Goal: Communication & Community: Answer question/provide support

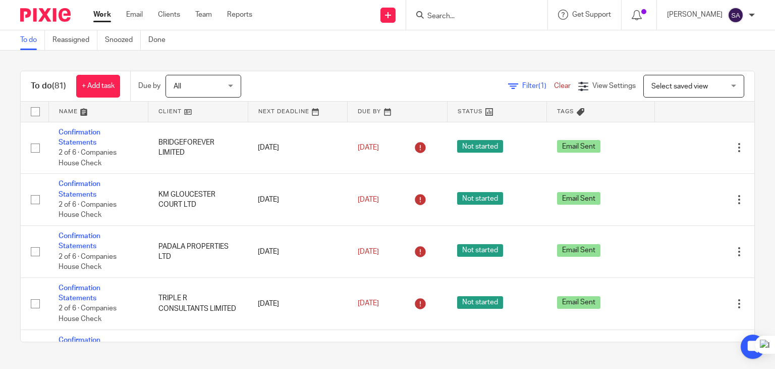
click at [464, 17] on input "Search" at bounding box center [472, 16] width 91 height 9
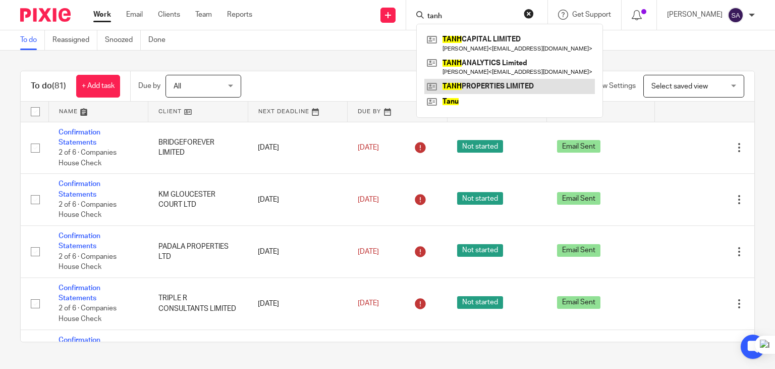
type input "tanh"
click at [498, 89] on link at bounding box center [510, 86] width 171 height 15
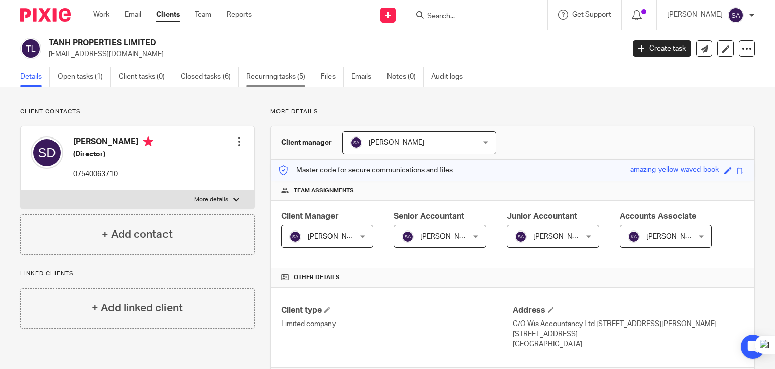
click at [268, 74] on link "Recurring tasks (5)" at bounding box center [279, 77] width 67 height 20
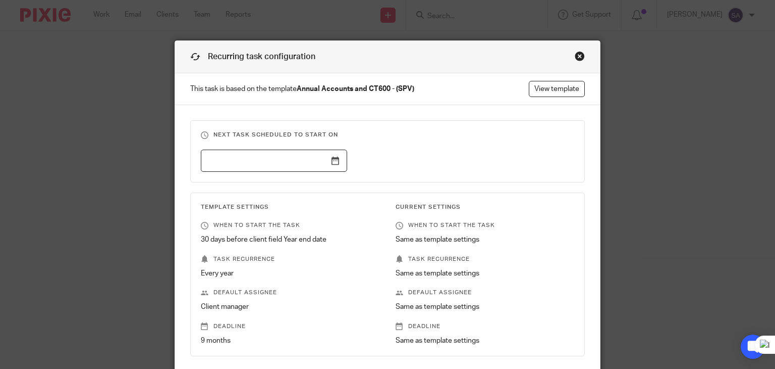
click at [575, 54] on div "Close this dialog window" at bounding box center [580, 56] width 10 height 10
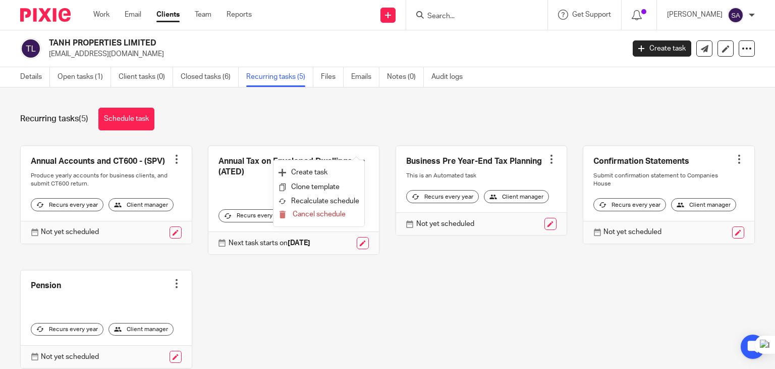
scroll to position [14, 0]
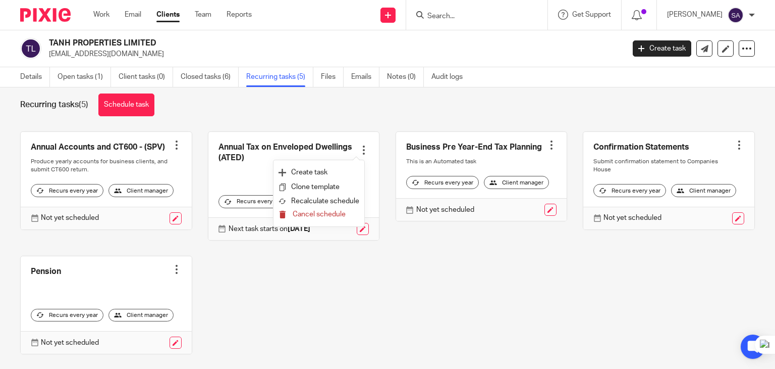
click at [323, 213] on span "Cancel schedule" at bounding box center [319, 214] width 53 height 7
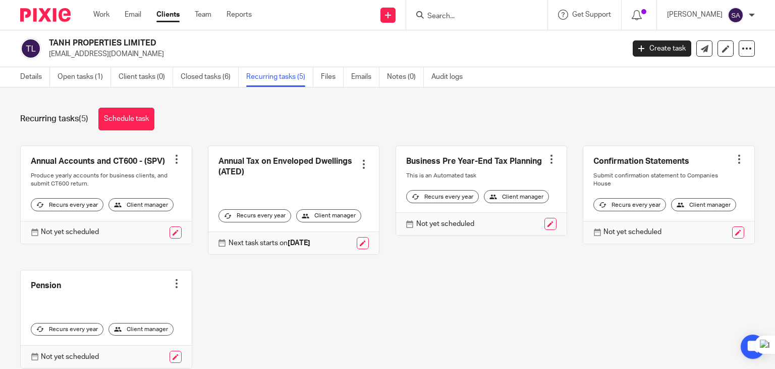
click at [361, 162] on div at bounding box center [364, 164] width 10 height 10
click at [312, 229] on span "Cancel schedule" at bounding box center [319, 228] width 53 height 7
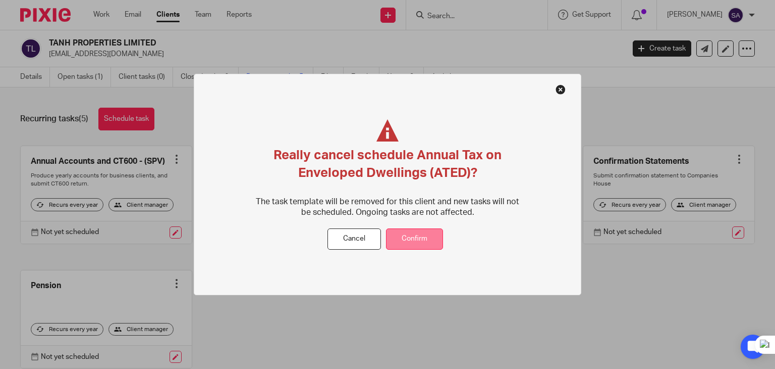
click at [408, 233] on button "Confirm" at bounding box center [414, 239] width 57 height 22
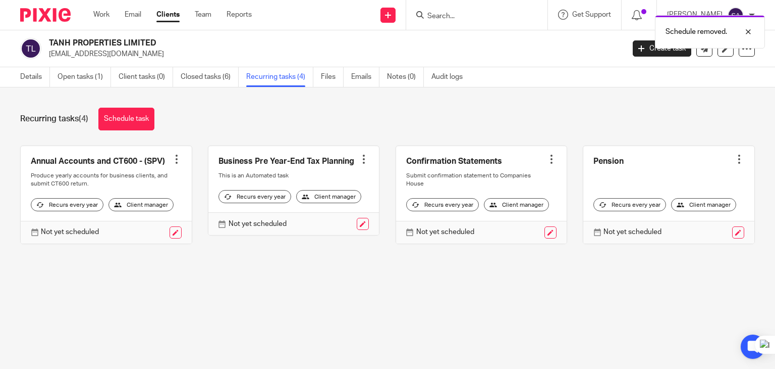
click at [359, 158] on div at bounding box center [364, 159] width 10 height 10
click at [321, 223] on span "Cancel schedule" at bounding box center [319, 222] width 53 height 7
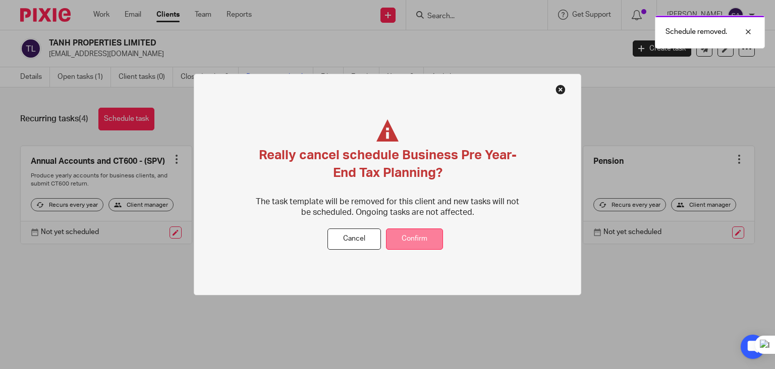
click at [420, 232] on button "Confirm" at bounding box center [414, 239] width 57 height 22
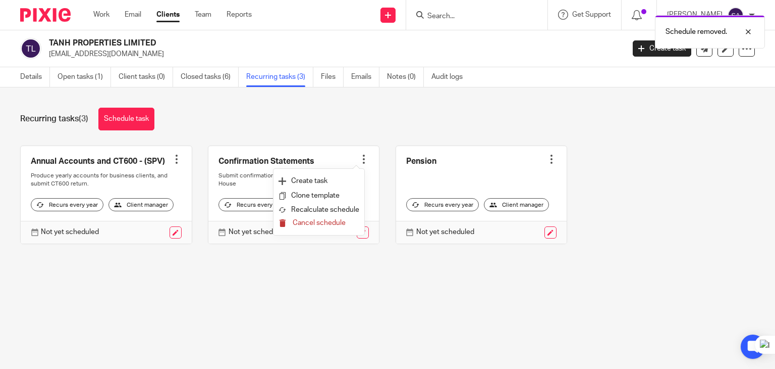
click at [320, 223] on span "Cancel schedule" at bounding box center [319, 222] width 53 height 7
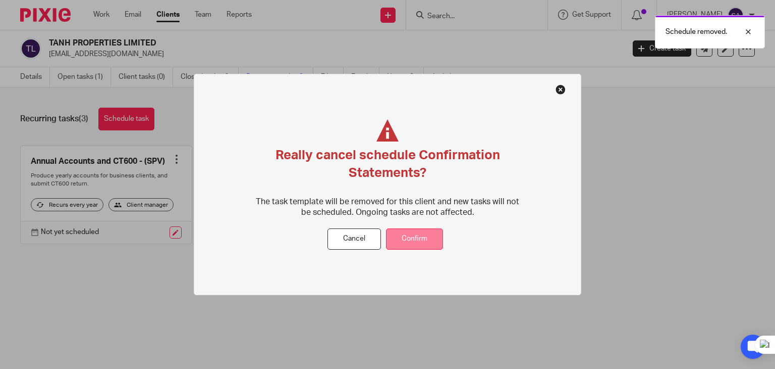
click at [394, 242] on button "Confirm" at bounding box center [414, 239] width 57 height 22
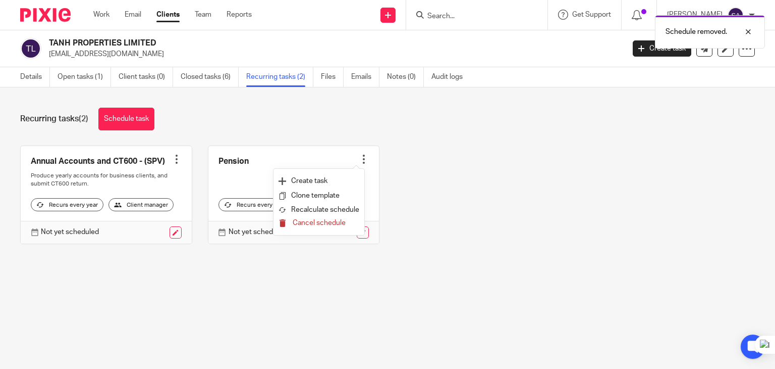
click at [302, 223] on span "Cancel schedule" at bounding box center [319, 222] width 53 height 7
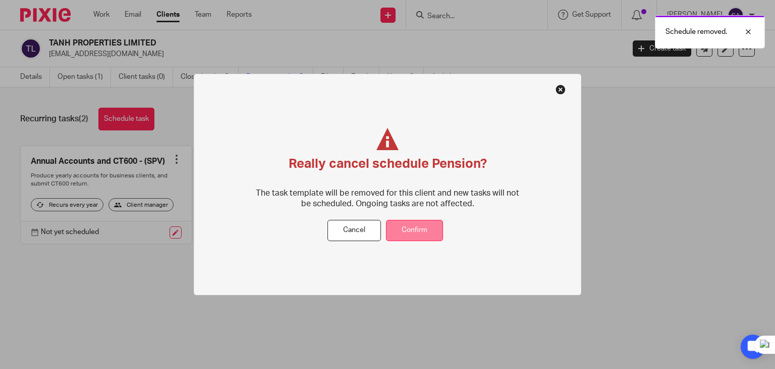
click at [412, 224] on button "Confirm" at bounding box center [414, 231] width 57 height 22
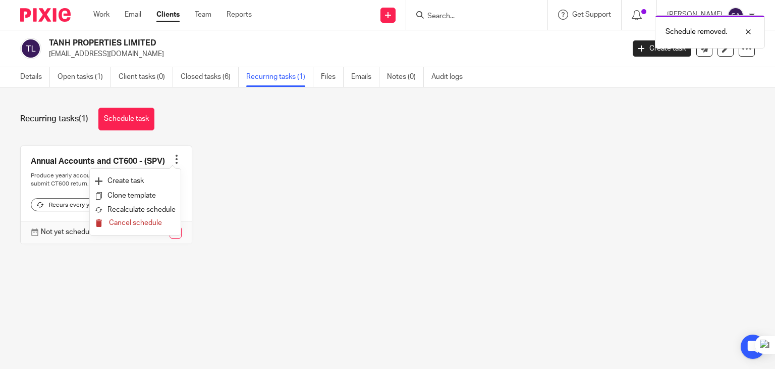
click at [119, 219] on span "Cancel schedule" at bounding box center [135, 222] width 53 height 7
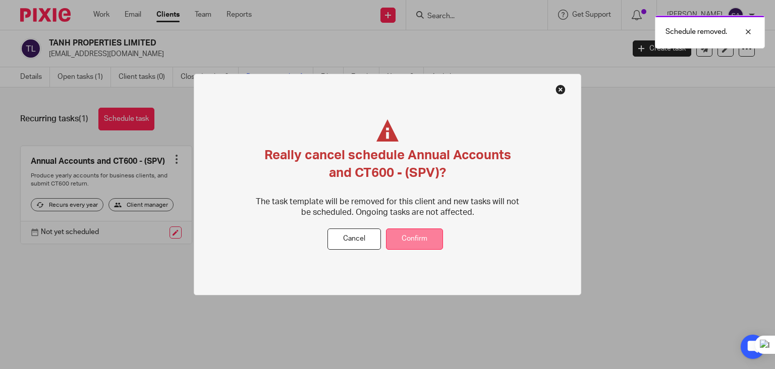
click at [400, 232] on button "Confirm" at bounding box center [414, 239] width 57 height 22
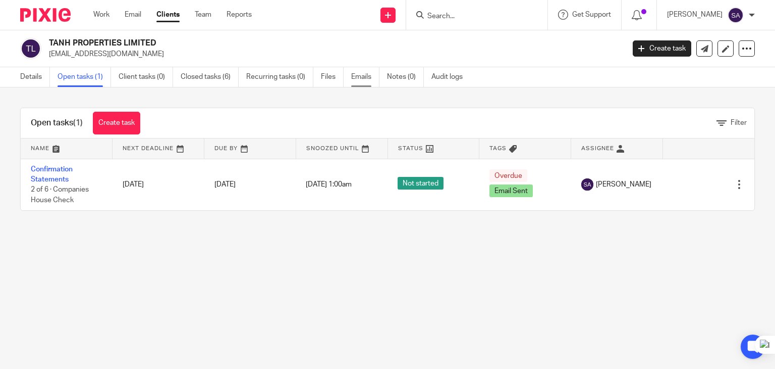
click at [355, 83] on link "Emails" at bounding box center [365, 77] width 28 height 20
click at [696, 162] on button "Delete" at bounding box center [707, 163] width 41 height 8
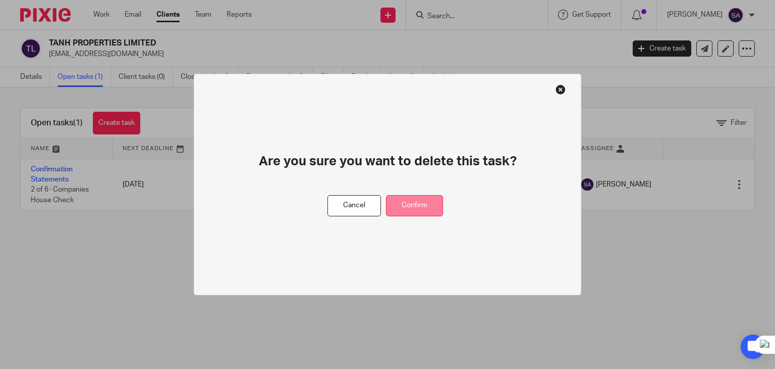
click at [400, 199] on button "Confirm" at bounding box center [414, 206] width 57 height 22
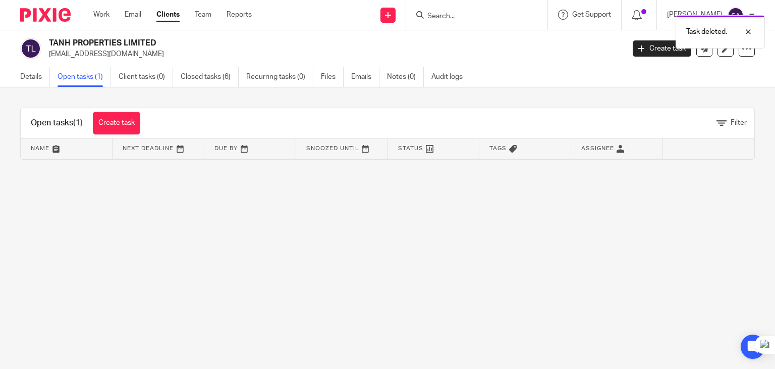
click at [535, 237] on main "TANH PROPERTIES LIMITED sashi1985@gmail.com Create task Update from Companies H…" at bounding box center [387, 184] width 775 height 369
click at [42, 79] on link "Details" at bounding box center [35, 77] width 30 height 20
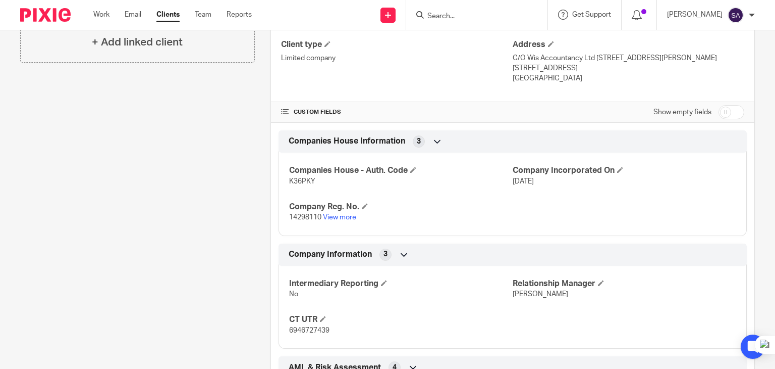
scroll to position [290, 0]
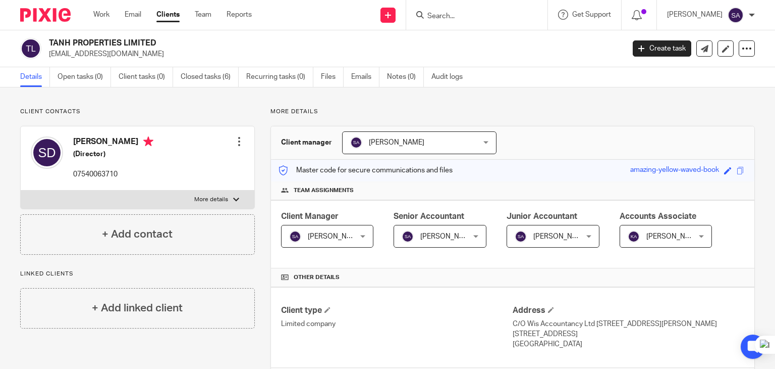
drag, startPoint x: 319, startPoint y: 110, endPoint x: 324, endPoint y: 229, distance: 119.2
click at [271, 109] on p "More details" at bounding box center [513, 112] width 485 height 8
drag, startPoint x: 319, startPoint y: 112, endPoint x: 269, endPoint y: 112, distance: 50.0
click at [271, 112] on p "More details" at bounding box center [513, 112] width 485 height 8
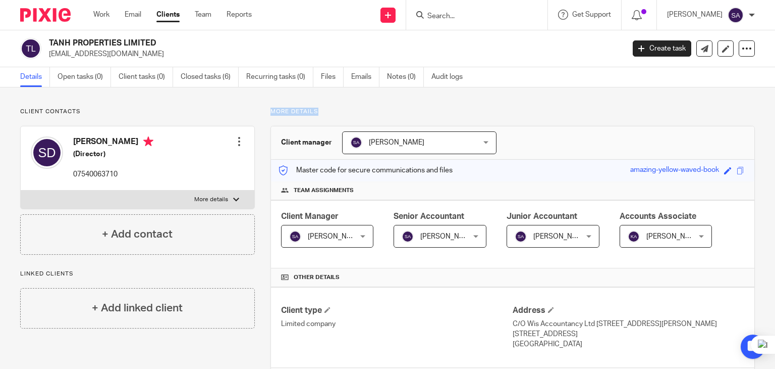
drag, startPoint x: 264, startPoint y: 110, endPoint x: 323, endPoint y: 115, distance: 59.7
click at [323, 115] on p "More details" at bounding box center [513, 112] width 485 height 8
drag, startPoint x: 323, startPoint y: 115, endPoint x: 258, endPoint y: 108, distance: 65.0
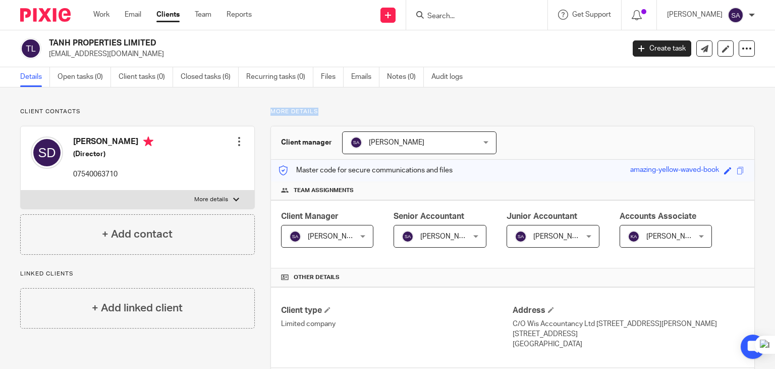
drag, startPoint x: 259, startPoint y: 118, endPoint x: 312, endPoint y: 115, distance: 53.1
click at [323, 108] on p "More details" at bounding box center [513, 112] width 485 height 8
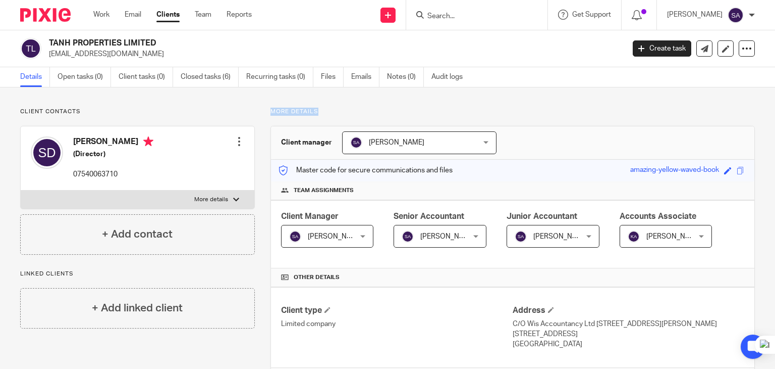
drag, startPoint x: 325, startPoint y: 110, endPoint x: 258, endPoint y: 105, distance: 66.8
drag, startPoint x: 256, startPoint y: 108, endPoint x: 341, endPoint y: 110, distance: 84.3
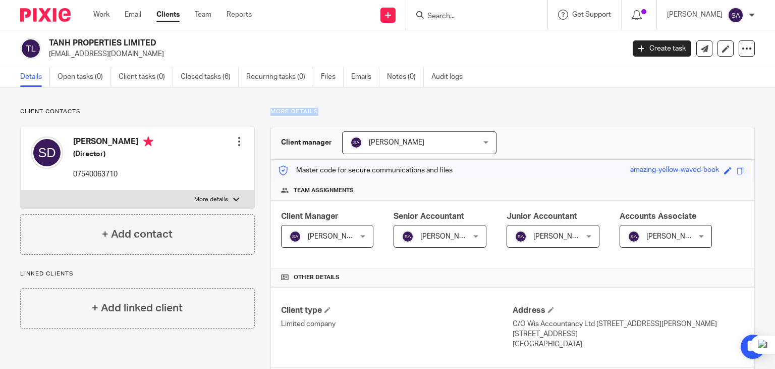
click at [310, 113] on p "More details" at bounding box center [513, 112] width 485 height 8
drag, startPoint x: 323, startPoint y: 114, endPoint x: 253, endPoint y: 110, distance: 69.8
click at [380, 110] on p "More details" at bounding box center [513, 112] width 485 height 8
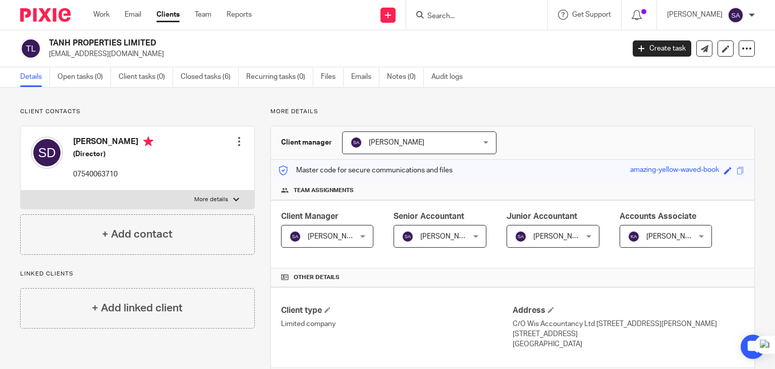
click at [459, 18] on input "Search" at bounding box center [472, 16] width 91 height 9
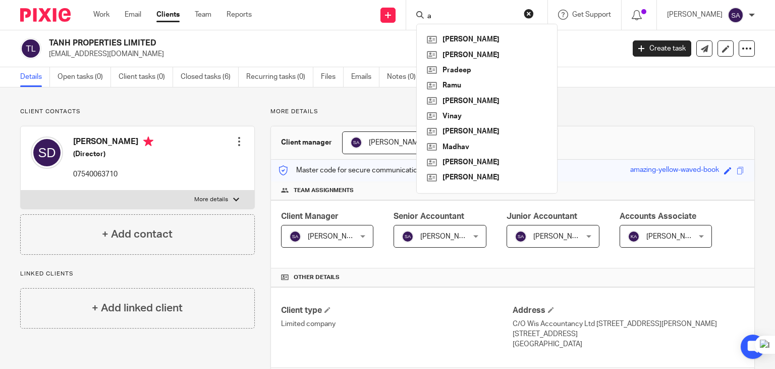
type input "a"
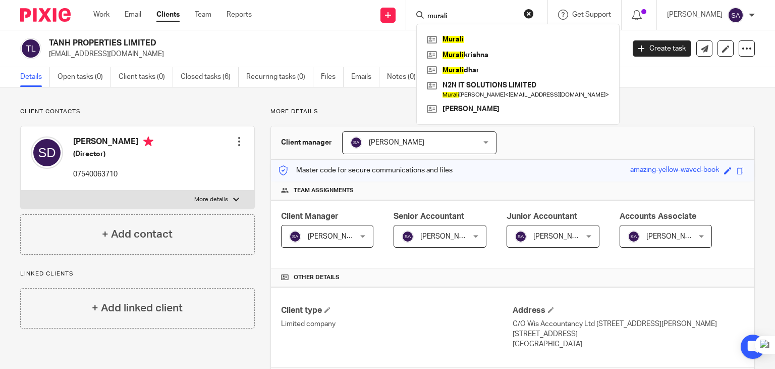
type input "murali"
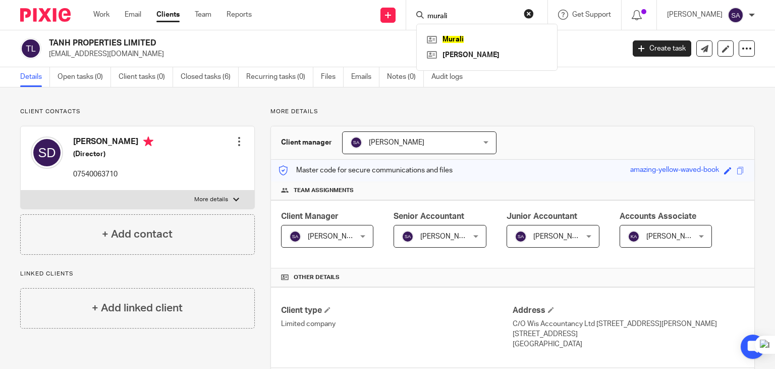
drag, startPoint x: 472, startPoint y: 15, endPoint x: 421, endPoint y: 17, distance: 51.1
click at [421, 17] on div "Send new email Create task Add client murali Murali Lohith Mouni Get Support Co…" at bounding box center [521, 15] width 508 height 30
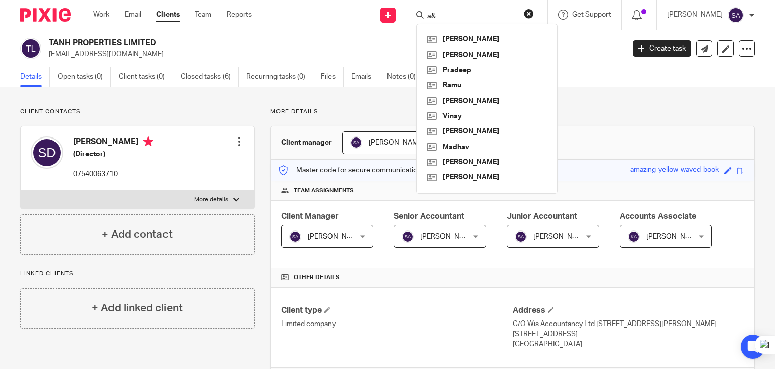
type input "a&"
click at [166, 15] on link "Clients" at bounding box center [168, 15] width 23 height 10
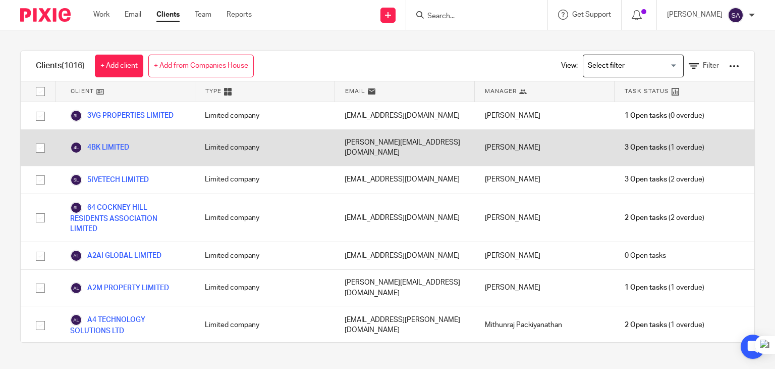
scroll to position [1368, 0]
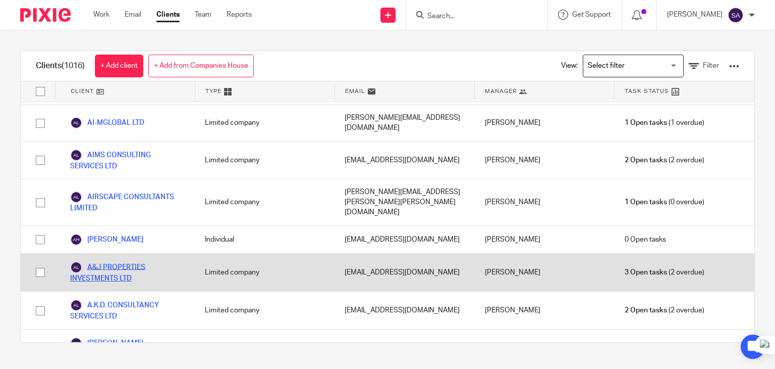
click at [122, 261] on link "A&J PROPERTIES INVESTMENTS LTD" at bounding box center [127, 272] width 115 height 22
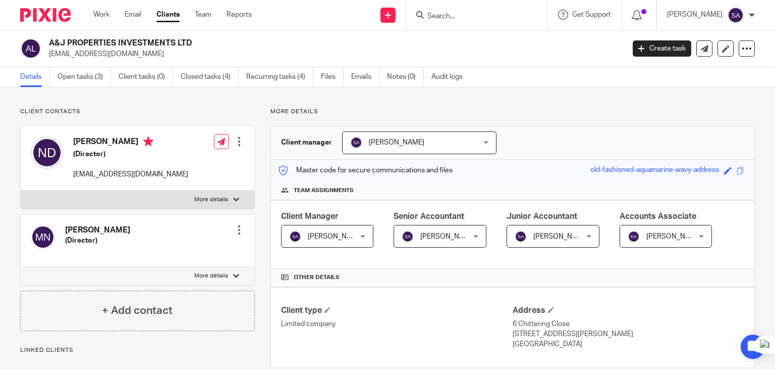
drag, startPoint x: 354, startPoint y: 78, endPoint x: 348, endPoint y: 78, distance: 5.6
click at [354, 78] on link "Emails" at bounding box center [365, 77] width 28 height 20
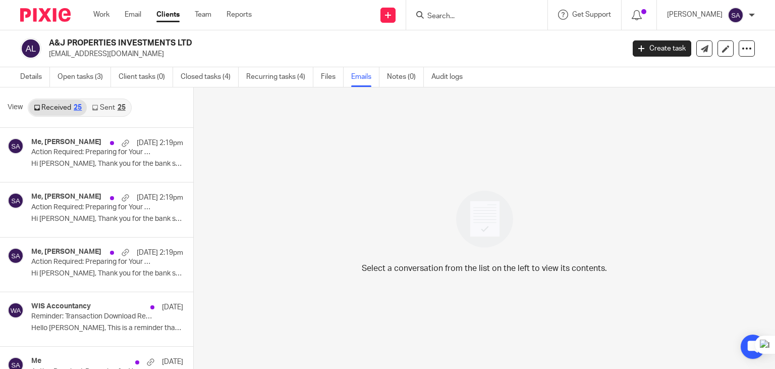
click at [95, 111] on link "Sent 25" at bounding box center [108, 107] width 43 height 16
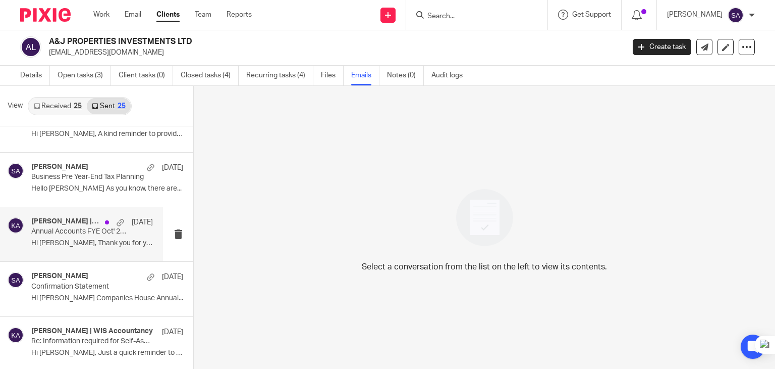
scroll to position [101, 0]
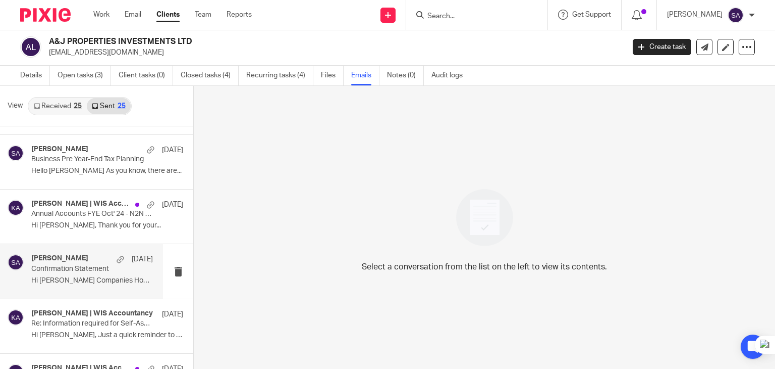
click at [81, 271] on p "Confirmation Statement" at bounding box center [79, 269] width 97 height 9
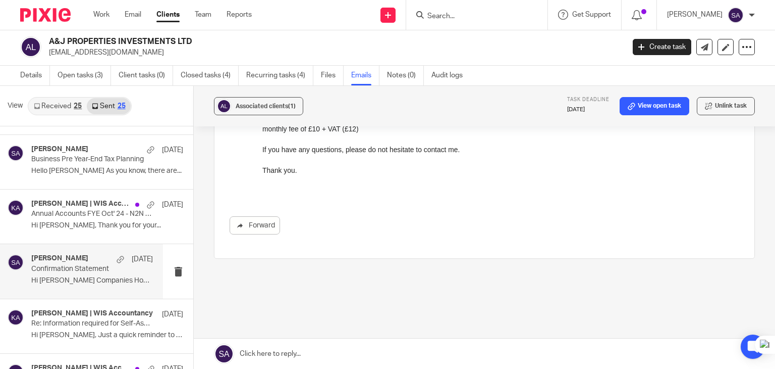
scroll to position [472, 0]
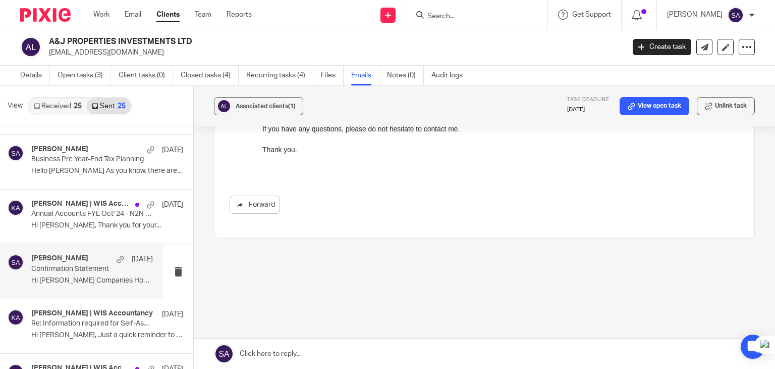
click at [286, 354] on link at bounding box center [485, 353] width 582 height 30
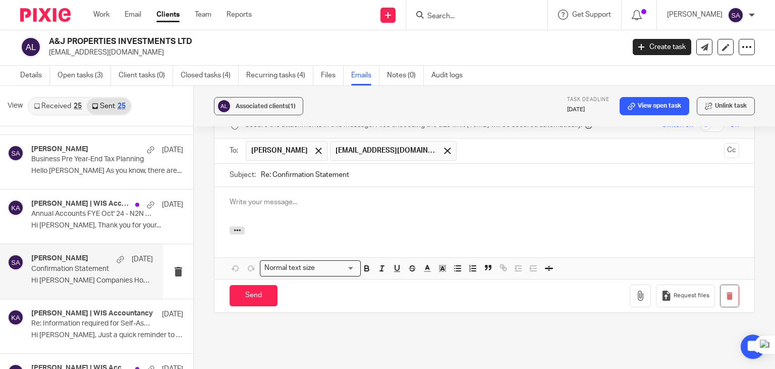
scroll to position [597, 0]
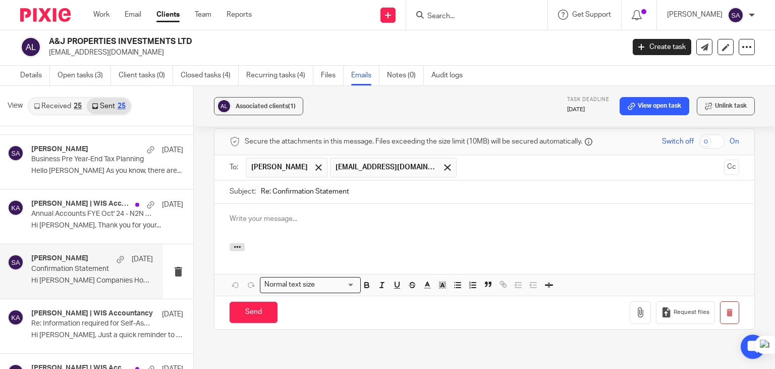
click at [384, 189] on input "Re: Confirmation Statement" at bounding box center [500, 191] width 479 height 23
type input "Re: Confirmation Statement -"
click at [316, 169] on span at bounding box center [319, 167] width 7 height 7
click at [724, 167] on button "Cc" at bounding box center [731, 167] width 15 height 15
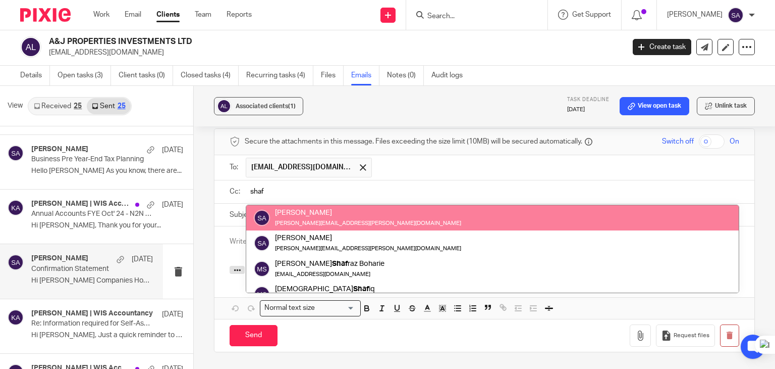
type input "shaf"
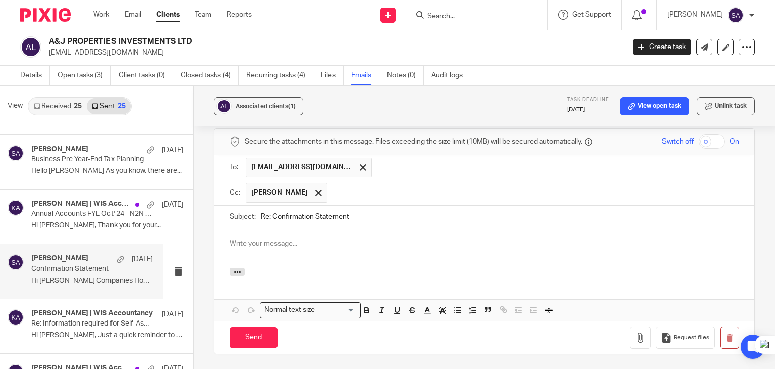
click at [443, 188] on input "text" at bounding box center [534, 193] width 402 height 20
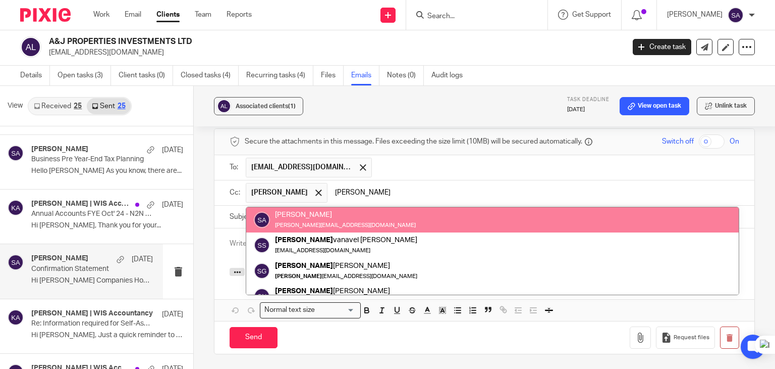
type input "[PERSON_NAME]"
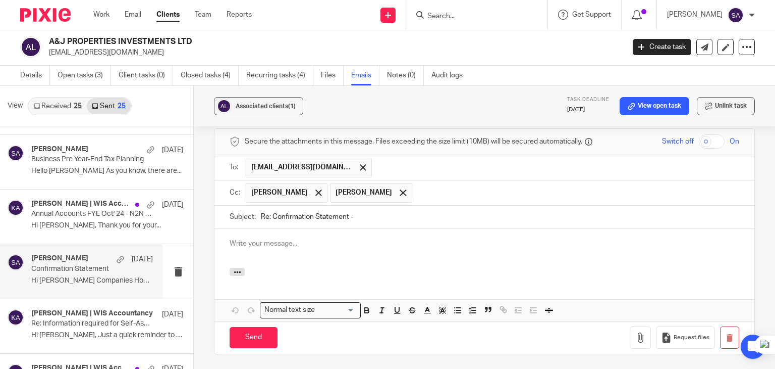
click at [319, 238] on p at bounding box center [485, 243] width 510 height 10
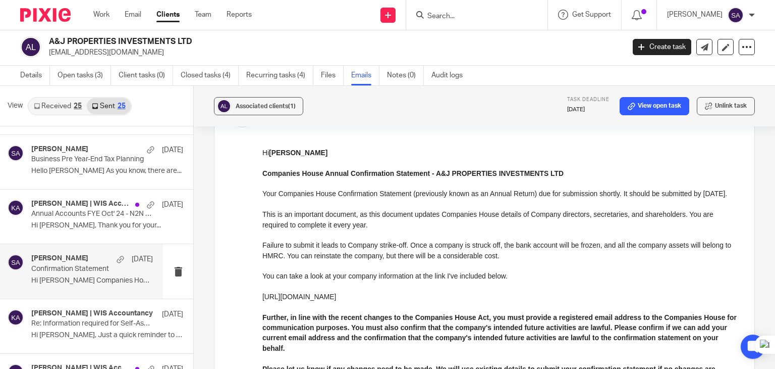
scroll to position [0, 0]
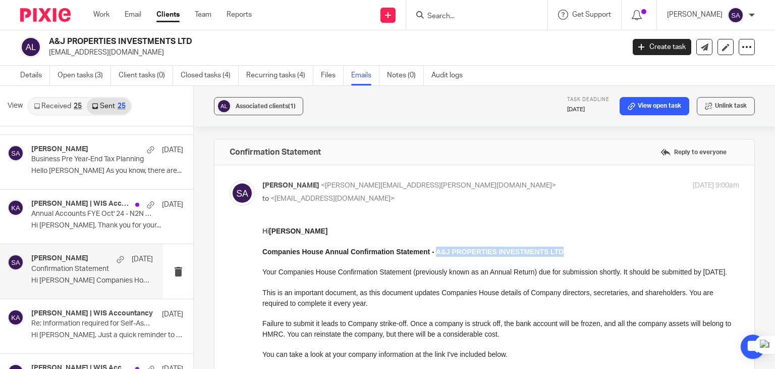
drag, startPoint x: 561, startPoint y: 250, endPoint x: 435, endPoint y: 251, distance: 126.7
click at [435, 251] on p "Companies House Annual Confirmation Statement - A&J PROPERTIES INVESTMENTS LTD" at bounding box center [501, 251] width 477 height 10
copy strong "A&J PROPERTIES INVESTMENTS LTD"
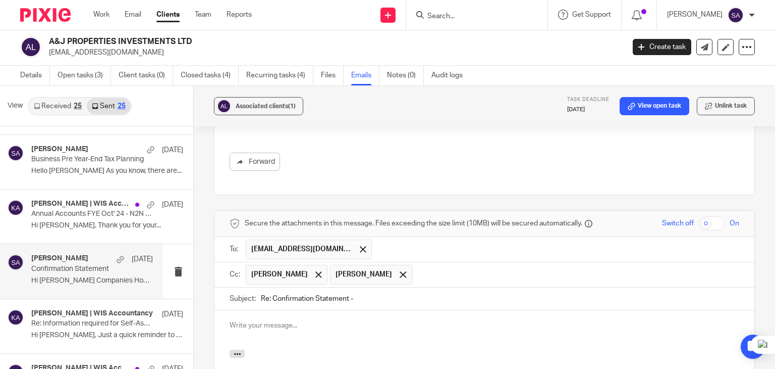
scroll to position [606, 0]
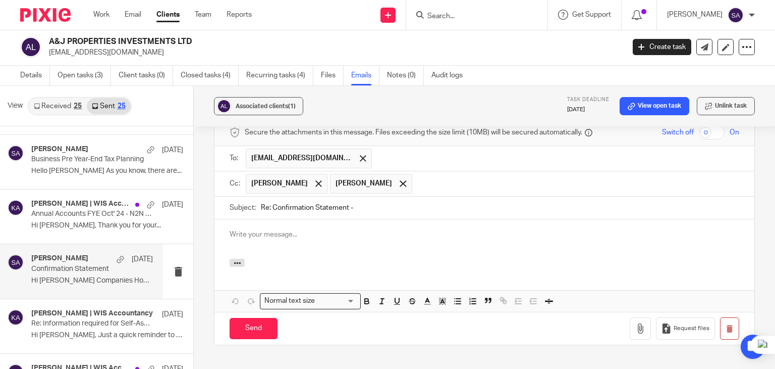
click at [401, 209] on input "Re: Confirmation Statement -" at bounding box center [500, 207] width 479 height 23
paste input "A&J PROPERTIES INVESTMENTS LTD"
type input "Re: Confirmation Statement - A&J PROPERTIES INVESTMENTS LTD"
click at [247, 227] on div at bounding box center [485, 238] width 540 height 39
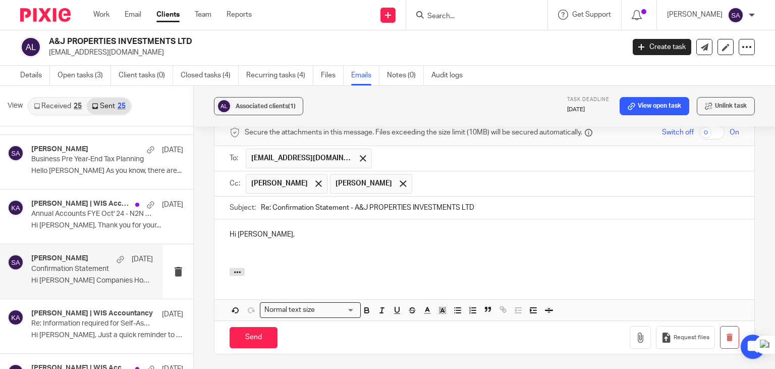
scroll to position [620, 0]
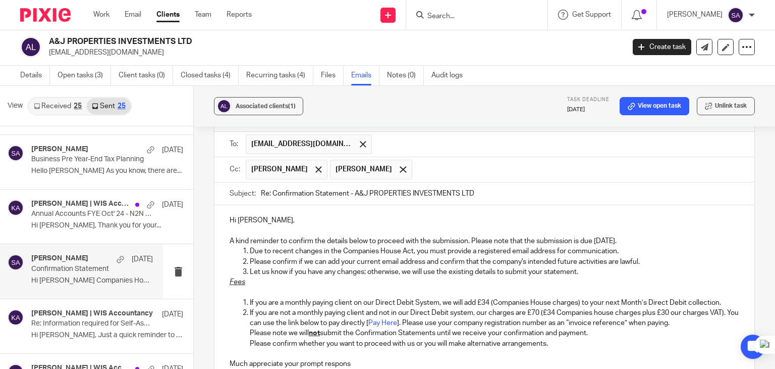
click at [614, 236] on p "A kind reminder to confirm the details below to proceed with the submission. Pl…" at bounding box center [485, 241] width 510 height 10
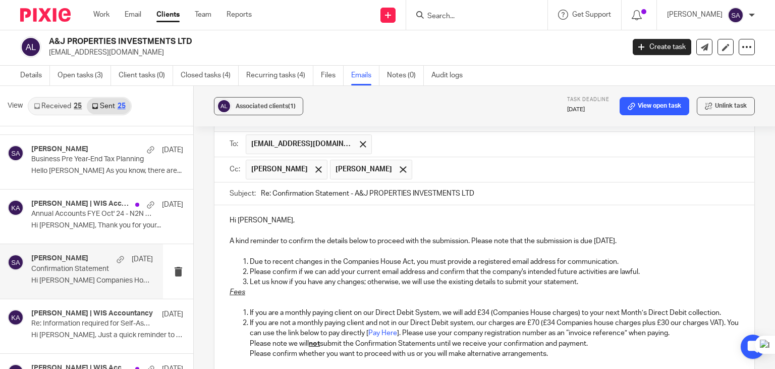
click at [606, 282] on p "Let us know if you have any changes; otherwise, we will use the existing detail…" at bounding box center [495, 282] width 490 height 10
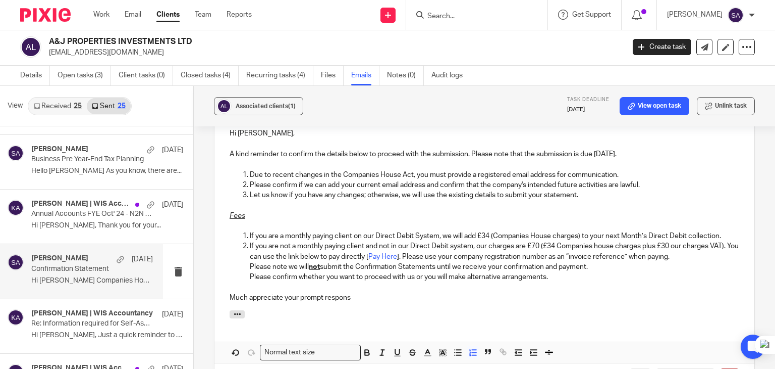
scroll to position [721, 0]
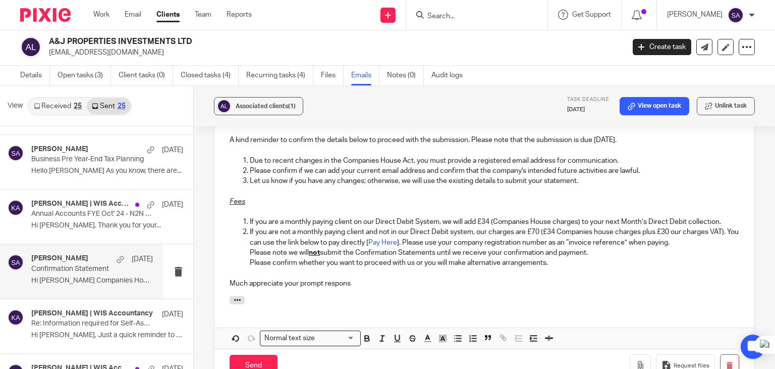
click at [359, 280] on p "Much appreciate your prompt respons" at bounding box center [485, 283] width 510 height 10
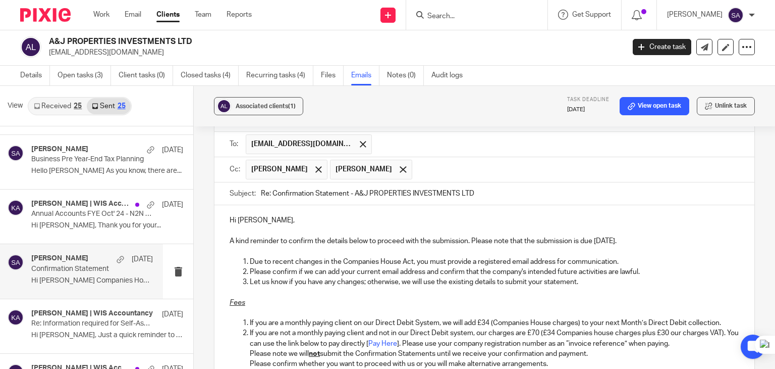
scroll to position [670, 0]
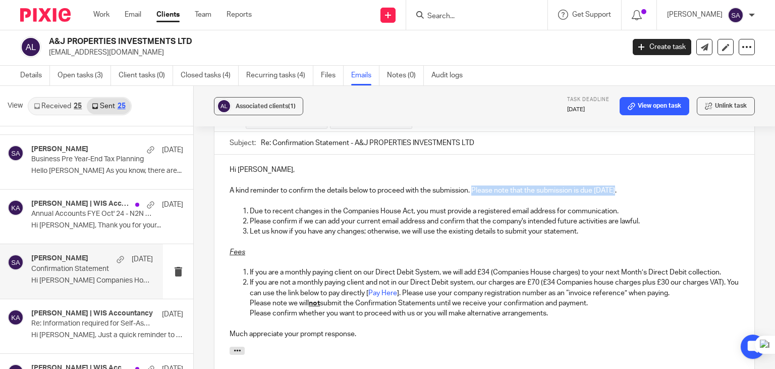
drag, startPoint x: 620, startPoint y: 188, endPoint x: 472, endPoint y: 192, distance: 148.5
click at [472, 192] on p "A kind reminder to confirm the details below to proceed with the submission. Pl…" at bounding box center [485, 190] width 510 height 10
click at [485, 185] on p "A kind reminder to confirm the details below to proceed with the submission." at bounding box center [485, 190] width 510 height 10
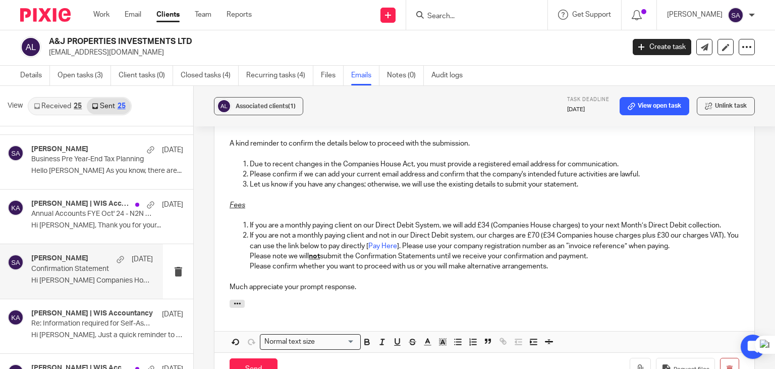
scroll to position [620, 0]
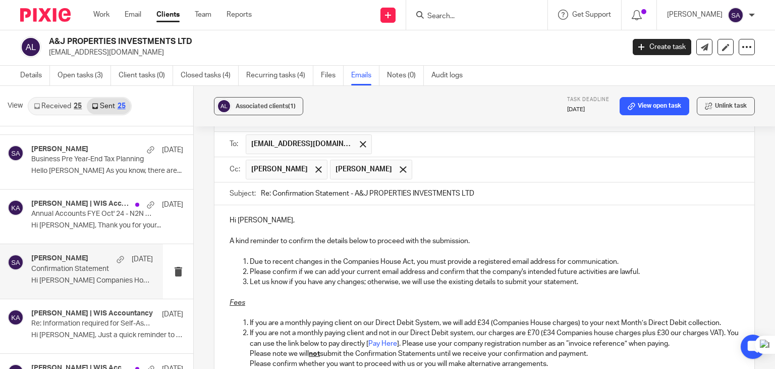
click at [273, 221] on p "Hi Murali," at bounding box center [485, 220] width 510 height 10
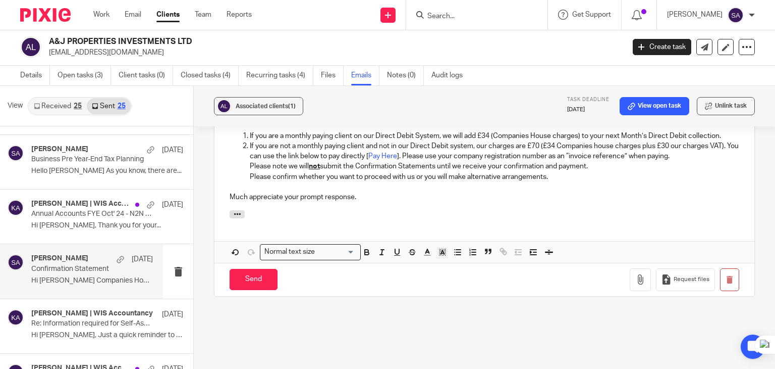
scroll to position [834, 0]
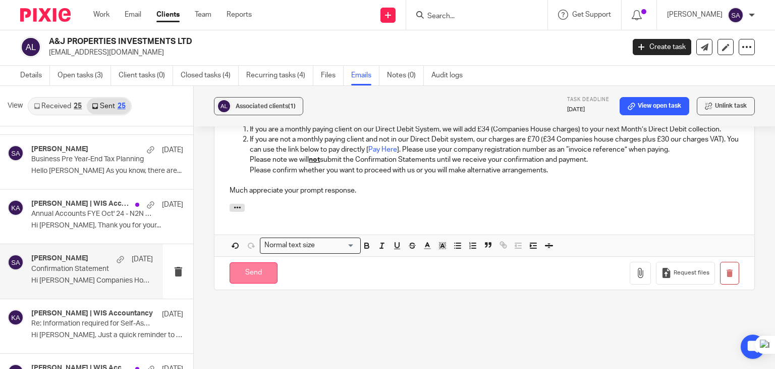
click at [263, 270] on input "Send" at bounding box center [254, 273] width 48 height 22
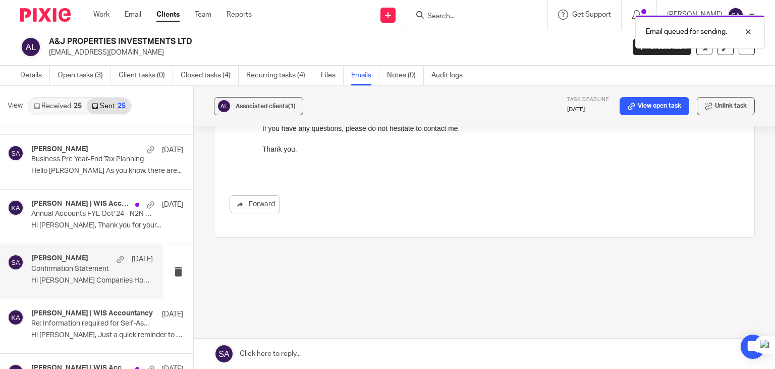
scroll to position [472, 0]
click at [462, 12] on div "Email queued for sending." at bounding box center [577, 29] width 378 height 38
click at [462, 15] on div "Email queued for sending." at bounding box center [577, 29] width 378 height 38
click at [749, 32] on div at bounding box center [740, 32] width 27 height 12
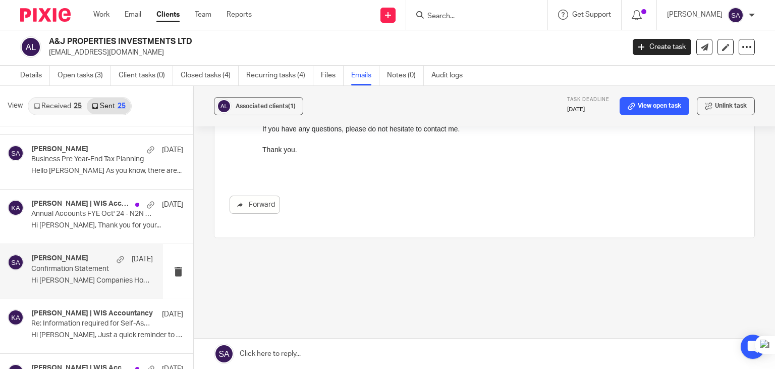
click at [456, 19] on input "Search" at bounding box center [472, 16] width 91 height 9
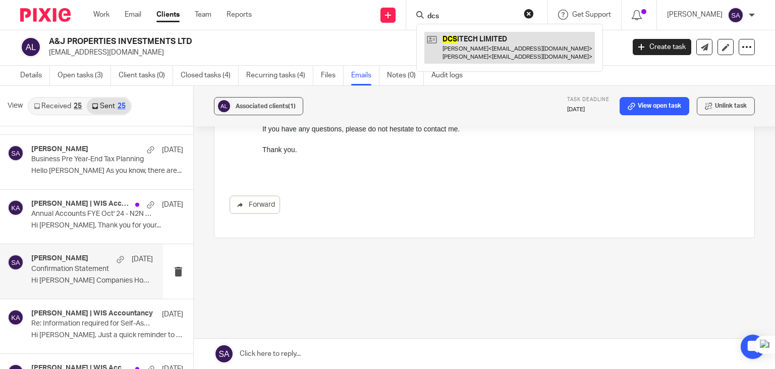
type input "dcs"
click at [513, 51] on link at bounding box center [510, 47] width 171 height 31
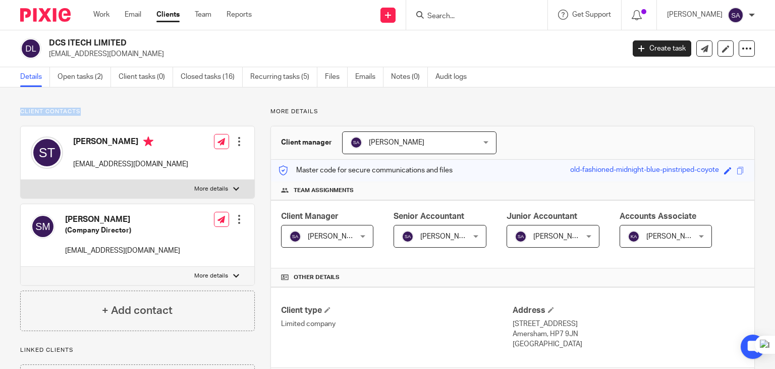
drag, startPoint x: 72, startPoint y: 112, endPoint x: 10, endPoint y: 108, distance: 62.2
click at [240, 114] on p "Client contacts" at bounding box center [137, 112] width 235 height 8
click at [356, 78] on link "Emails" at bounding box center [369, 77] width 28 height 20
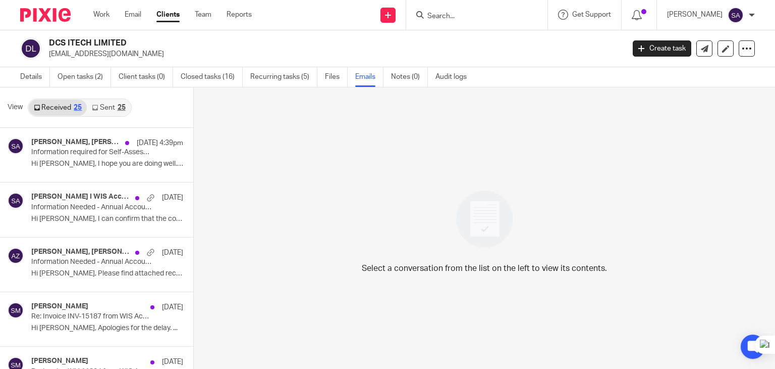
click at [113, 114] on link "Sent 25" at bounding box center [108, 107] width 43 height 16
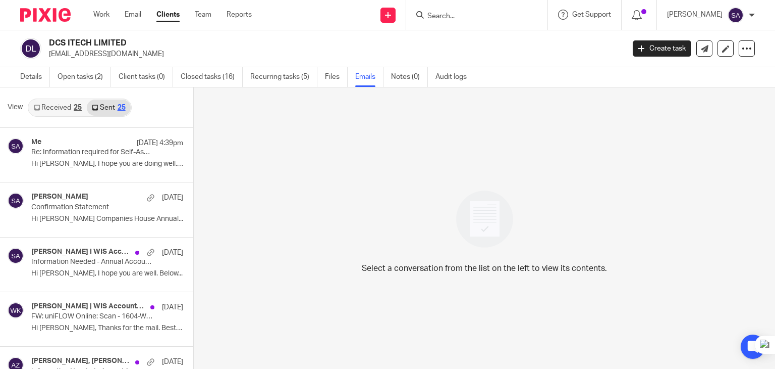
scroll to position [2, 0]
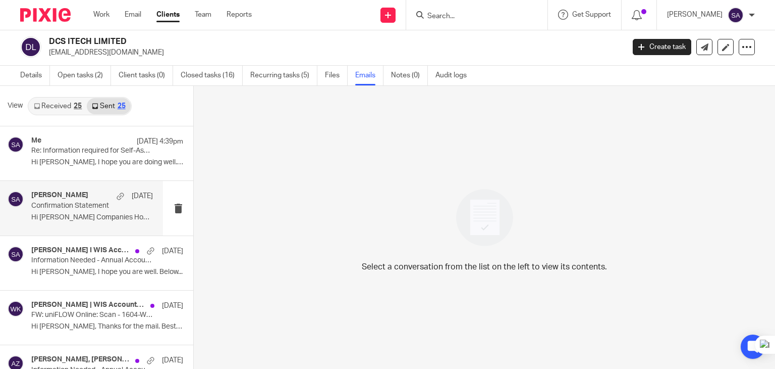
click at [81, 228] on div "Shafiya Abdulla 15 Jul Confirmation Statement Hi Sheela Companies House Annual.…" at bounding box center [81, 208] width 163 height 54
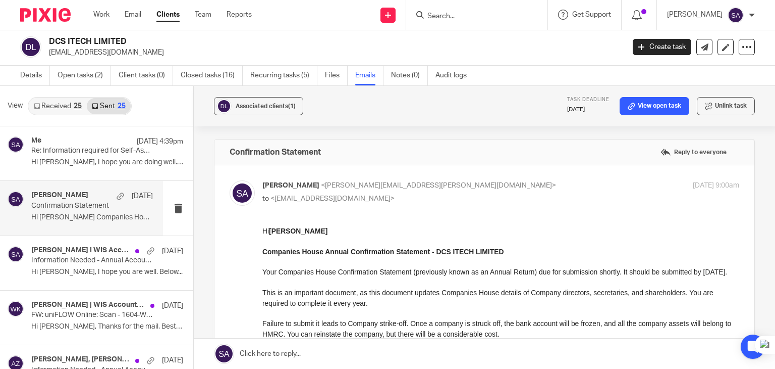
scroll to position [0, 0]
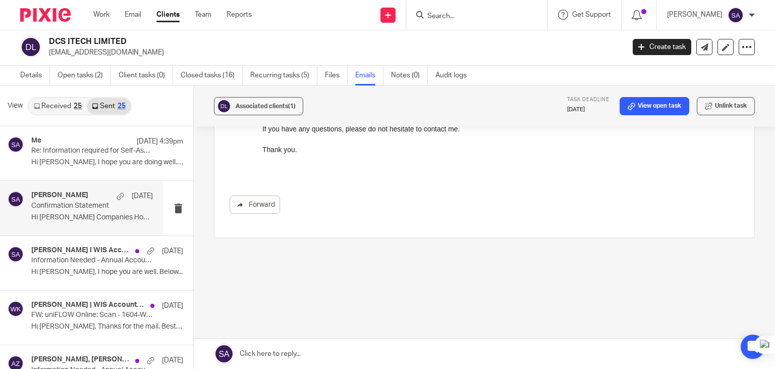
click at [283, 352] on link at bounding box center [485, 353] width 582 height 30
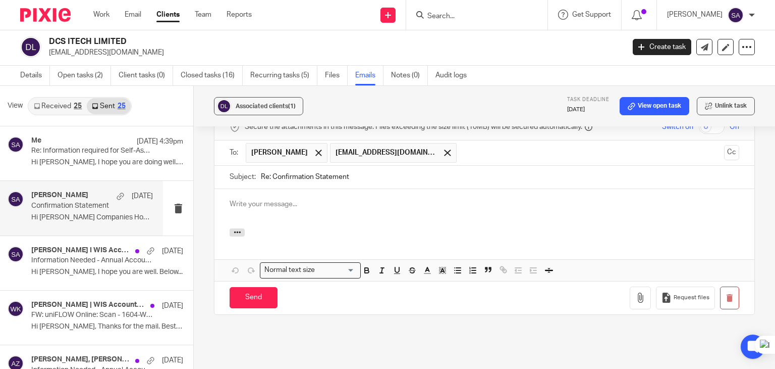
scroll to position [597, 0]
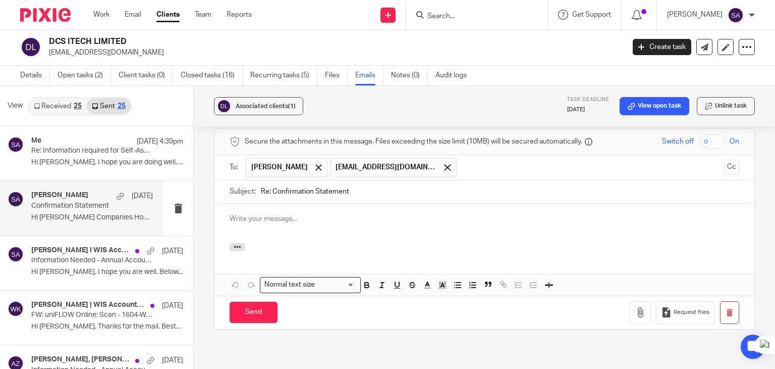
drag, startPoint x: 365, startPoint y: 198, endPoint x: 363, endPoint y: 207, distance: 9.3
click at [365, 200] on input "Re: Confirmation Statement" at bounding box center [500, 191] width 479 height 23
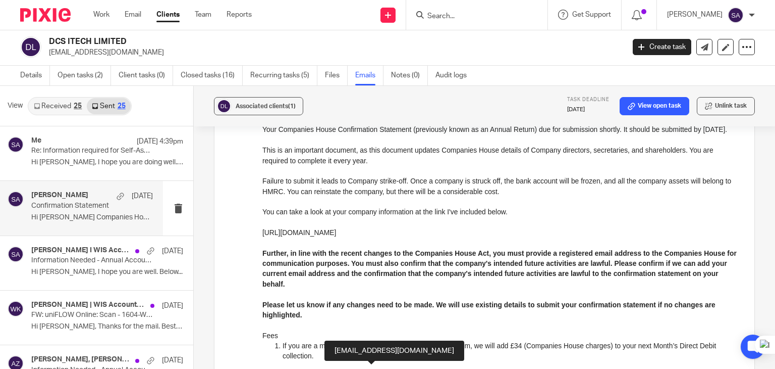
scroll to position [0, 0]
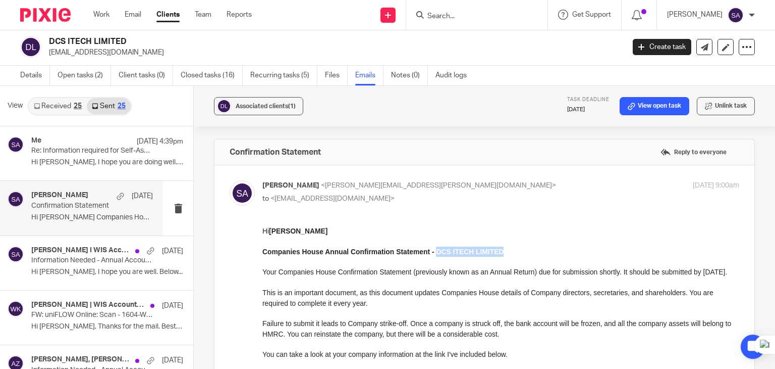
drag, startPoint x: 504, startPoint y: 247, endPoint x: 437, endPoint y: 255, distance: 67.6
click at [437, 255] on p "Companies House Annual Confirmation Statement - DCS ITECH LIMITED" at bounding box center [501, 251] width 477 height 10
copy strong "DCS ITECH LIMITED"
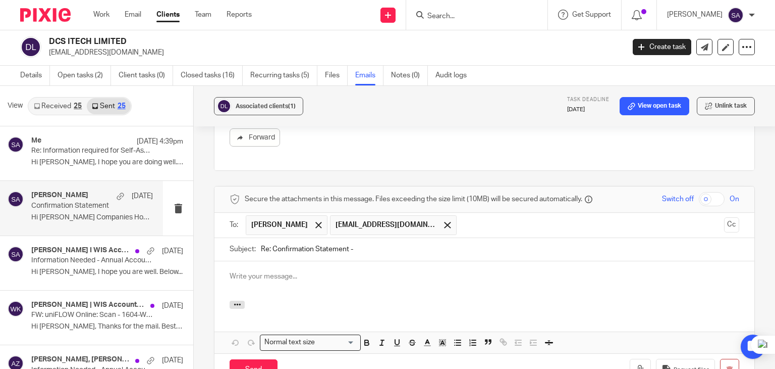
scroll to position [555, 0]
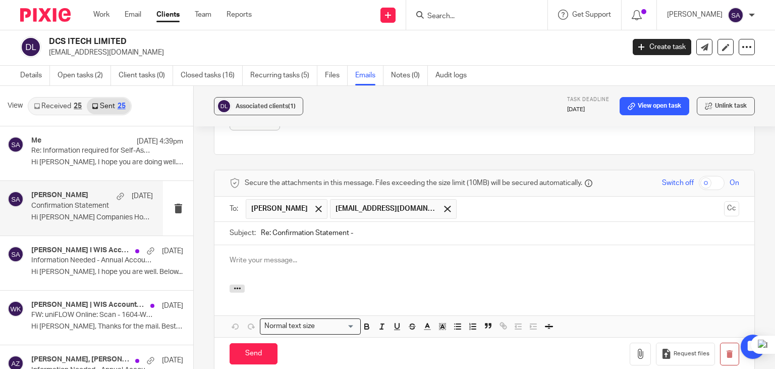
click at [383, 241] on input "Re: Confirmation Statement -" at bounding box center [500, 233] width 479 height 23
paste input "DCS ITECH LIMITED"
type input "Re: Confirmation Statement - DCS ITECH LIMITED"
click at [313, 211] on div at bounding box center [319, 208] width 12 height 15
click at [724, 215] on button "Cc" at bounding box center [731, 208] width 15 height 15
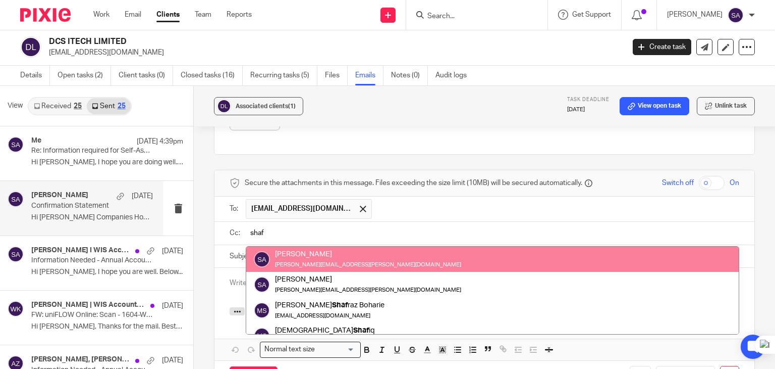
type input "shaf"
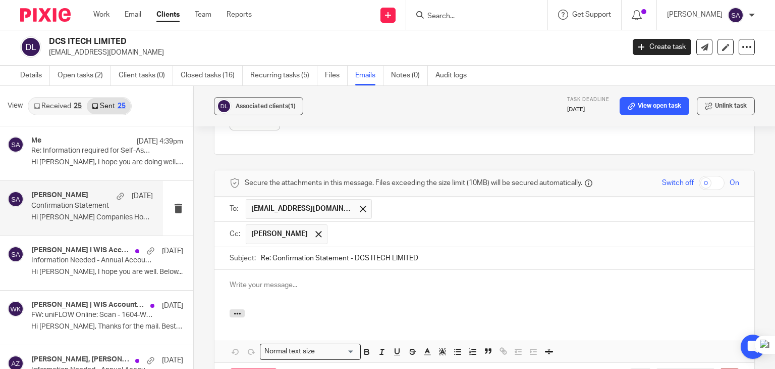
click at [297, 285] on p at bounding box center [485, 285] width 510 height 10
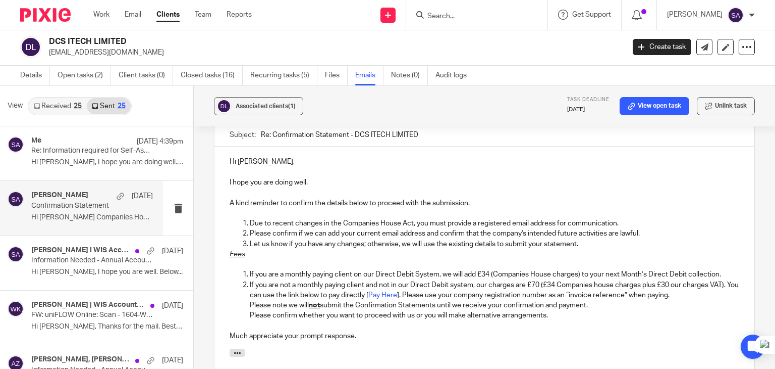
scroll to position [701, 0]
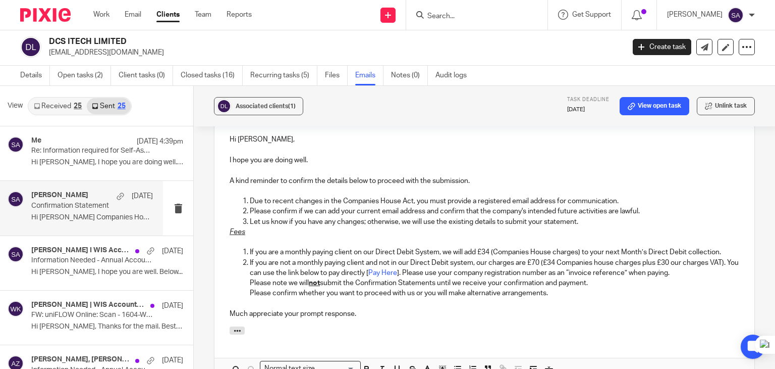
click at [587, 222] on p "Let us know if you have any changes; otherwise, we will use the existing detail…" at bounding box center [495, 222] width 490 height 10
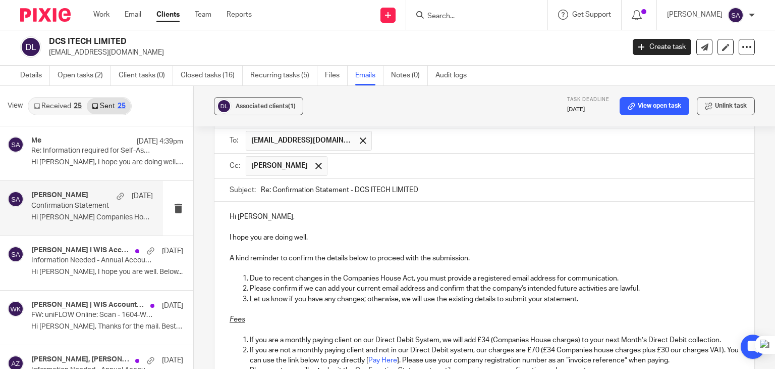
scroll to position [600, 0]
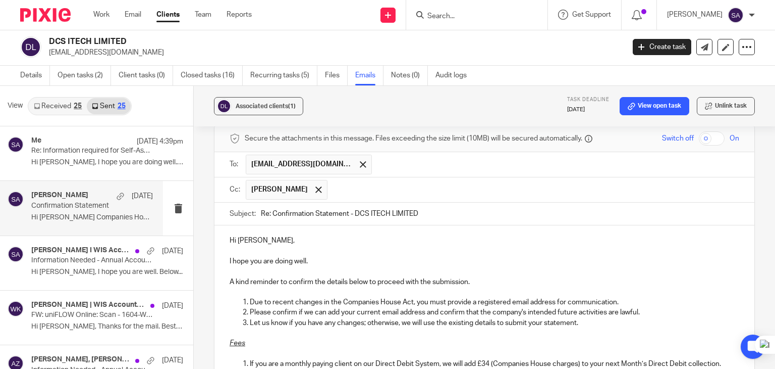
click at [347, 190] on input "text" at bounding box center [534, 190] width 402 height 20
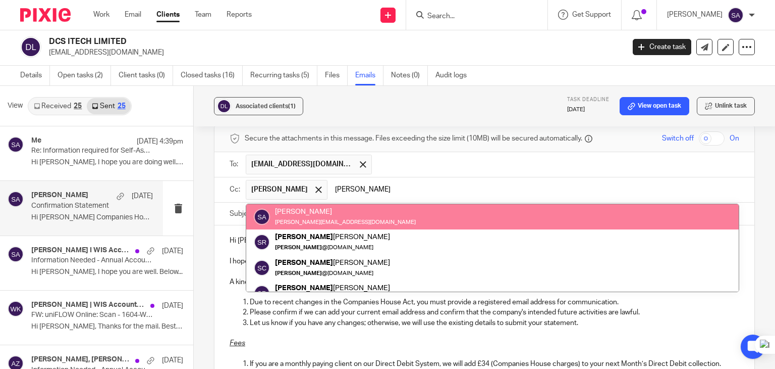
type input "sarah"
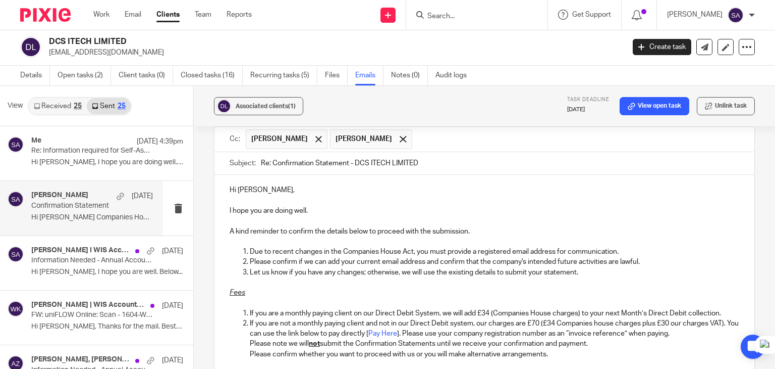
scroll to position [751, 0]
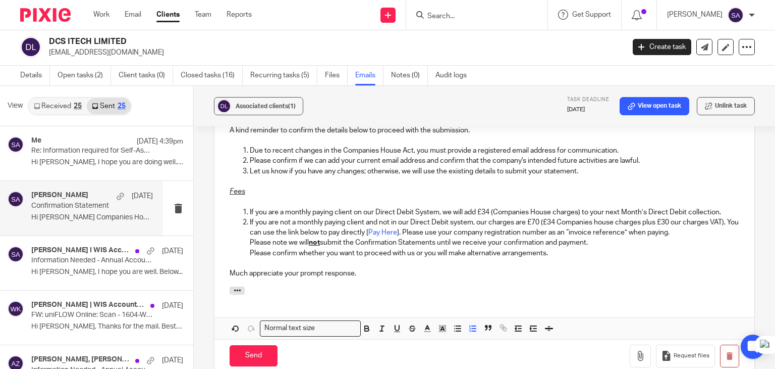
click at [715, 211] on p "If you are a monthly paying client on our Direct Debit System, we will add £34 …" at bounding box center [495, 212] width 490 height 10
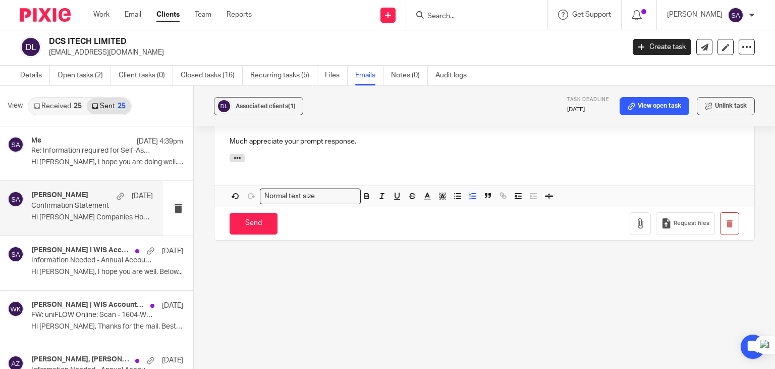
scroll to position [895, 0]
click at [253, 222] on input "Send" at bounding box center [254, 223] width 48 height 22
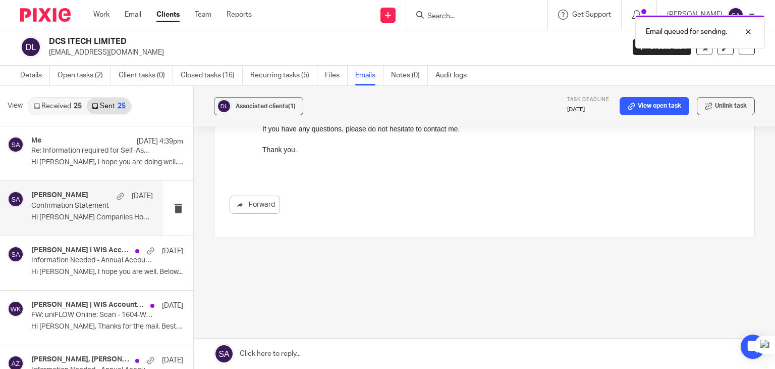
scroll to position [321, 0]
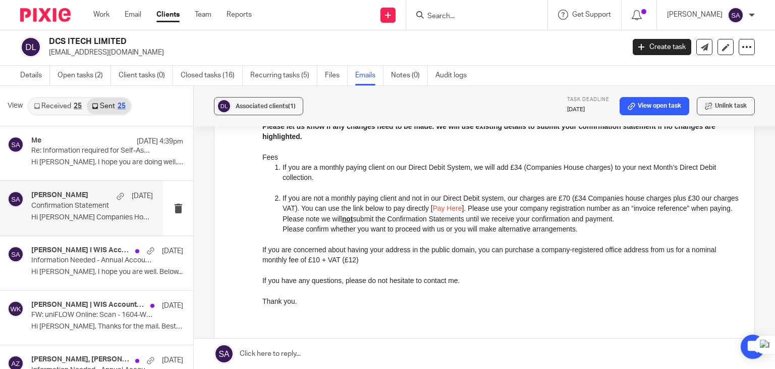
click at [468, 17] on input "Search" at bounding box center [472, 16] width 91 height 9
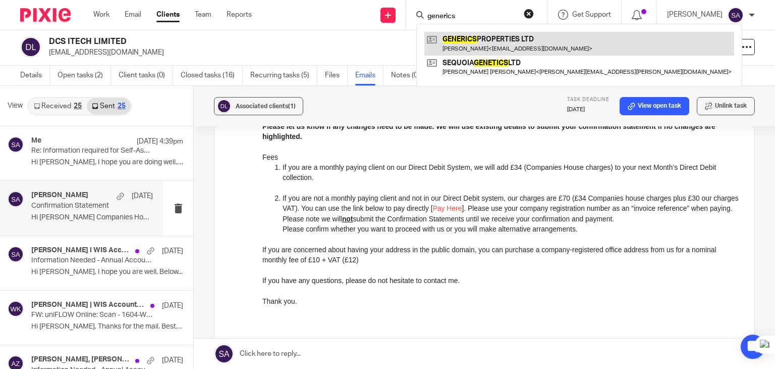
type input "generics"
click at [482, 43] on link at bounding box center [580, 43] width 310 height 23
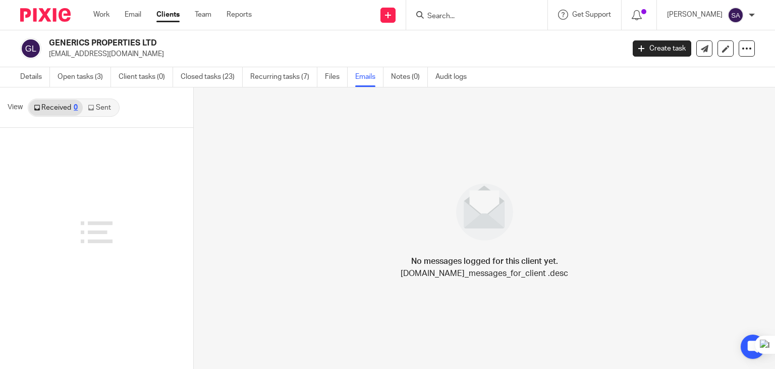
click at [115, 112] on link "Sent" at bounding box center [100, 107] width 35 height 16
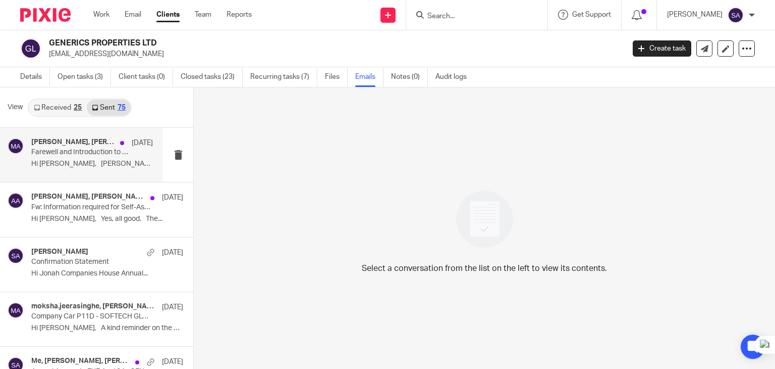
click at [55, 162] on p "Hi [PERSON_NAME], [PERSON_NAME], noted with thanks. ..." at bounding box center [92, 164] width 122 height 9
click at [81, 169] on div "[PERSON_NAME], [PERSON_NAME], [PERSON_NAME].[PERSON_NAME], [PERSON_NAME], moksh…" at bounding box center [92, 155] width 122 height 34
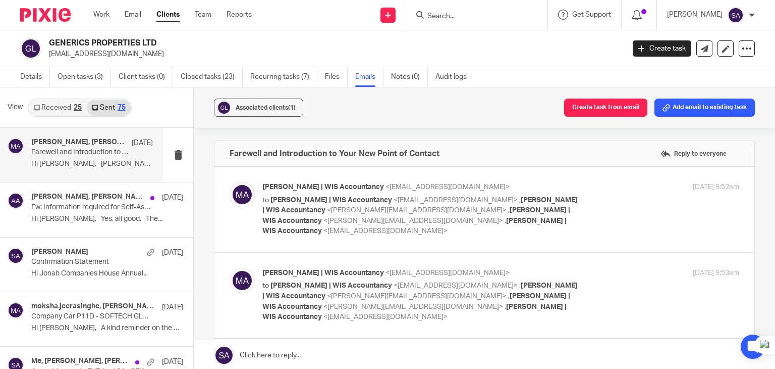
click at [242, 193] on img at bounding box center [242, 194] width 25 height 25
checkbox input "true"
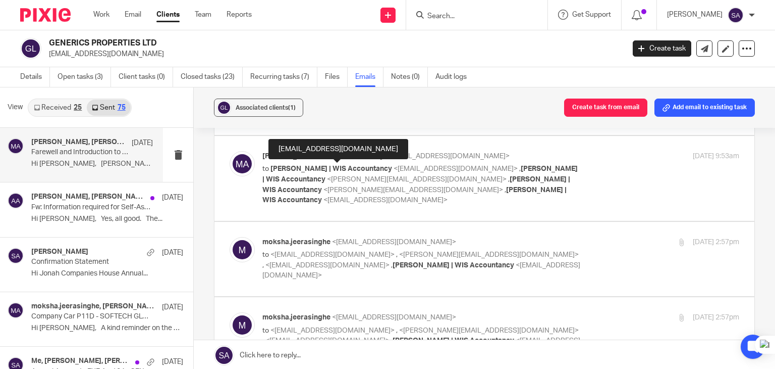
scroll to position [330, 0]
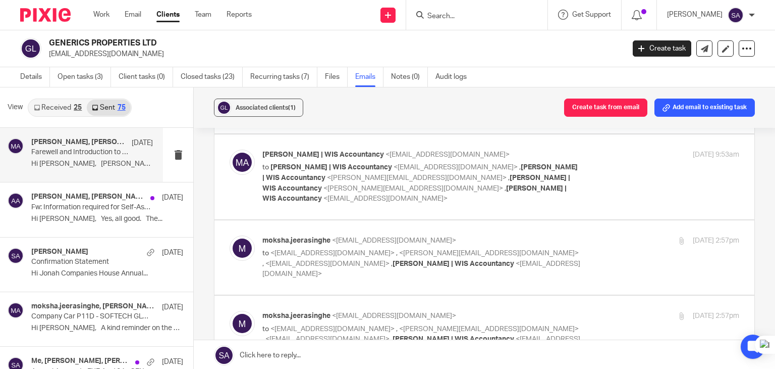
click at [246, 160] on img at bounding box center [242, 161] width 25 height 25
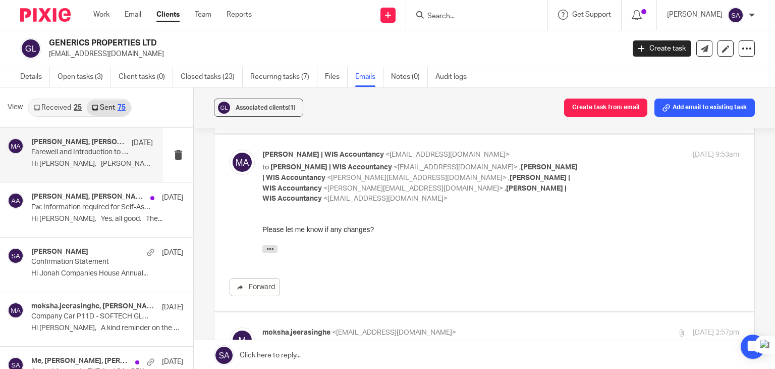
scroll to position [0, 0]
click at [246, 160] on img at bounding box center [242, 161] width 25 height 25
checkbox input "false"
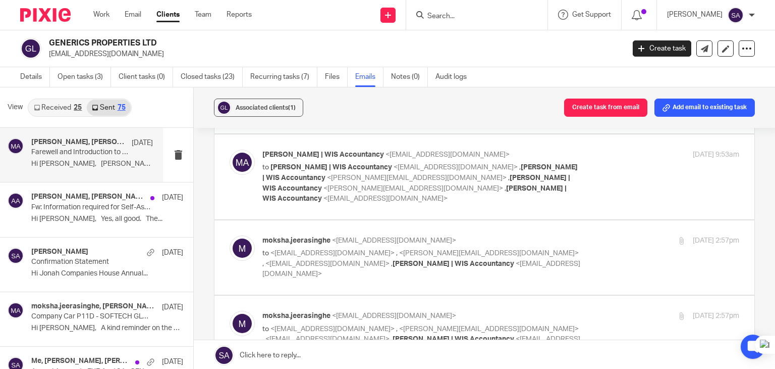
click at [243, 237] on img at bounding box center [242, 247] width 25 height 25
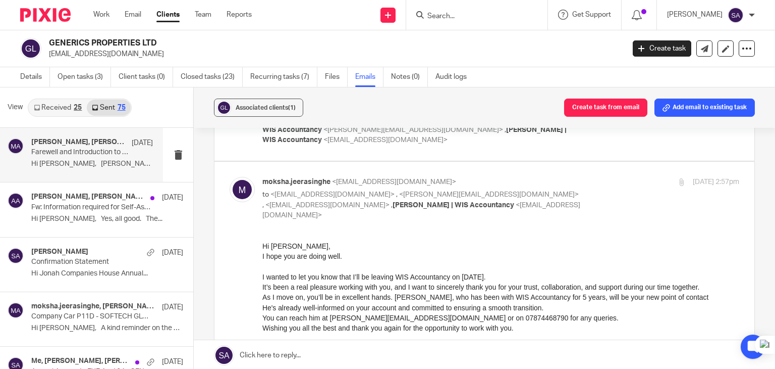
scroll to position [431, 0]
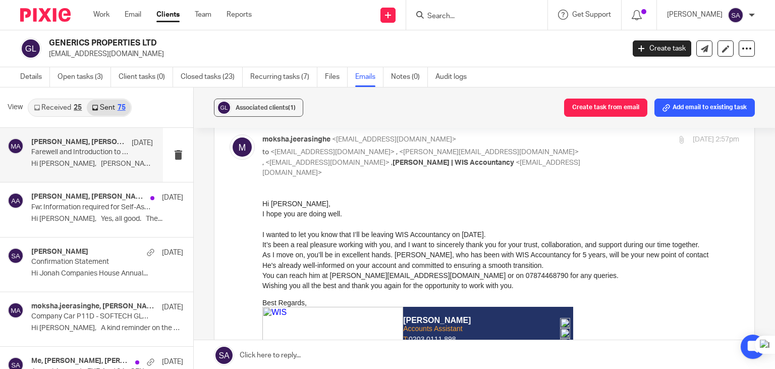
click at [230, 138] on div at bounding box center [242, 156] width 25 height 44
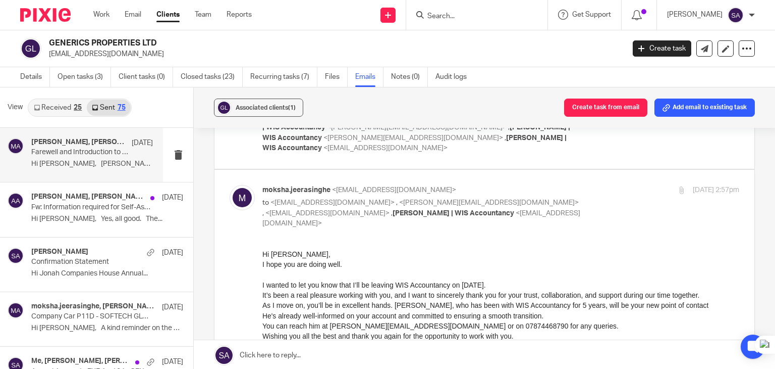
click at [238, 194] on img at bounding box center [242, 197] width 25 height 25
checkbox input "false"
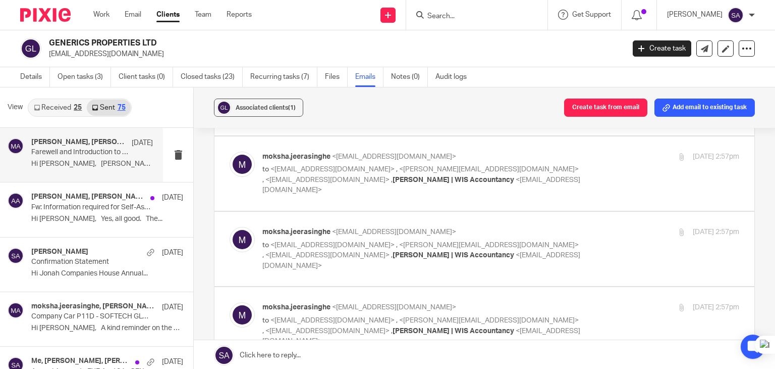
scroll to position [431, 0]
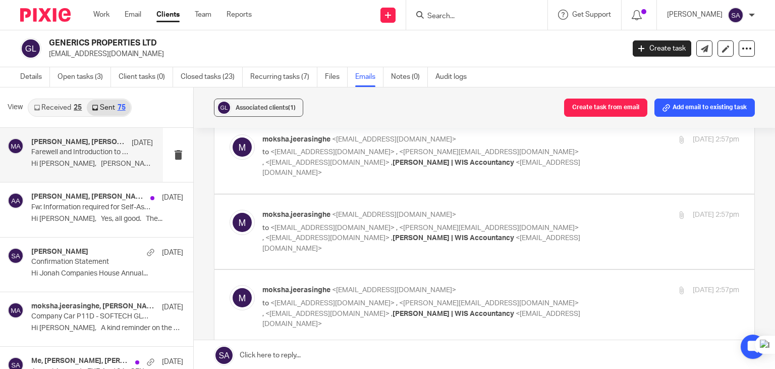
click at [236, 219] on img at bounding box center [242, 222] width 25 height 25
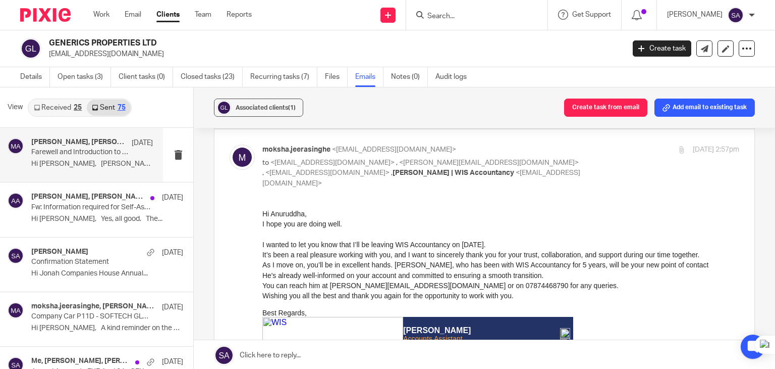
scroll to position [482, 0]
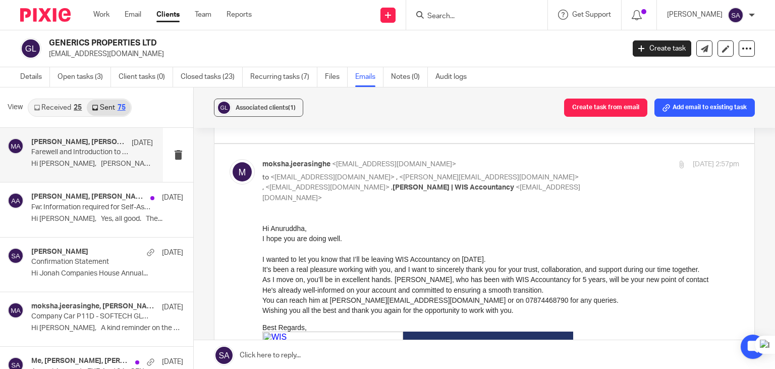
click at [245, 176] on img at bounding box center [242, 171] width 25 height 25
checkbox input "false"
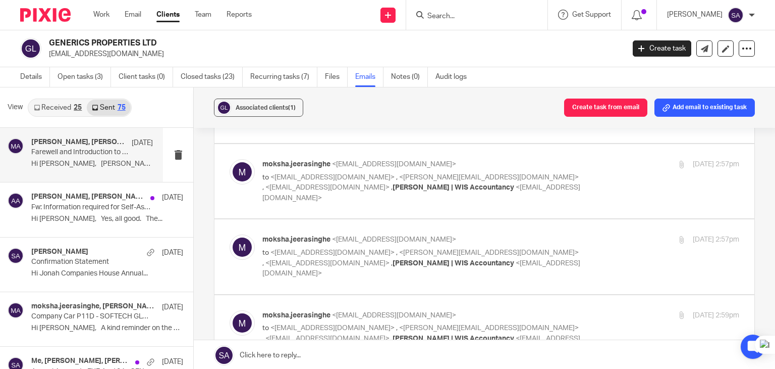
click at [238, 244] on img at bounding box center [242, 246] width 25 height 25
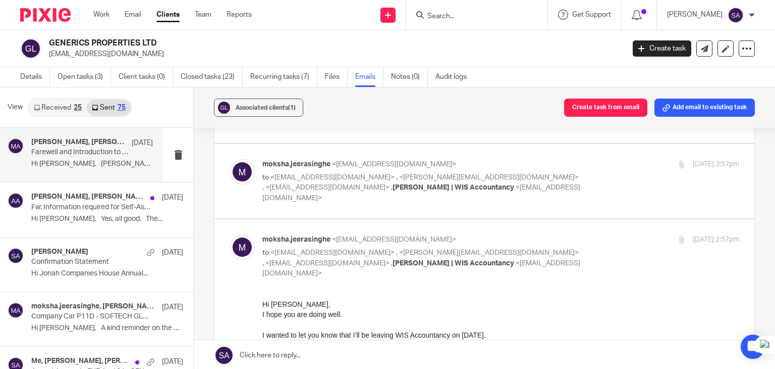
scroll to position [583, 0]
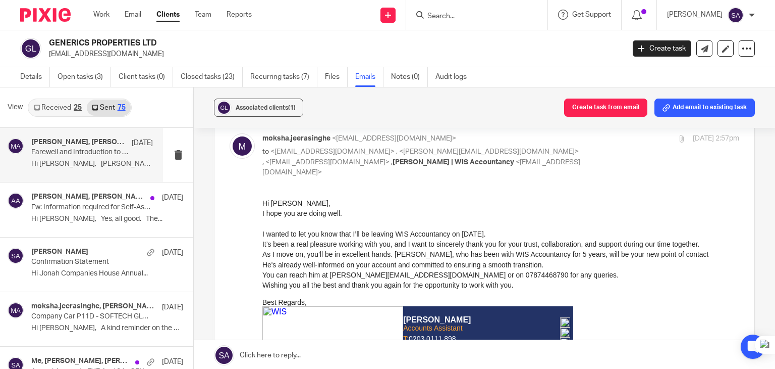
click at [236, 155] on img at bounding box center [242, 145] width 25 height 25
checkbox input "false"
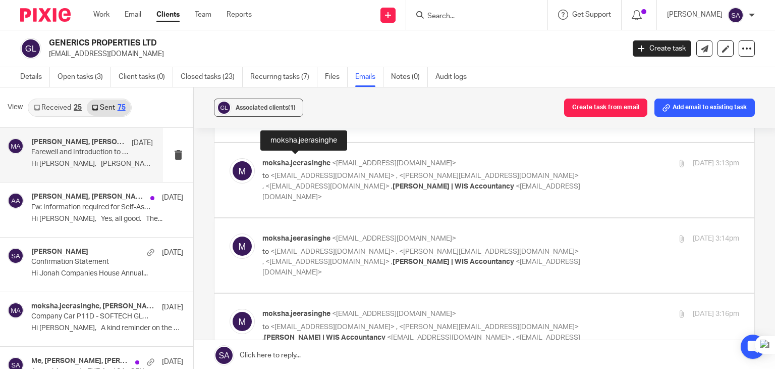
scroll to position [1390, 0]
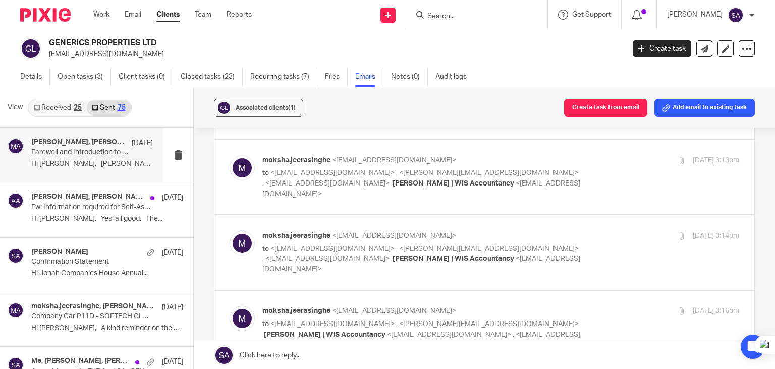
click at [243, 163] on img at bounding box center [242, 167] width 25 height 25
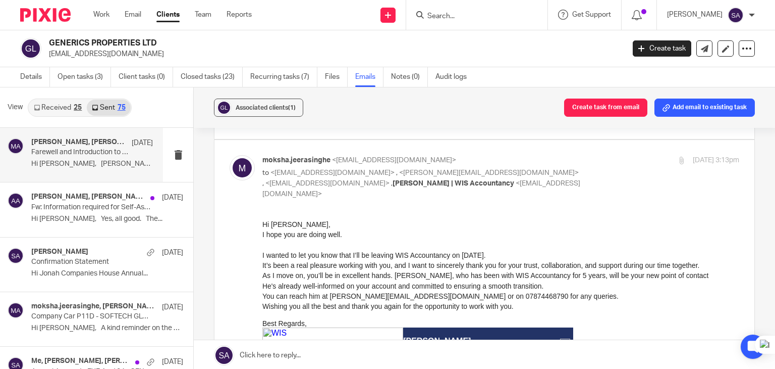
scroll to position [0, 0]
click at [243, 163] on img at bounding box center [242, 167] width 25 height 25
checkbox input "false"
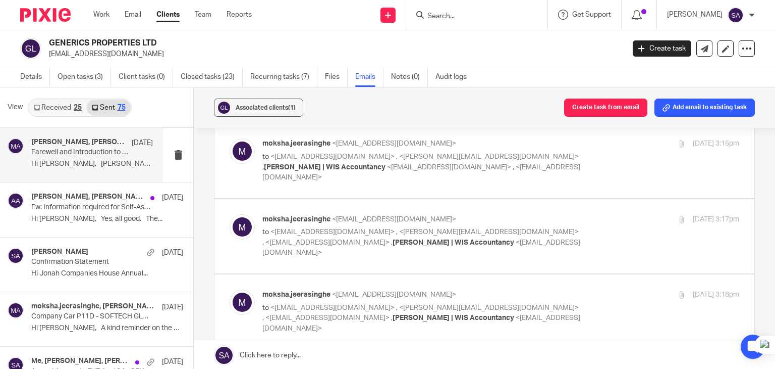
scroll to position [1592, 0]
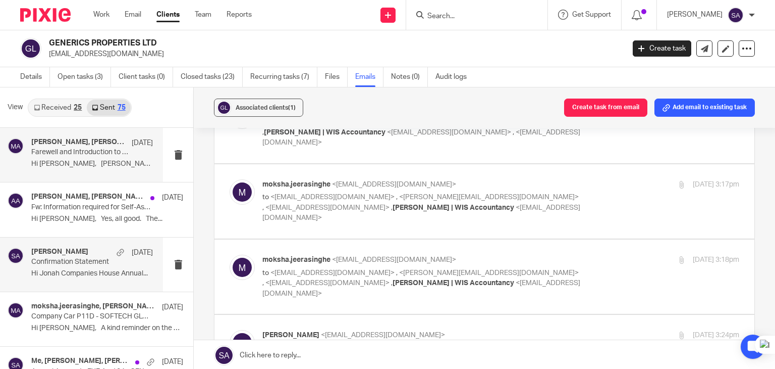
click at [66, 271] on p "Hi Jonah Companies House Annual..." at bounding box center [92, 273] width 122 height 9
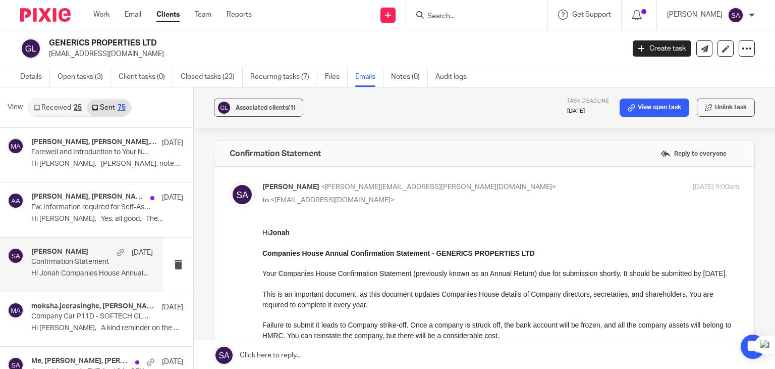
scroll to position [0, 0]
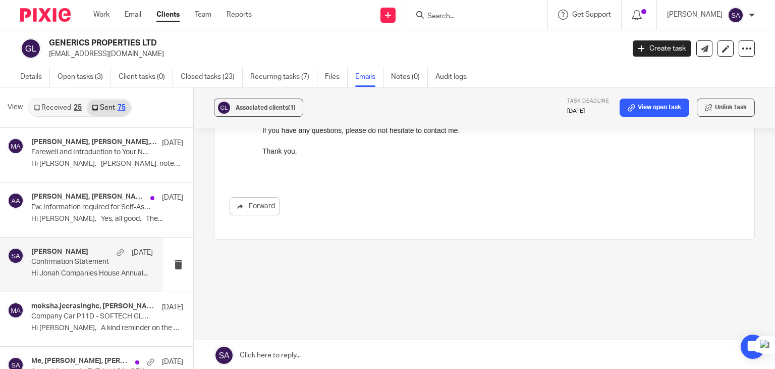
click at [295, 357] on link at bounding box center [485, 355] width 582 height 30
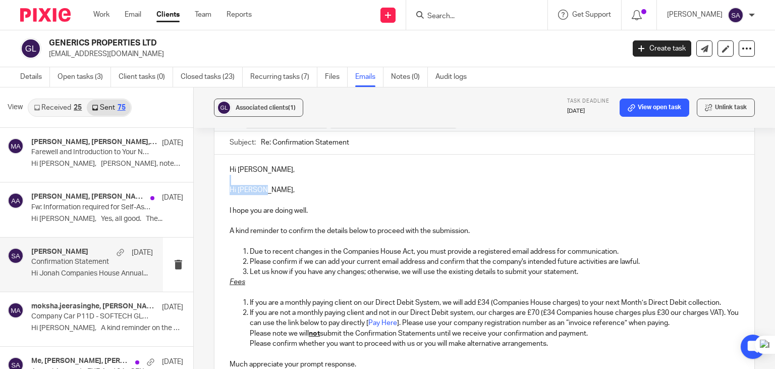
drag, startPoint x: 238, startPoint y: 187, endPoint x: 223, endPoint y: 179, distance: 17.2
click at [223, 179] on div "Hi Jonah, Hi Sheila, I hope you are doing well. A kind reminder to confirm the …" at bounding box center [485, 265] width 540 height 222
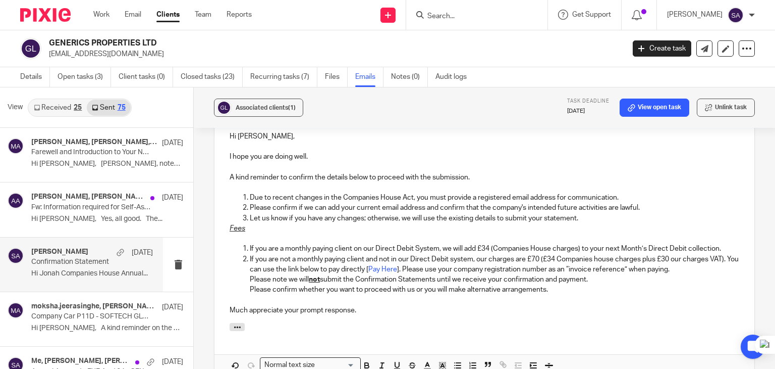
scroll to position [698, 0]
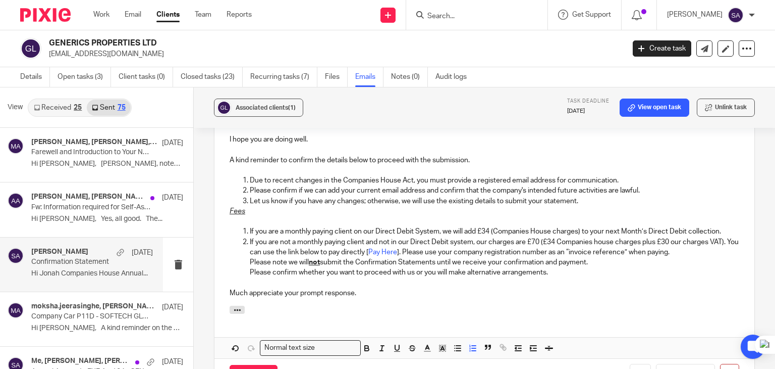
click at [585, 197] on p "Let us know if you have any changes; otherwise, we will use the existing detail…" at bounding box center [495, 201] width 490 height 10
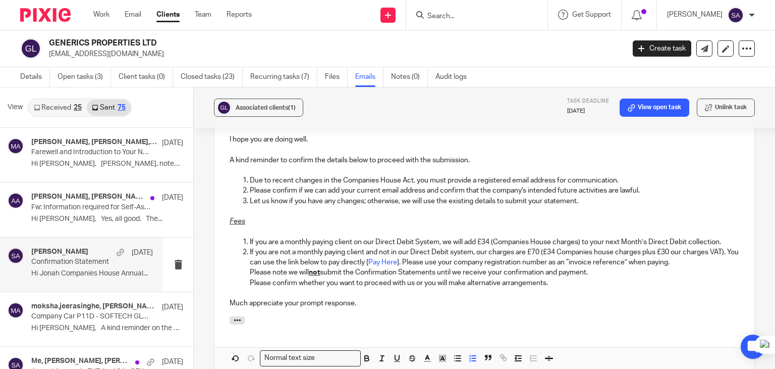
click at [712, 239] on p "If you are a monthly paying client on our Direct Debit System, we will add £34 …" at bounding box center [495, 242] width 490 height 10
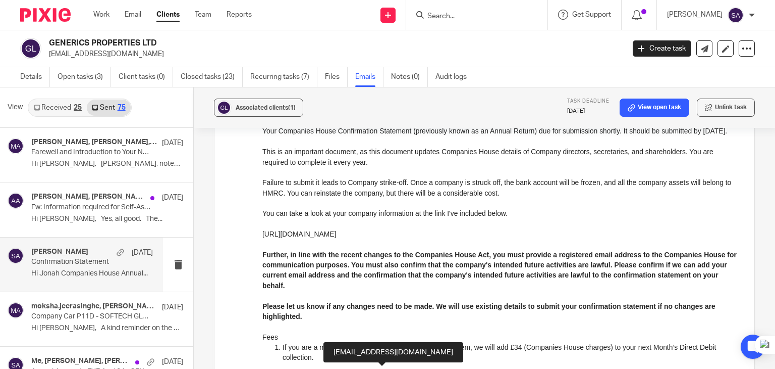
scroll to position [0, 0]
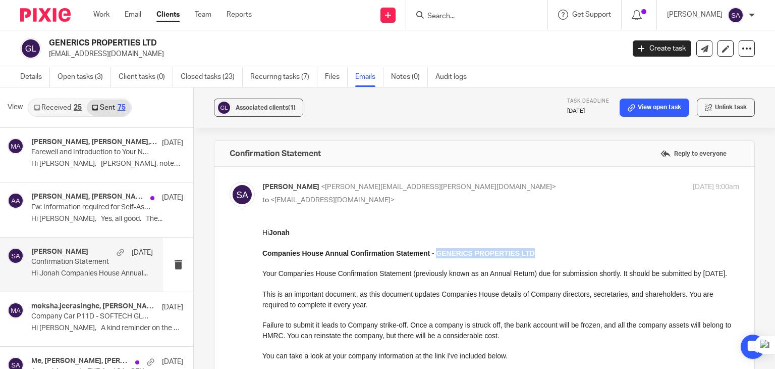
drag, startPoint x: 532, startPoint y: 250, endPoint x: 436, endPoint y: 257, distance: 96.2
click at [436, 257] on p "Companies House Annual Confirmation Statement - GENERICS PROPERTIES LTD" at bounding box center [501, 253] width 477 height 10
copy strong "GENERICS PROPERTIES LTD"
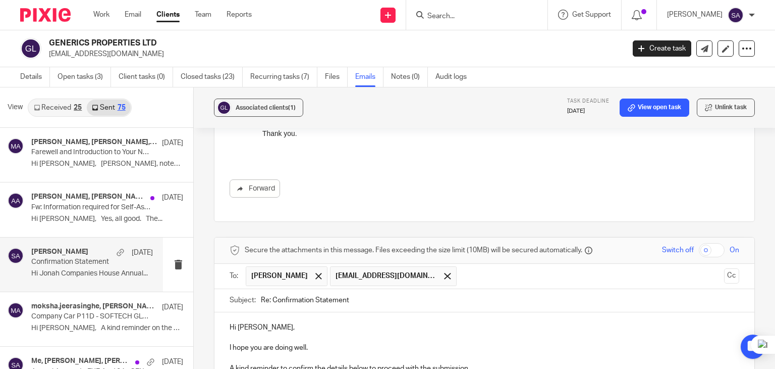
scroll to position [505, 0]
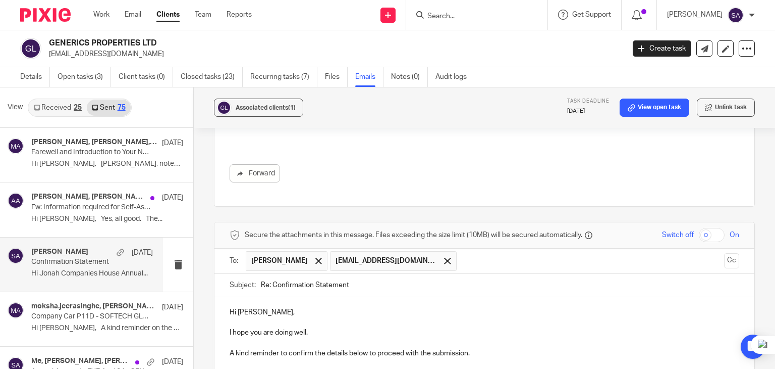
click at [386, 286] on input "Re: Confirmation Statement" at bounding box center [500, 285] width 479 height 23
paste input "GENERICS PROPERTIES LTD"
type input "Re: Confirmation Statement - GENERICS PROPERTIES LTD"
click at [724, 258] on button "Cc" at bounding box center [731, 260] width 15 height 15
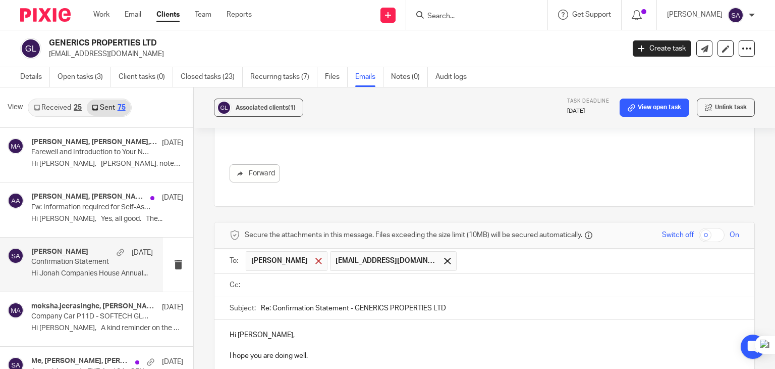
click at [316, 257] on span at bounding box center [319, 260] width 7 height 7
click at [283, 274] on div at bounding box center [493, 285] width 494 height 23
click at [279, 280] on input "text" at bounding box center [491, 285] width 487 height 12
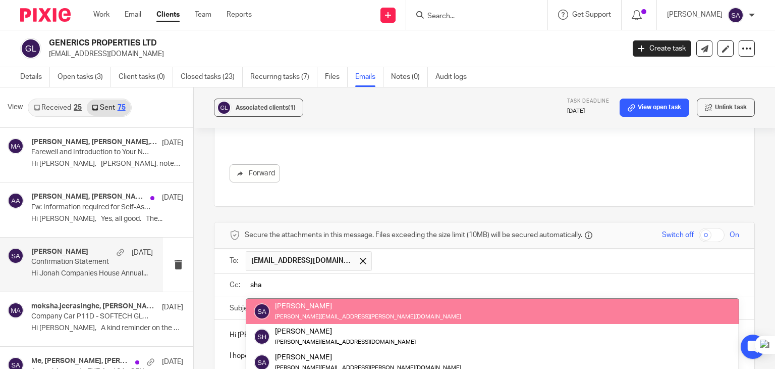
type input "sha"
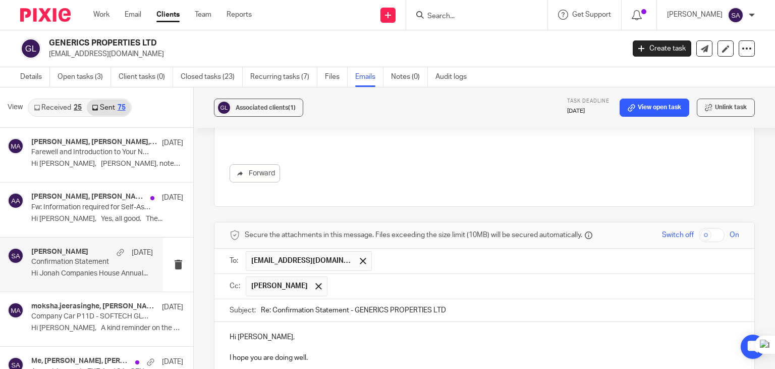
drag, startPoint x: 287, startPoint y: 316, endPoint x: 299, endPoint y: 310, distance: 12.7
click at [340, 289] on input "text" at bounding box center [534, 286] width 402 height 20
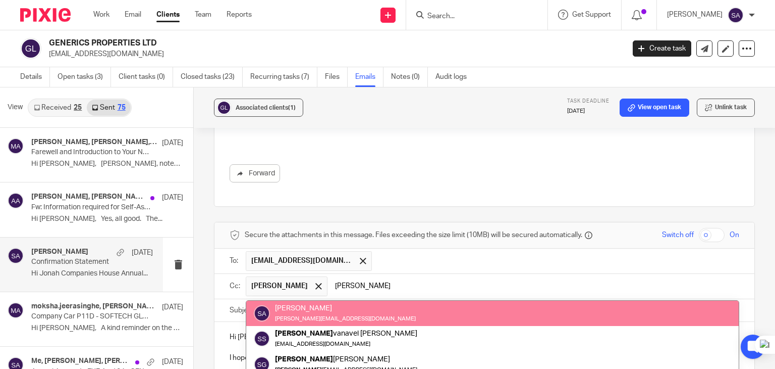
type input "sara"
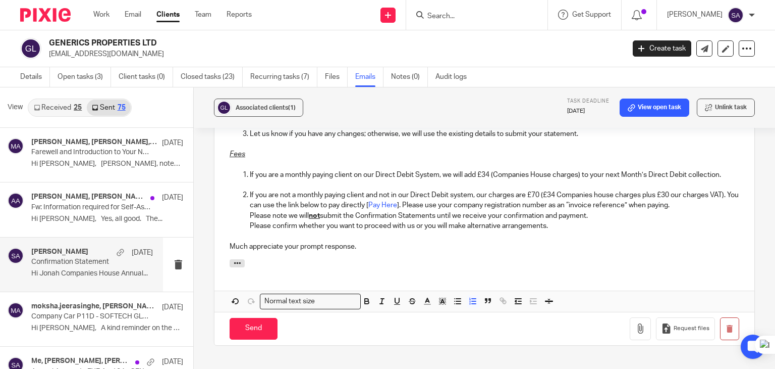
scroll to position [808, 0]
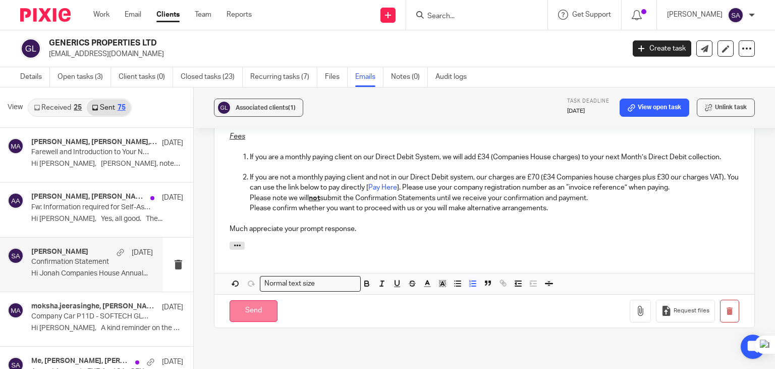
click at [267, 306] on input "Send" at bounding box center [254, 311] width 48 height 22
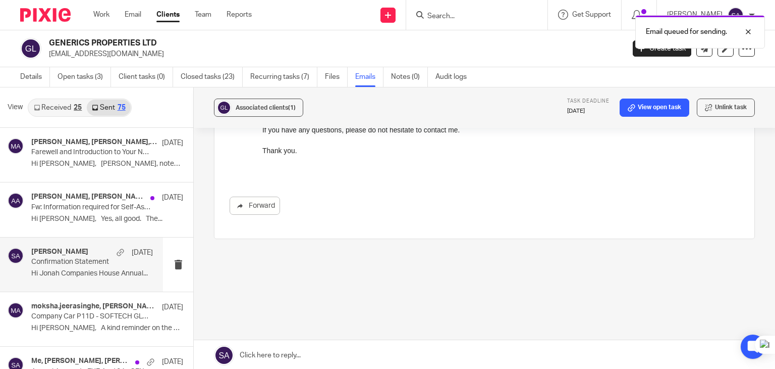
scroll to position [472, 0]
click at [458, 14] on div "Email queued for sending." at bounding box center [577, 29] width 378 height 38
drag, startPoint x: 751, startPoint y: 33, endPoint x: 644, endPoint y: 27, distance: 107.2
click at [744, 31] on div at bounding box center [740, 32] width 27 height 12
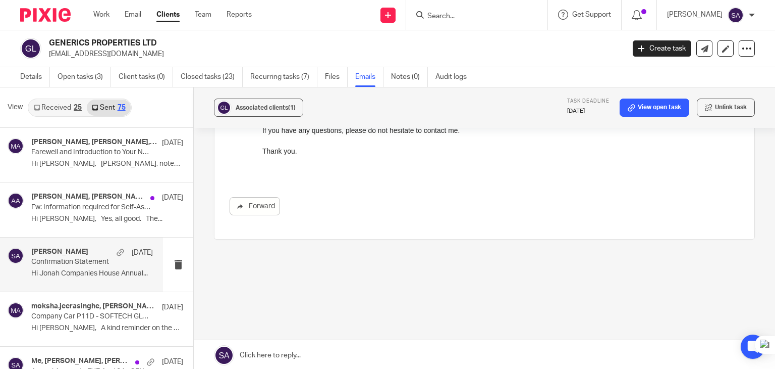
drag, startPoint x: 466, startPoint y: 17, endPoint x: 454, endPoint y: 19, distance: 11.7
click at [455, 19] on input "Search" at bounding box center [472, 16] width 91 height 9
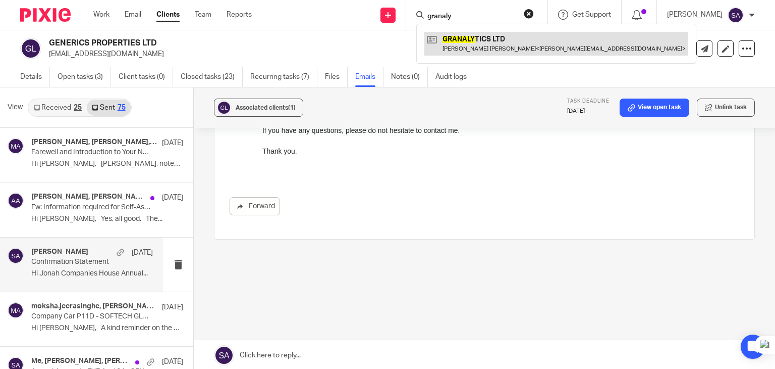
type input "granaly"
click at [480, 44] on link at bounding box center [557, 43] width 264 height 23
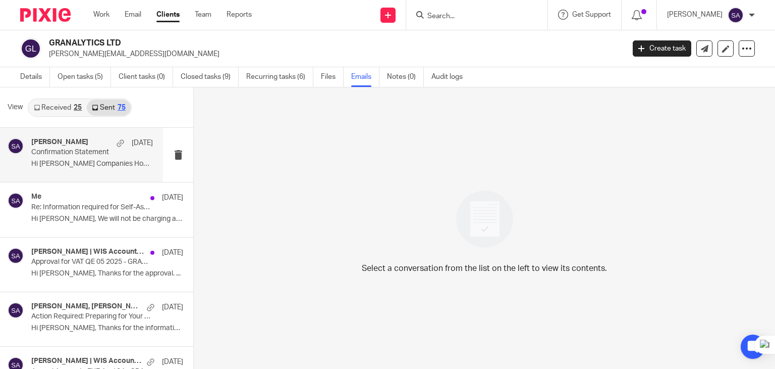
click at [96, 158] on div "[PERSON_NAME] [DATE] Confirmation Statement Hi [PERSON_NAME] Companies House An…" at bounding box center [92, 155] width 122 height 34
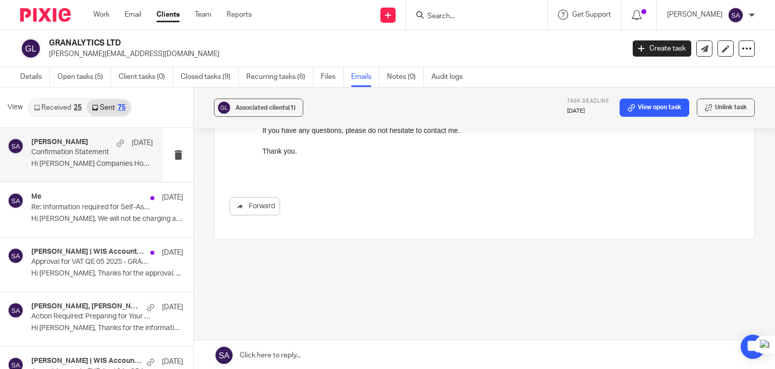
click at [303, 359] on link at bounding box center [485, 355] width 582 height 30
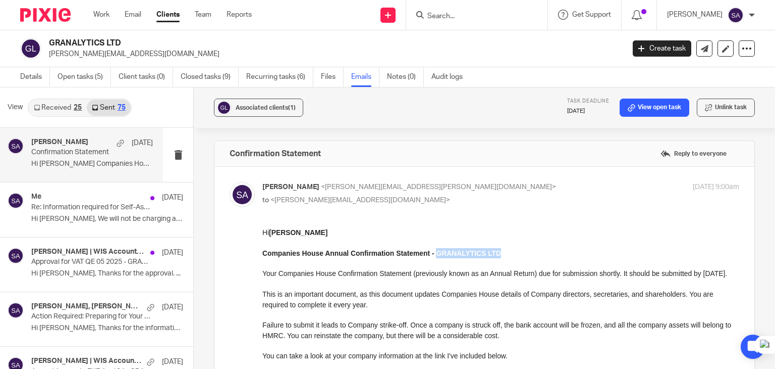
drag, startPoint x: 498, startPoint y: 256, endPoint x: 436, endPoint y: 256, distance: 61.6
click at [436, 256] on p "Companies House Annual Confirmation Statement - GRANALYTICS LTD" at bounding box center [501, 253] width 477 height 10
copy strong "GRANALYTICS LTD"
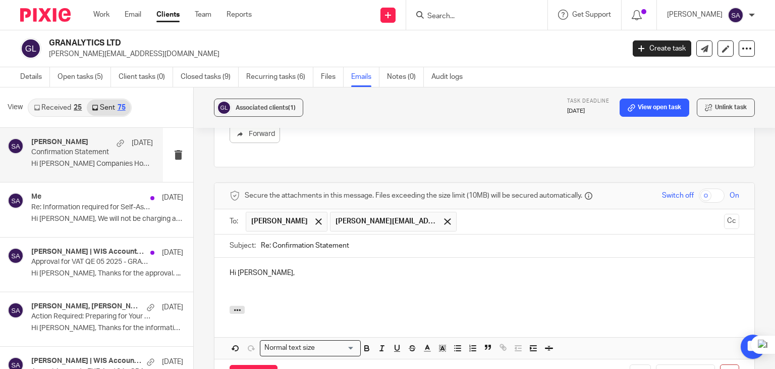
scroll to position [555, 0]
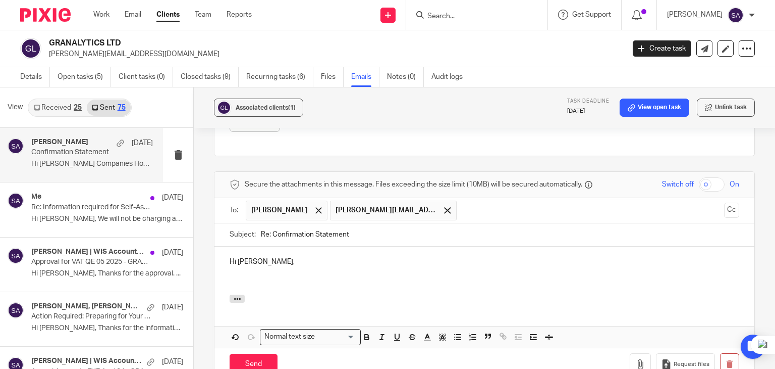
click at [355, 238] on input "Re: Confirmation Statement" at bounding box center [500, 234] width 479 height 23
paste input "GRANALYTICS LTD"
type input "Re: Confirmation Statement - GRANALYTICS LTD"
click at [316, 211] on span at bounding box center [319, 210] width 7 height 7
click at [724, 212] on button "Cc" at bounding box center [731, 209] width 15 height 15
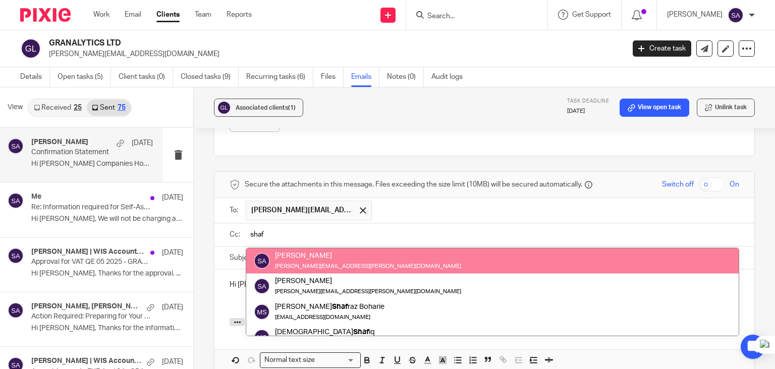
type input "shaf"
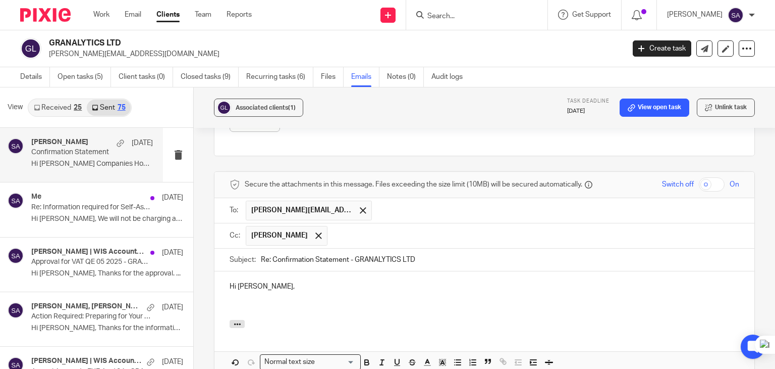
click at [367, 237] on input "text" at bounding box center [534, 236] width 402 height 20
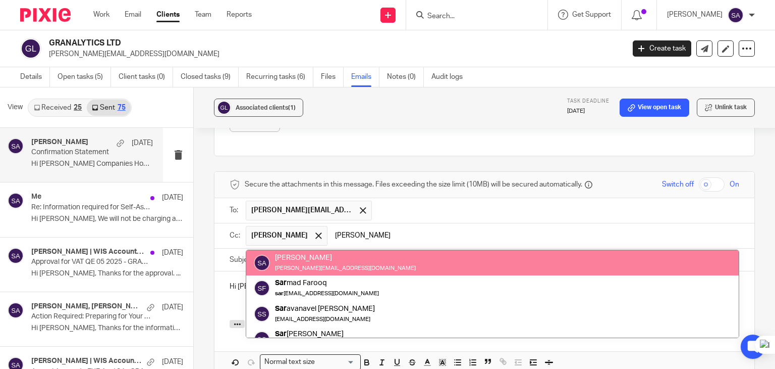
type input "[PERSON_NAME]"
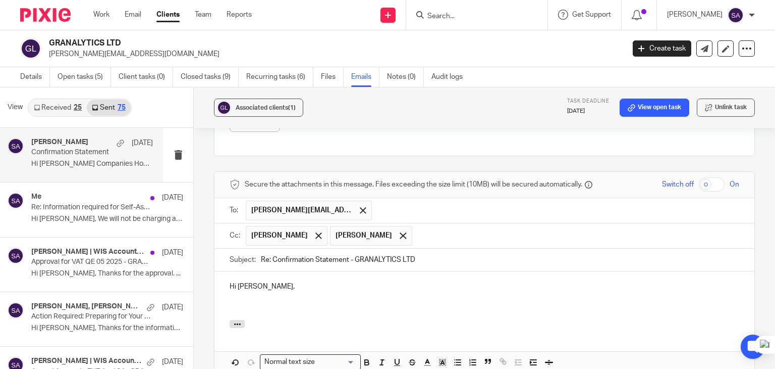
click at [281, 284] on p "Hi Anderson," at bounding box center [485, 286] width 510 height 10
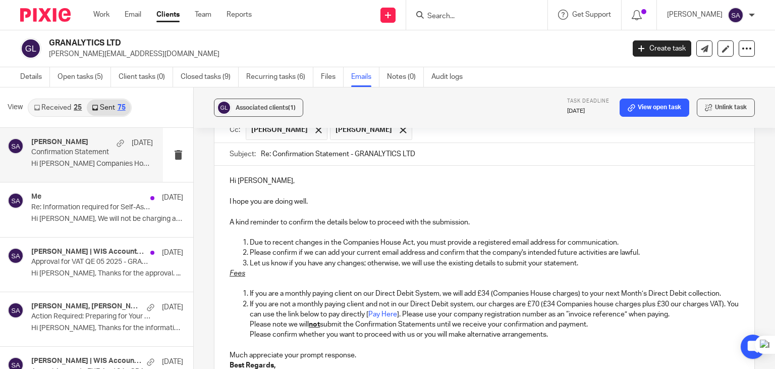
scroll to position [711, 0]
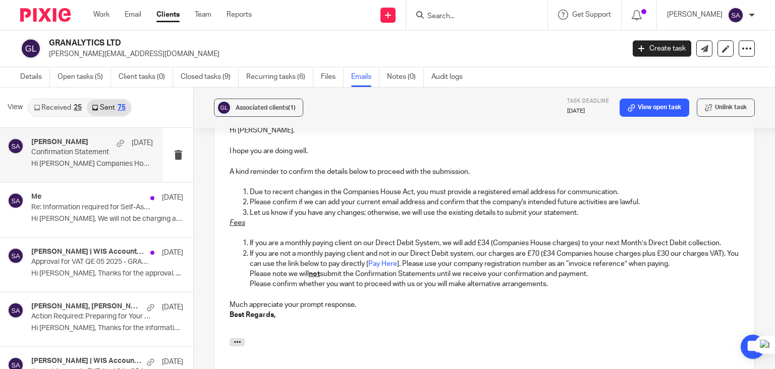
click at [582, 213] on p "Let us know if you have any changes; otherwise, we will use the existing detail…" at bounding box center [495, 212] width 490 height 10
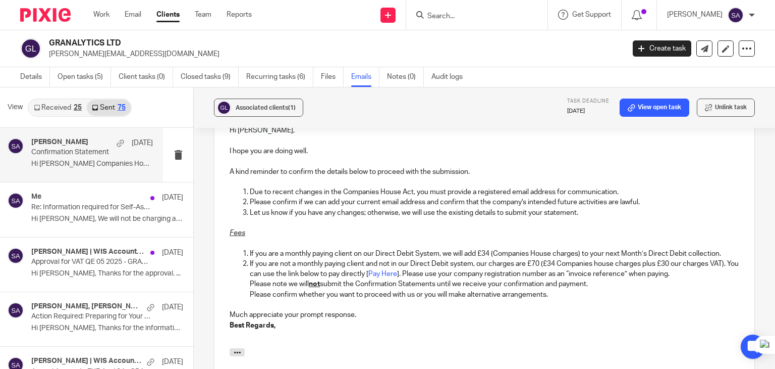
click at [721, 252] on p "If you are a monthly paying client on our Direct Debit System, we will add £34 …" at bounding box center [495, 253] width 490 height 10
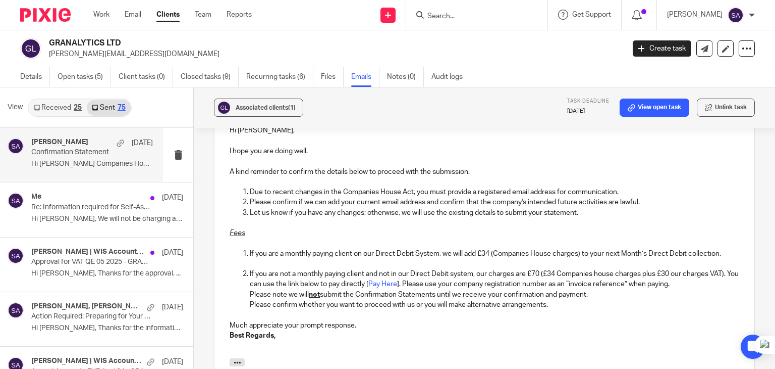
scroll to position [762, 0]
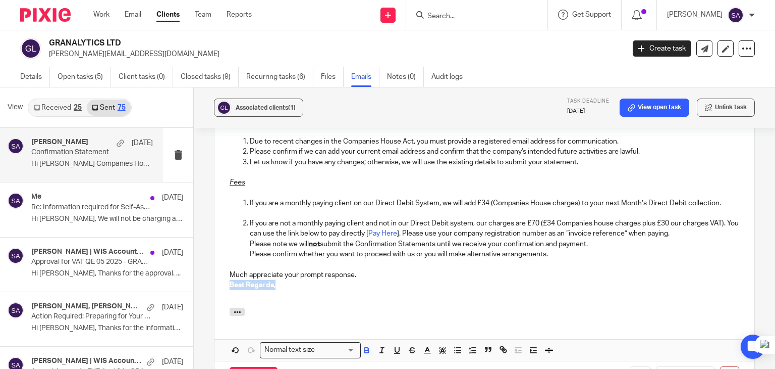
drag, startPoint x: 283, startPoint y: 286, endPoint x: 227, endPoint y: 280, distance: 55.9
click at [230, 280] on p "Best Regards," at bounding box center [485, 285] width 510 height 10
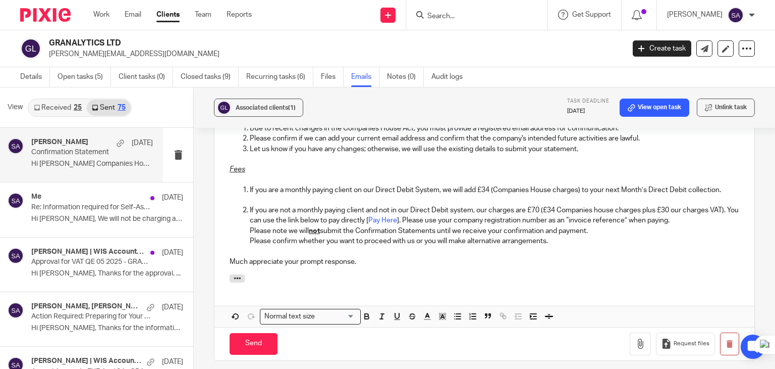
scroll to position [863, 0]
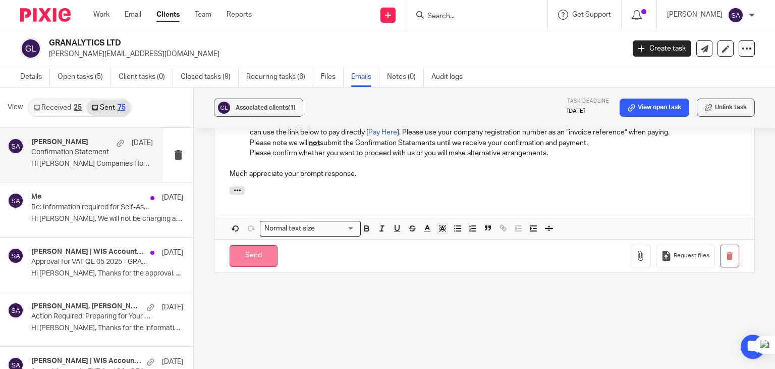
click at [250, 252] on input "Send" at bounding box center [254, 256] width 48 height 22
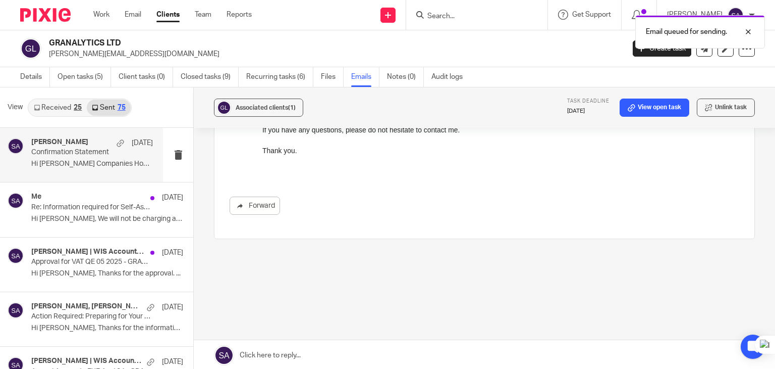
scroll to position [472, 0]
click at [457, 17] on div "Email queued for sending." at bounding box center [577, 29] width 378 height 38
click at [748, 33] on div at bounding box center [740, 32] width 27 height 12
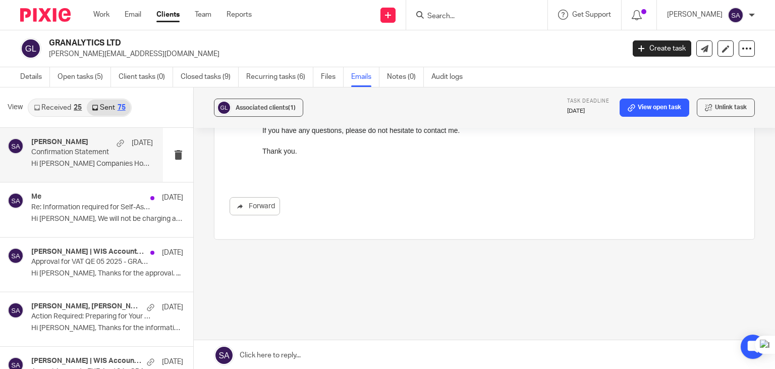
click at [453, 17] on input "Search" at bounding box center [472, 16] width 91 height 9
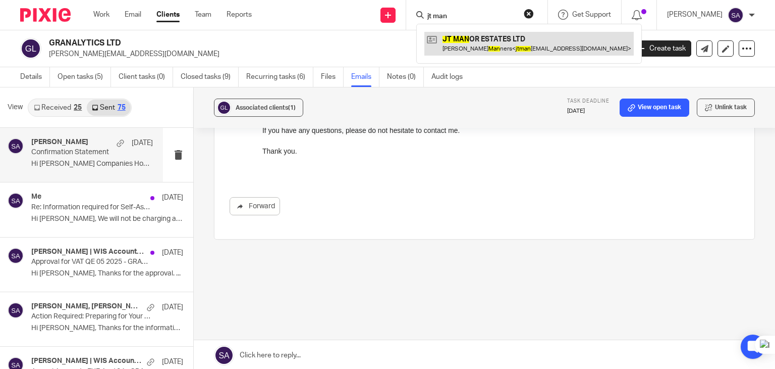
type input "jt man"
click at [481, 47] on link at bounding box center [530, 43] width 210 height 23
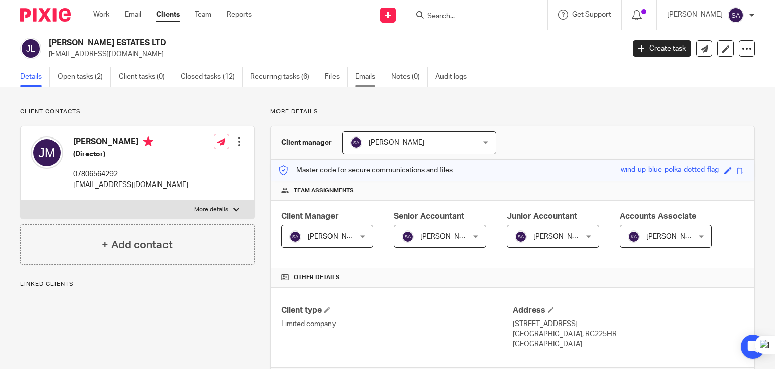
click at [361, 75] on link "Emails" at bounding box center [369, 77] width 28 height 20
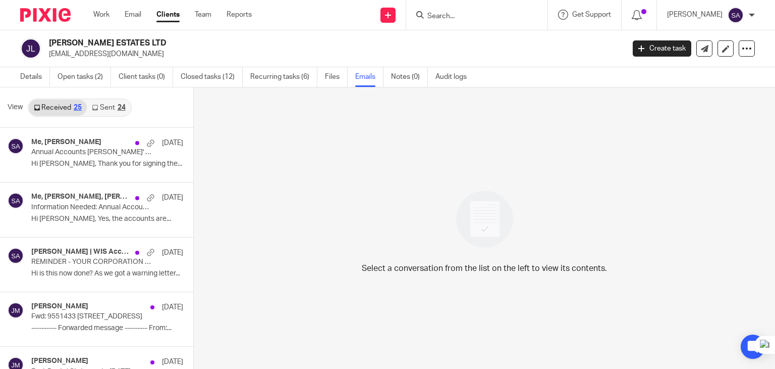
click at [109, 112] on link "Sent 24" at bounding box center [108, 107] width 43 height 16
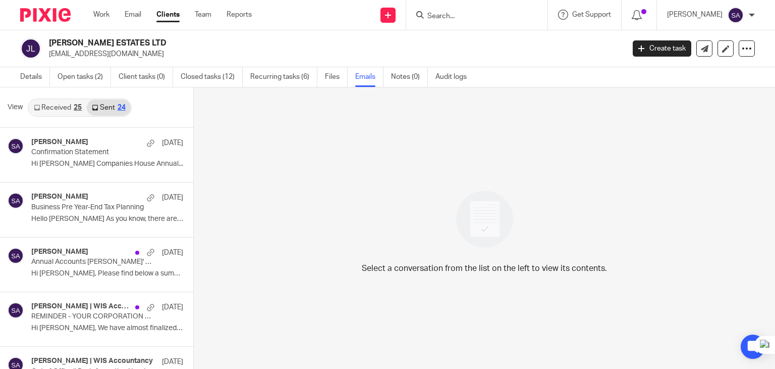
scroll to position [2, 0]
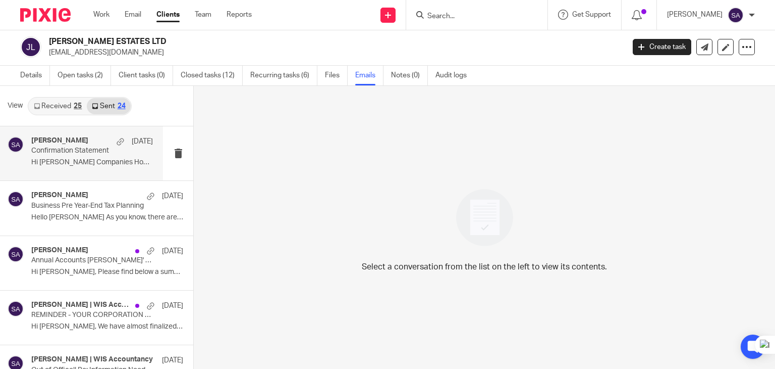
click at [57, 168] on div "[PERSON_NAME] [DATE] Confirmation Statement Hi [PERSON_NAME] Companies House An…" at bounding box center [92, 153] width 122 height 34
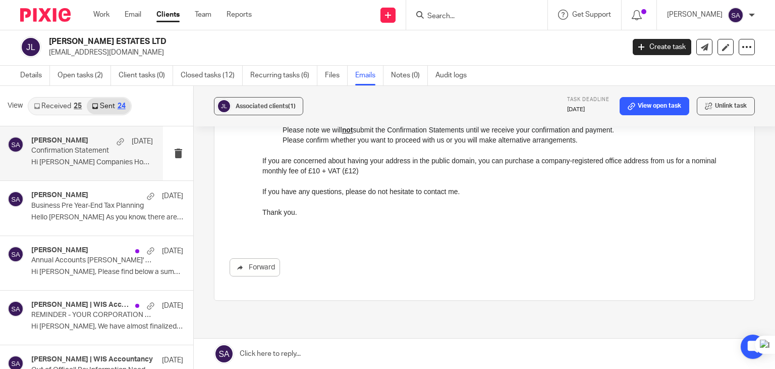
scroll to position [472, 0]
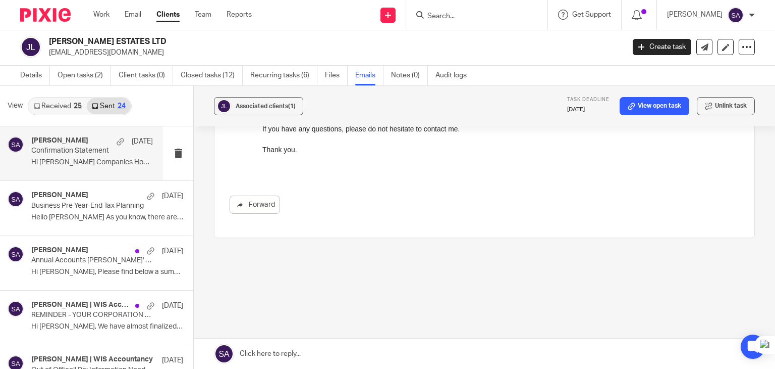
click at [278, 347] on link at bounding box center [485, 353] width 582 height 30
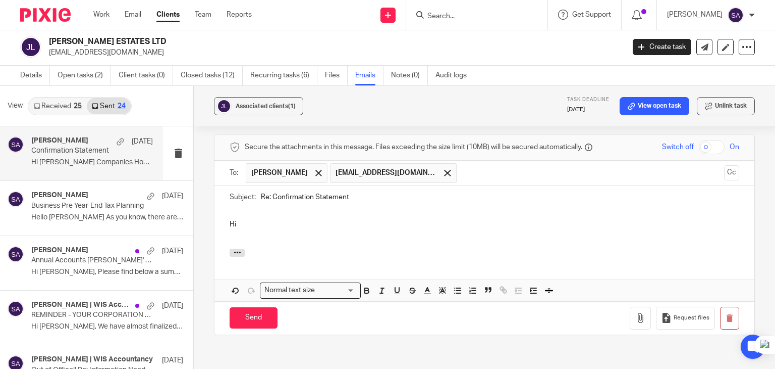
scroll to position [586, 0]
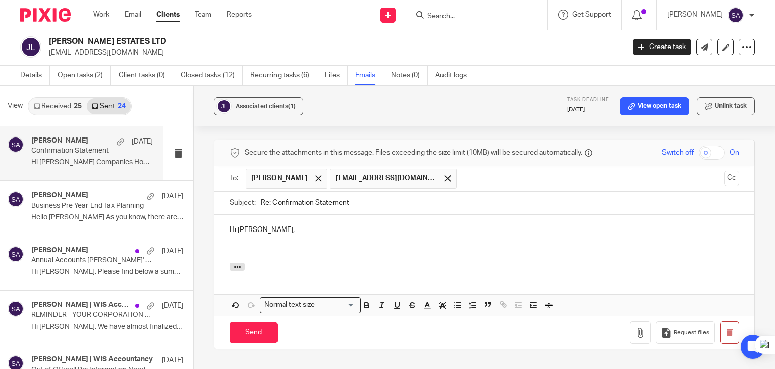
click at [308, 188] on ul "[PERSON_NAME] [PERSON_NAME][EMAIL_ADDRESS][DOMAIN_NAME]" at bounding box center [485, 178] width 479 height 25
click at [313, 183] on div at bounding box center [319, 178] width 12 height 15
click at [724, 184] on div "To: [EMAIL_ADDRESS][DOMAIN_NAME] [EMAIL_ADDRESS][DOMAIN_NAME] Cc" at bounding box center [485, 178] width 540 height 25
click at [724, 182] on div "To: [EMAIL_ADDRESS][DOMAIN_NAME] [EMAIL_ADDRESS][DOMAIN_NAME] Cc" at bounding box center [485, 178] width 540 height 25
click at [724, 182] on button "Cc" at bounding box center [731, 178] width 15 height 15
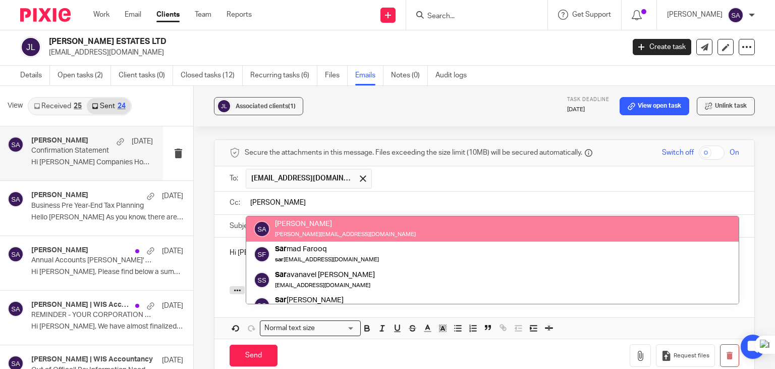
type input "[PERSON_NAME]"
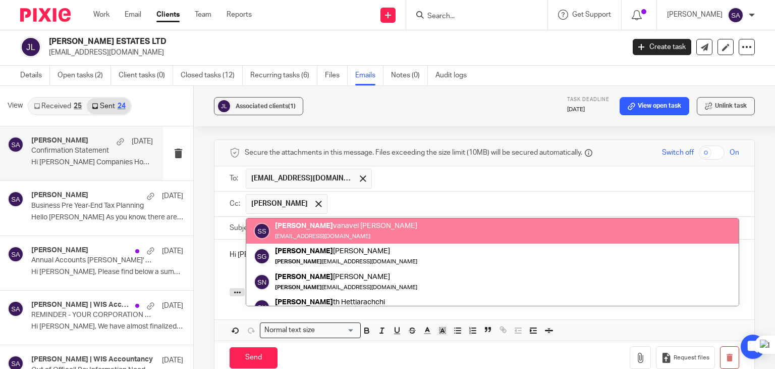
click at [333, 204] on input "text" at bounding box center [534, 204] width 402 height 20
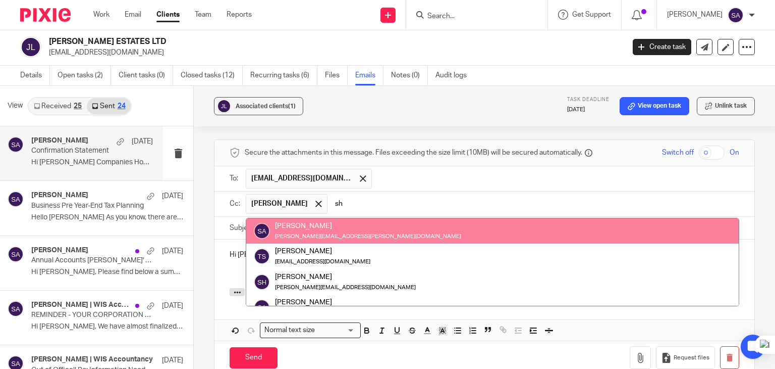
type input "sh"
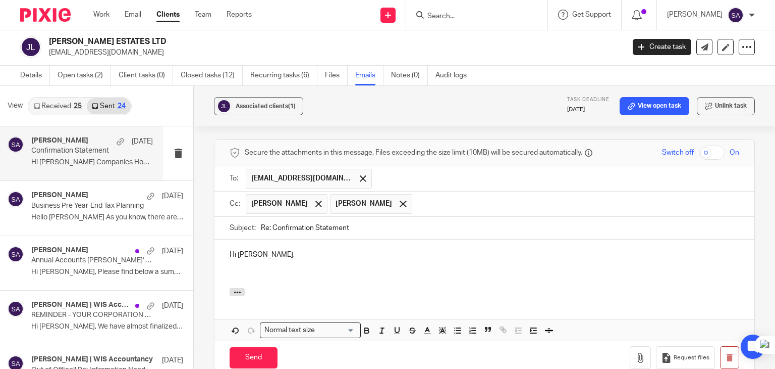
click at [366, 233] on input "Re: Confirmation Statement" at bounding box center [500, 228] width 479 height 23
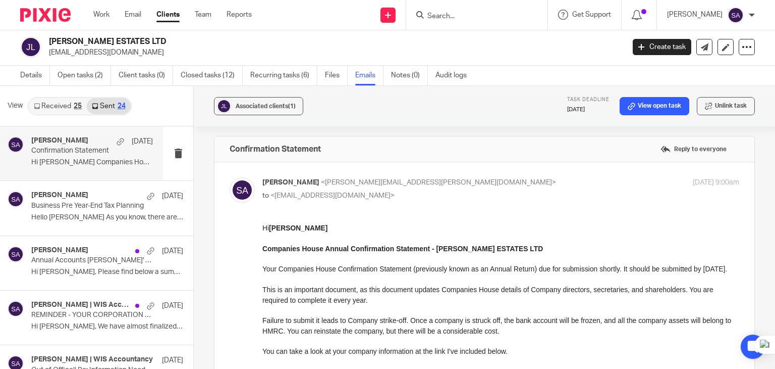
scroll to position [0, 0]
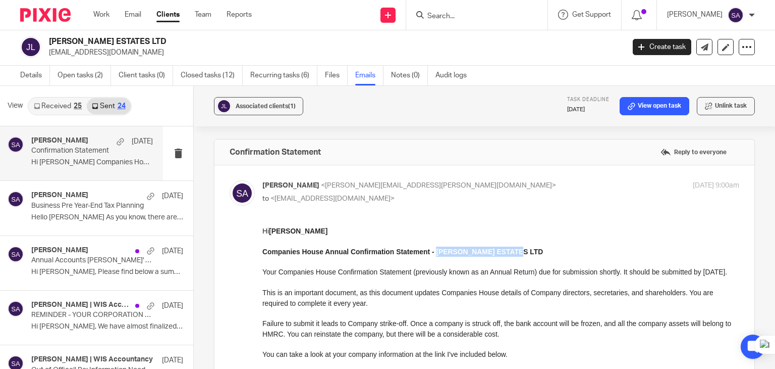
drag, startPoint x: 517, startPoint y: 255, endPoint x: 434, endPoint y: 252, distance: 83.3
click at [434, 252] on p "Companies House Annual Confirmation Statement - JT MANOR ESTATES LTD" at bounding box center [501, 251] width 477 height 10
copy strong "JT MANOR ESTATES LTD"
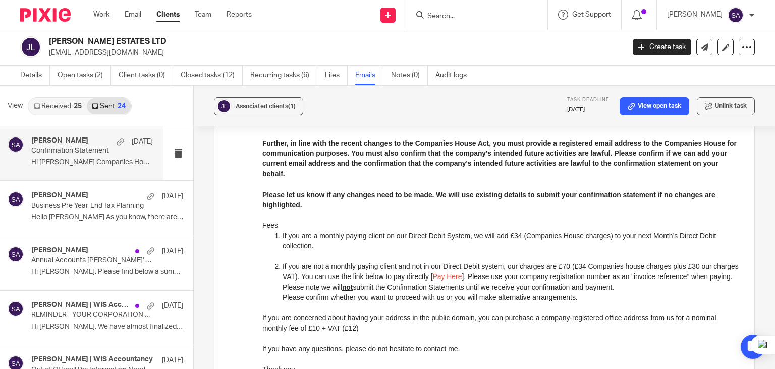
scroll to position [505, 0]
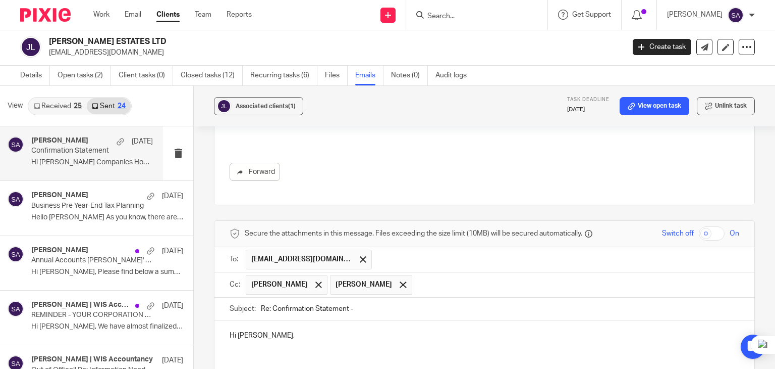
click at [374, 306] on input "Re: Confirmation Statement -" at bounding box center [500, 308] width 479 height 23
paste input "[PERSON_NAME] ESTATES LTD"
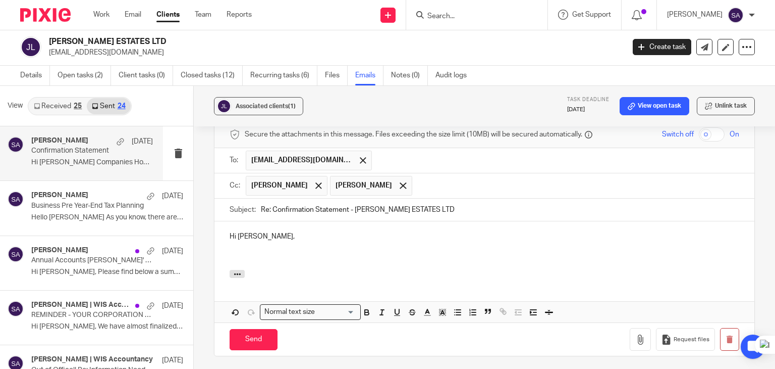
scroll to position [606, 0]
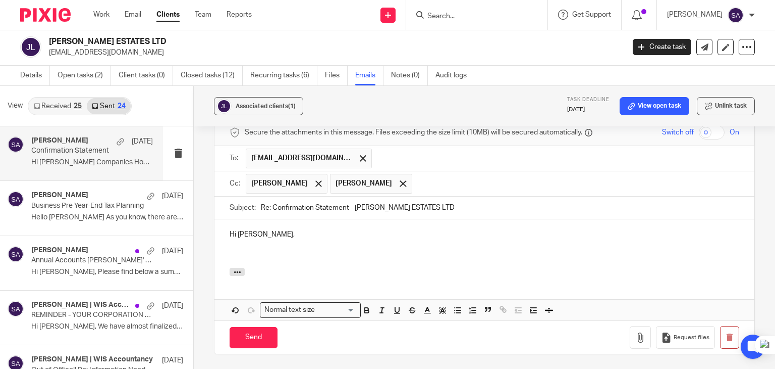
type input "Re: Confirmation Statement - JT MANOR ESTATES LTD"
click at [248, 243] on p at bounding box center [485, 245] width 510 height 10
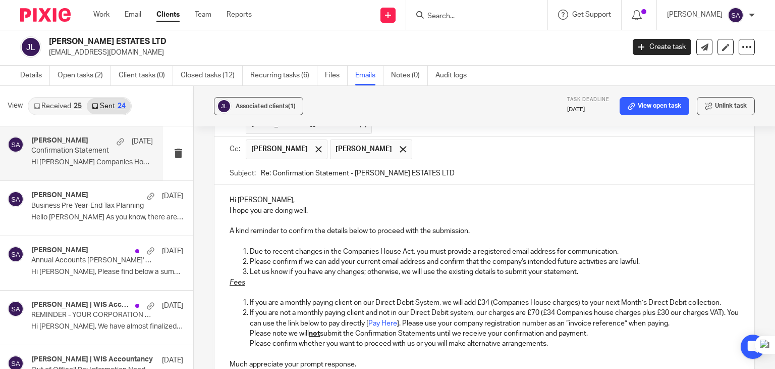
click at [275, 198] on p "Hi Jennifer," at bounding box center [485, 200] width 510 height 10
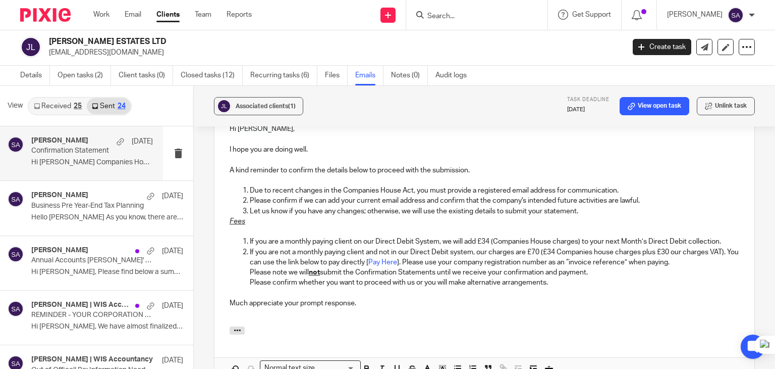
scroll to position [741, 0]
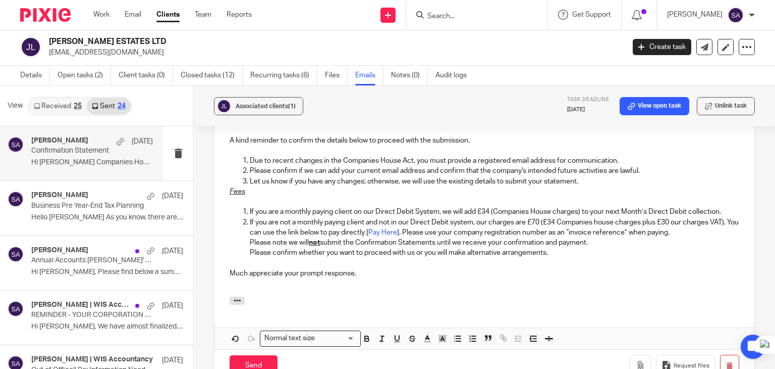
click at [584, 178] on p "Let us know if you have any changes; otherwise, we will use the existing detail…" at bounding box center [495, 181] width 490 height 10
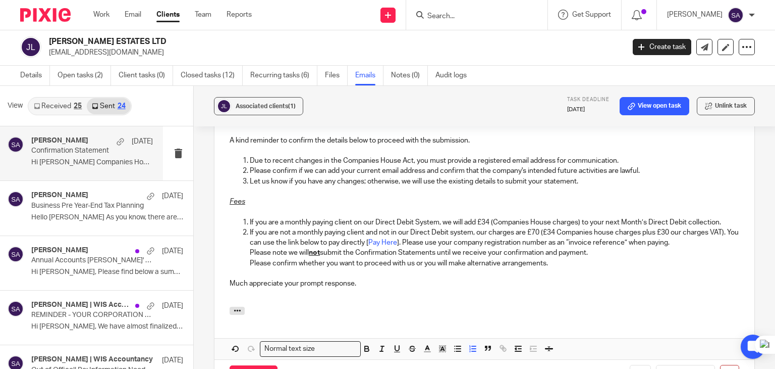
click at [721, 217] on p "If you are a monthly paying client on our Direct Debit System, we will add £34 …" at bounding box center [495, 222] width 490 height 10
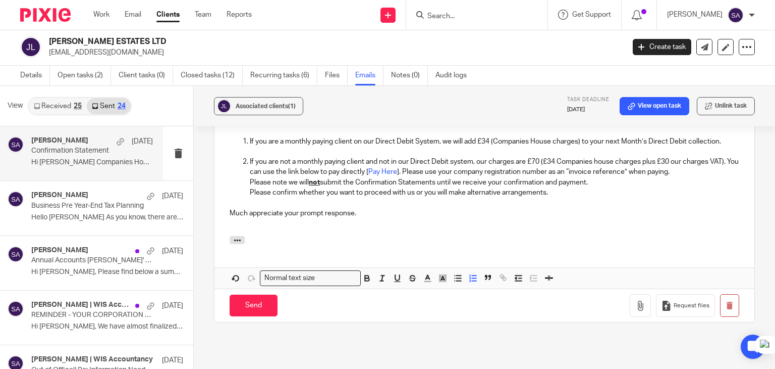
scroll to position [842, 0]
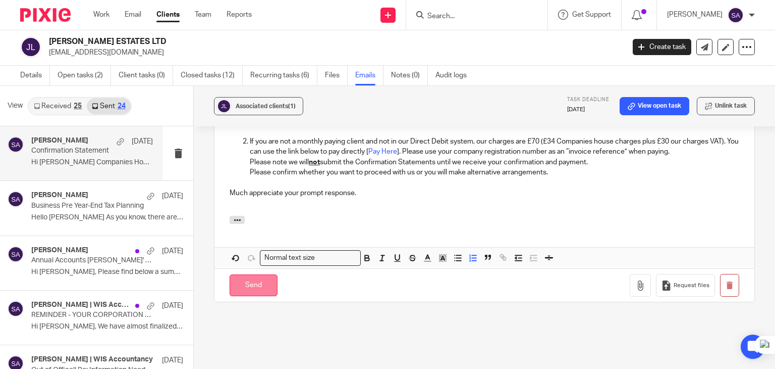
click at [264, 278] on input "Send" at bounding box center [254, 285] width 48 height 22
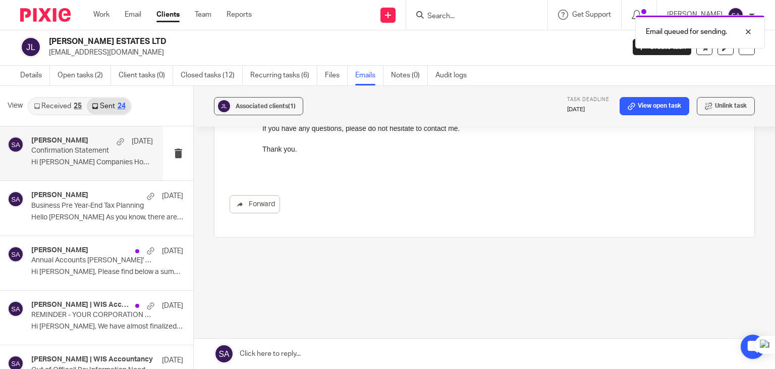
scroll to position [472, 0]
click at [758, 34] on div "Email queued for sending." at bounding box center [701, 31] width 130 height 33
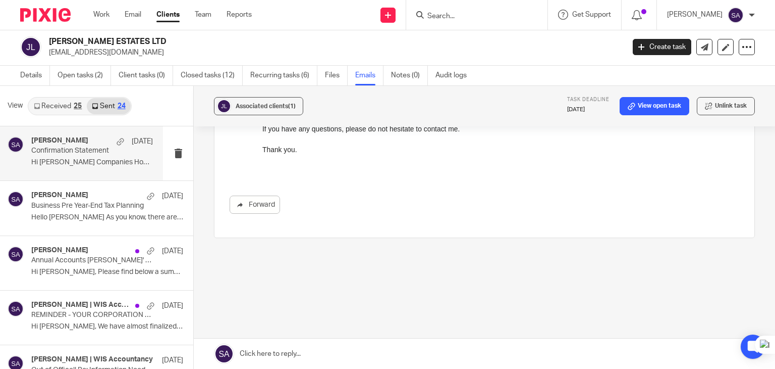
click at [453, 17] on input "Search" at bounding box center [472, 16] width 91 height 9
type input "ma bullion"
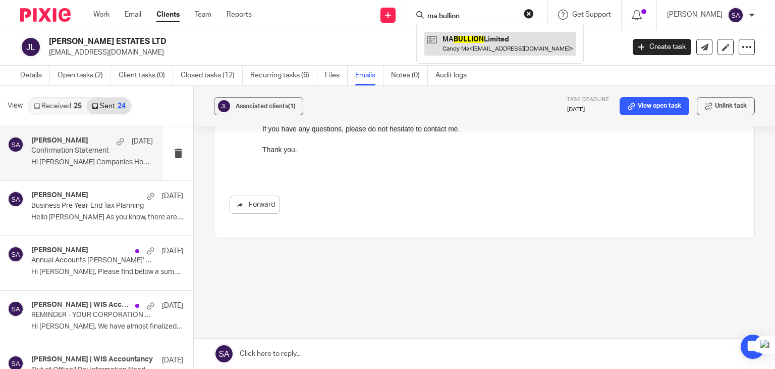
click at [523, 42] on link at bounding box center [500, 43] width 151 height 23
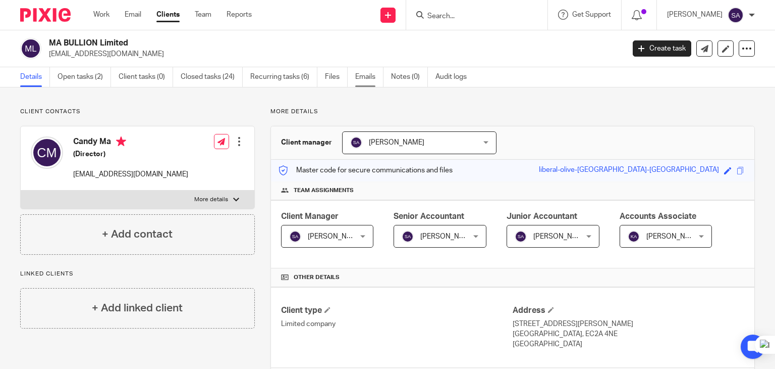
click at [367, 79] on link "Emails" at bounding box center [369, 77] width 28 height 20
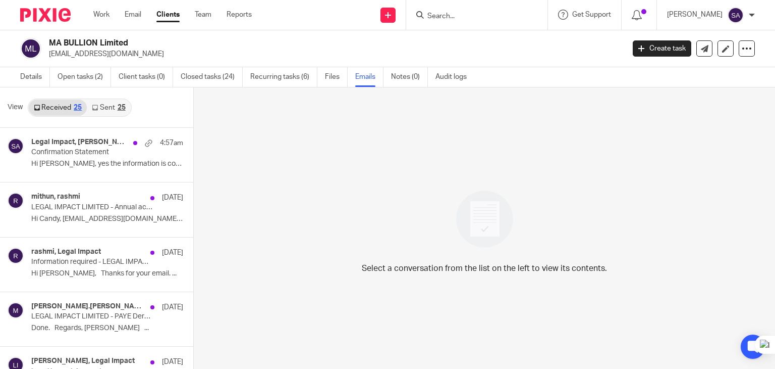
click at [113, 112] on link "Sent 25" at bounding box center [108, 107] width 43 height 16
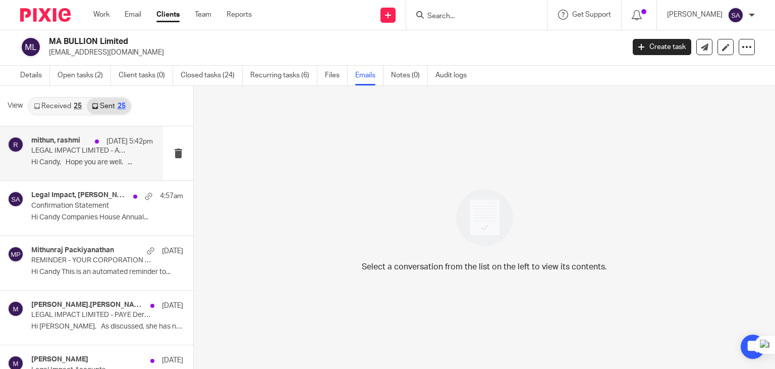
click at [61, 157] on div "mithun, rashmi [DATE] 5:42pm LEGAL IMPACT LIMITED - Annual accounts for YE [DAT…" at bounding box center [92, 153] width 122 height 34
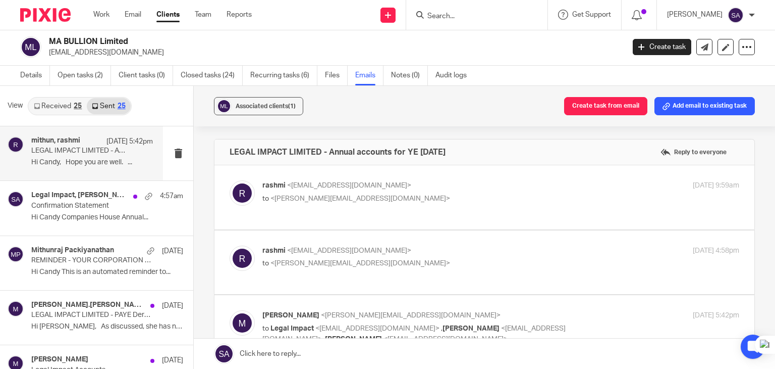
scroll to position [0, 0]
click at [232, 187] on img at bounding box center [242, 192] width 25 height 25
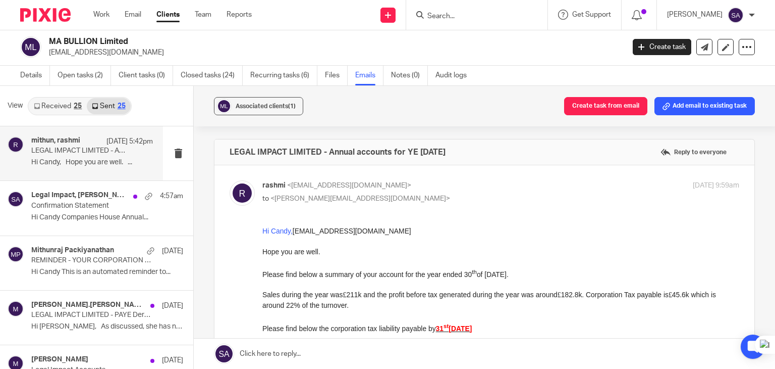
click at [234, 188] on img at bounding box center [242, 192] width 25 height 25
checkbox input "false"
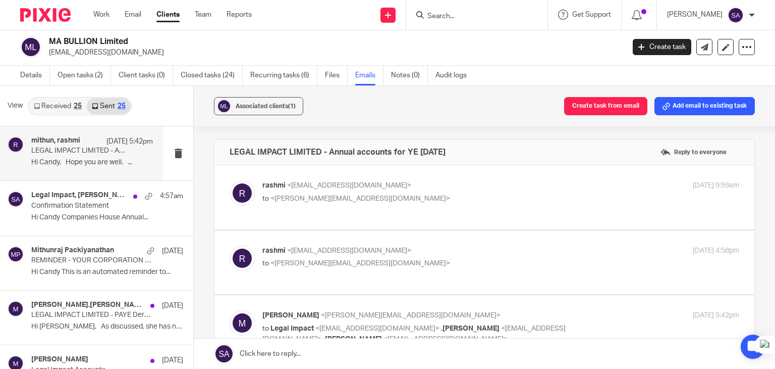
scroll to position [50, 0]
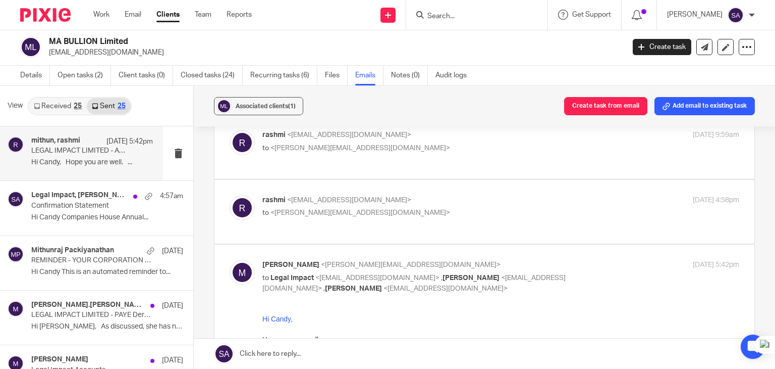
click at [232, 211] on img at bounding box center [242, 207] width 25 height 25
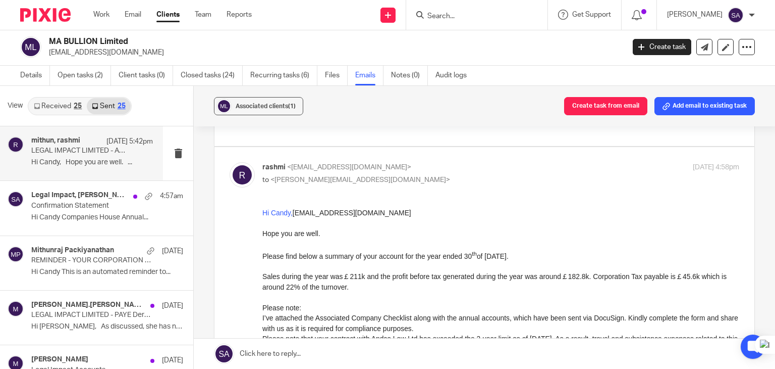
scroll to position [101, 0]
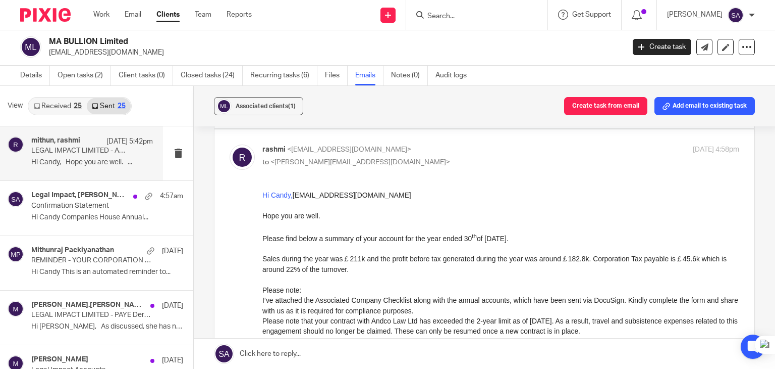
click at [236, 160] on img at bounding box center [242, 156] width 25 height 25
checkbox input "false"
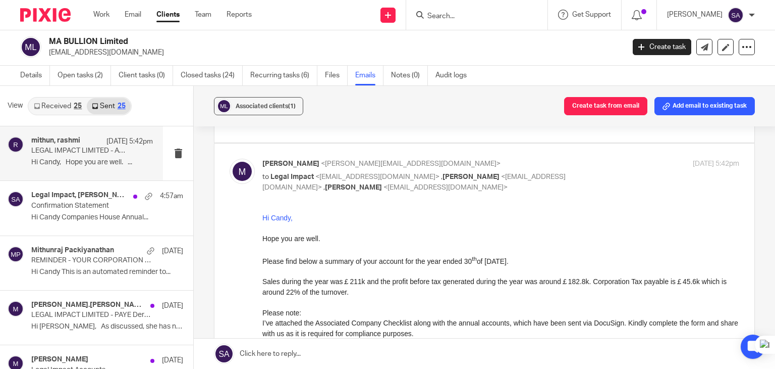
click at [242, 176] on img at bounding box center [242, 171] width 25 height 25
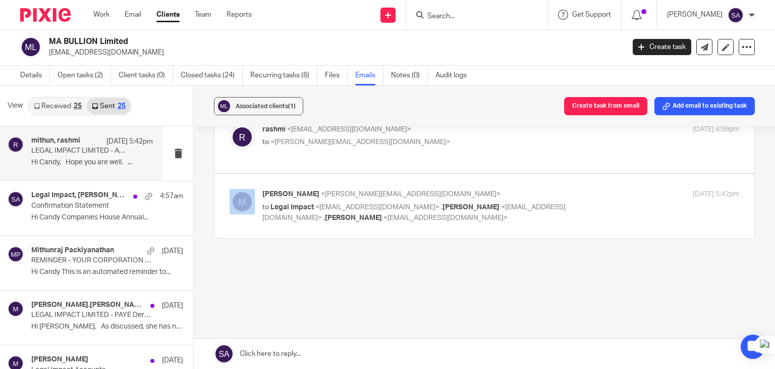
click at [242, 176] on label at bounding box center [485, 206] width 540 height 64
click at [230, 188] on input "checkbox" at bounding box center [229, 188] width 1 height 1
checkbox input "true"
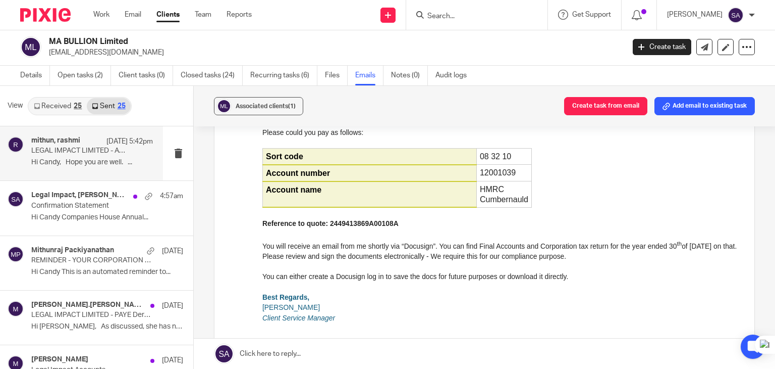
scroll to position [505, 0]
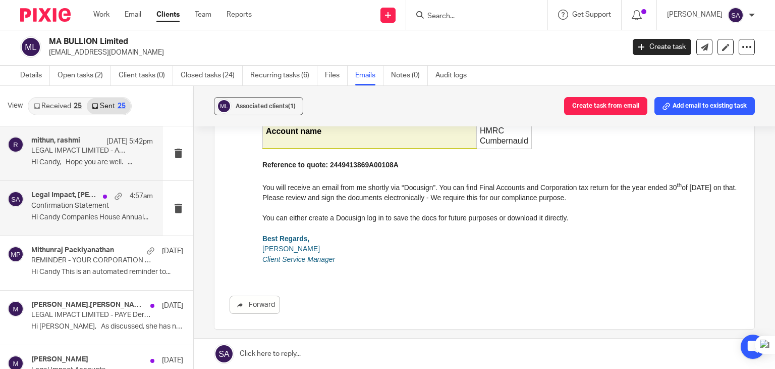
click at [64, 204] on p "Confirmation Statement" at bounding box center [79, 205] width 97 height 9
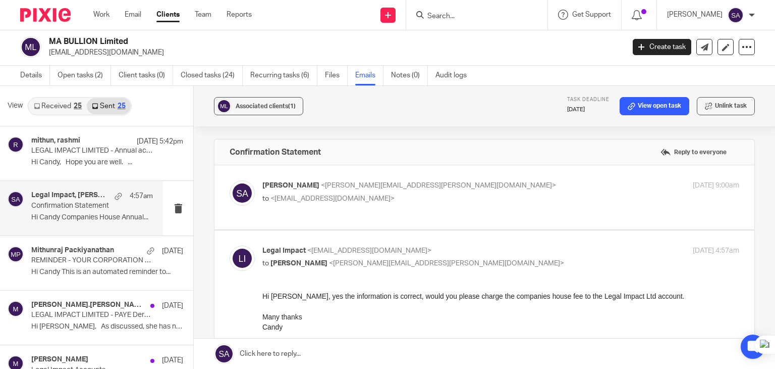
scroll to position [0, 0]
click at [253, 193] on div "Shafiya Abdulla <shafiya.abdulla@wis-accountancy.co.uk> to <legalimpactltd@gmai…" at bounding box center [485, 192] width 510 height 25
click at [244, 193] on img at bounding box center [242, 192] width 25 height 25
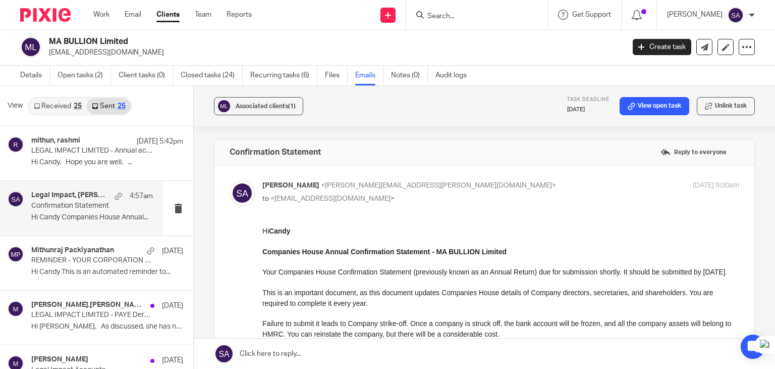
click at [244, 193] on img at bounding box center [242, 192] width 25 height 25
checkbox input "false"
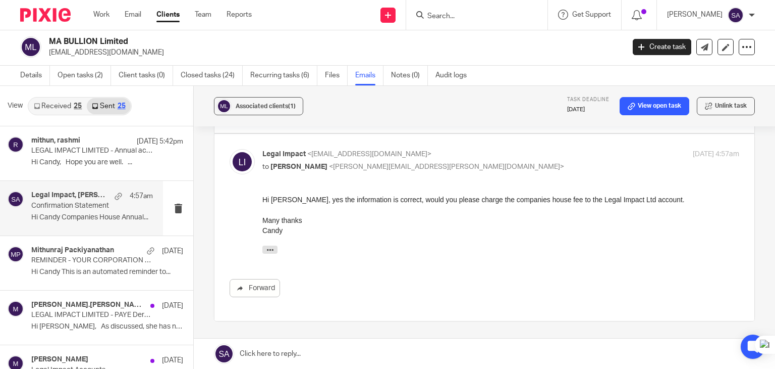
scroll to position [101, 0]
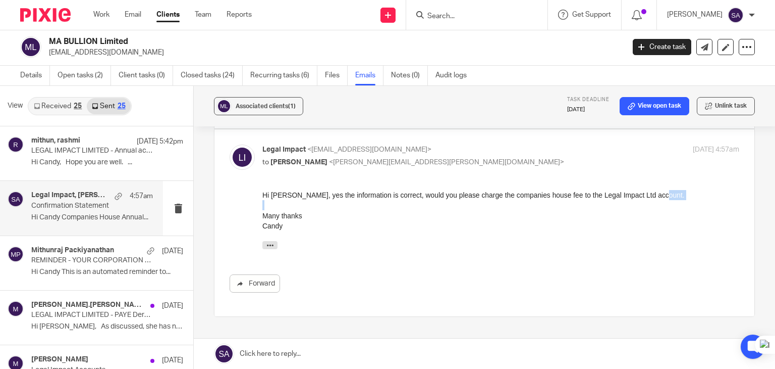
drag, startPoint x: 648, startPoint y: 194, endPoint x: 263, endPoint y: 197, distance: 385.2
click at [263, 198] on div "Hi Shafiya, yes the information is correct, would you please charge the compani…" at bounding box center [501, 209] width 477 height 41
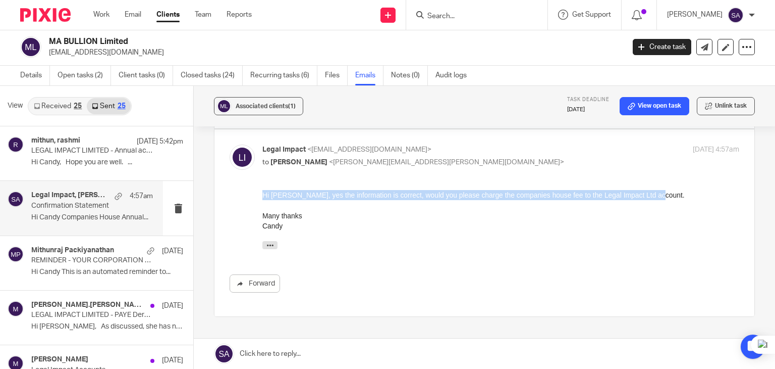
click at [263, 197] on div "Hi Shafiya, yes the information is correct, would you please charge the compani…" at bounding box center [501, 209] width 477 height 41
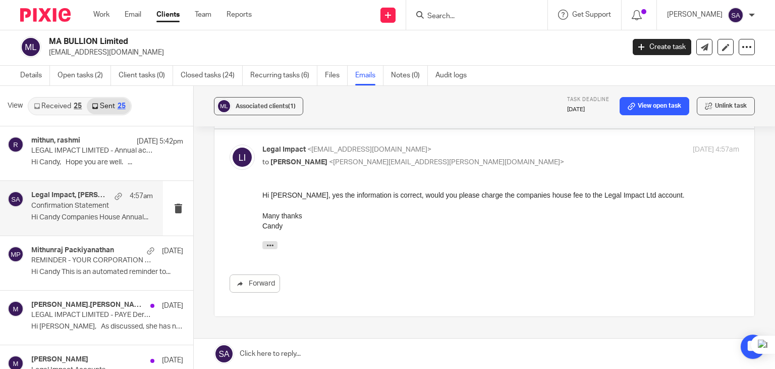
click at [342, 234] on div "Hi Shafiya, yes the information is correct, would you please charge the compani…" at bounding box center [501, 221] width 477 height 64
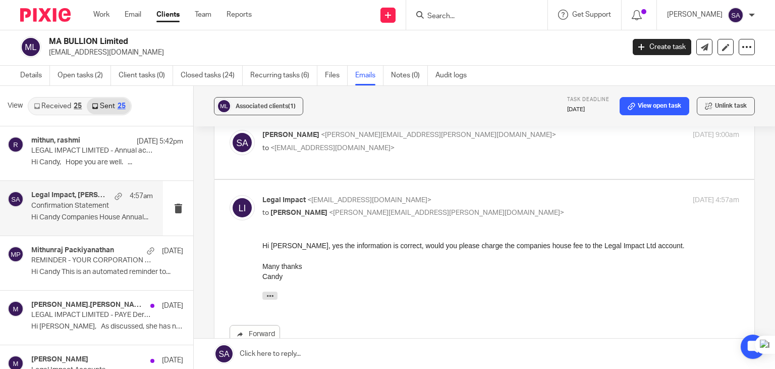
click at [465, 15] on input "Search" at bounding box center [472, 16] width 91 height 9
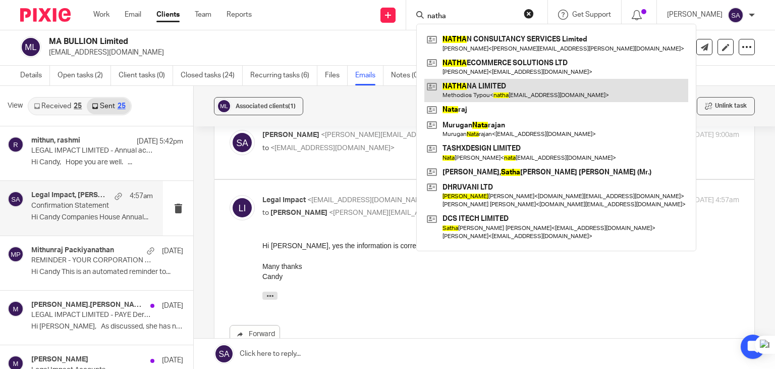
type input "natha"
click at [484, 91] on link at bounding box center [557, 90] width 264 height 23
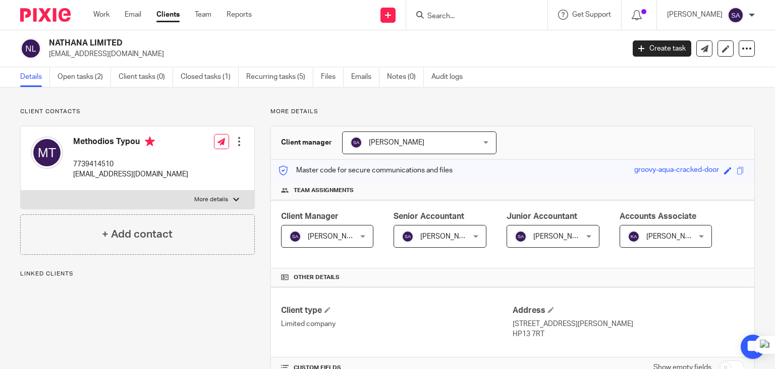
click at [348, 73] on ul "Details Open tasks (2) Client tasks (0) Closed tasks (1) Recurring tasks (5) Fi…" at bounding box center [249, 77] width 458 height 20
click at [361, 75] on link "Emails" at bounding box center [365, 77] width 28 height 20
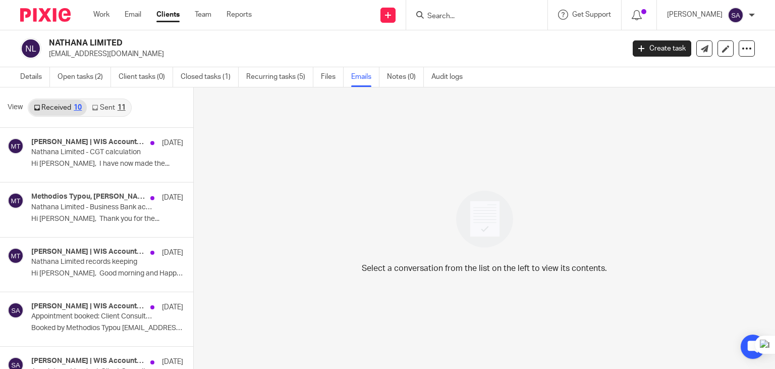
click at [103, 103] on link "Sent 11" at bounding box center [108, 107] width 43 height 16
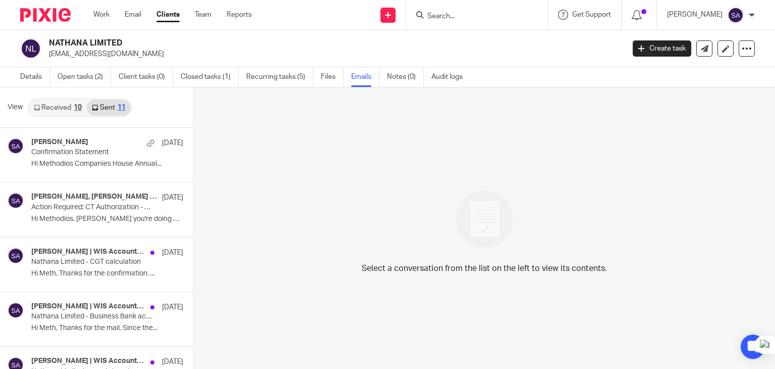
scroll to position [2, 0]
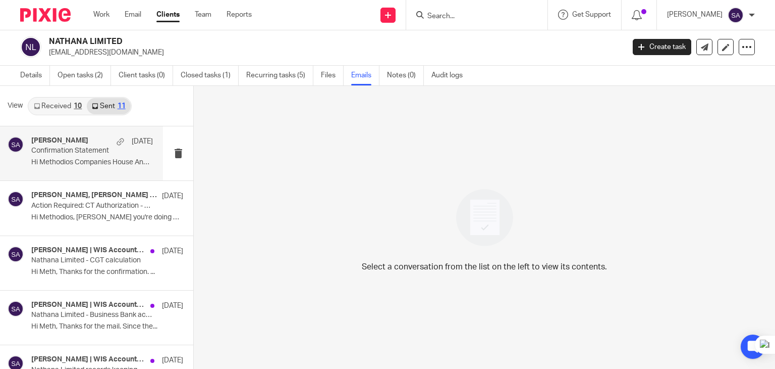
click at [85, 162] on p "Hi Methodios Companies House Annual..." at bounding box center [92, 162] width 122 height 9
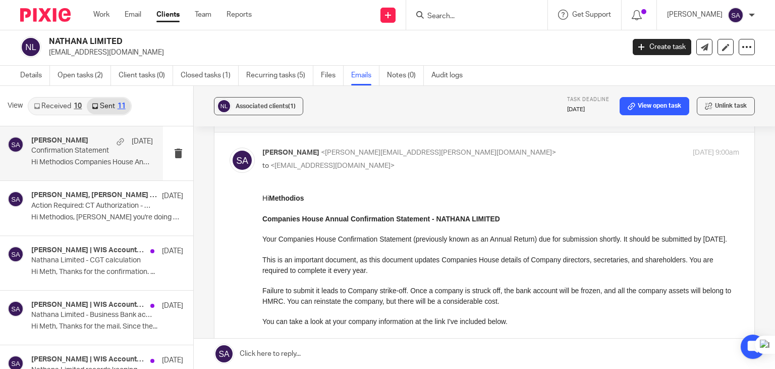
scroll to position [50, 0]
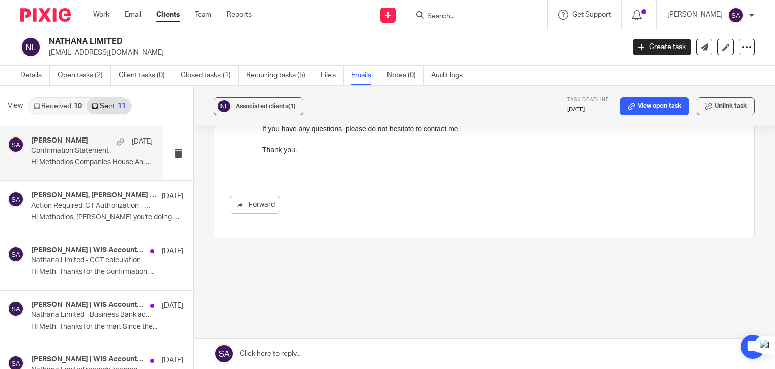
click at [307, 347] on link at bounding box center [485, 353] width 582 height 30
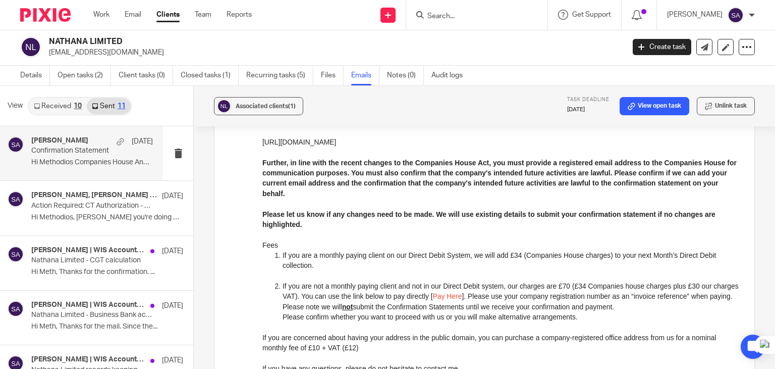
scroll to position [92, 0]
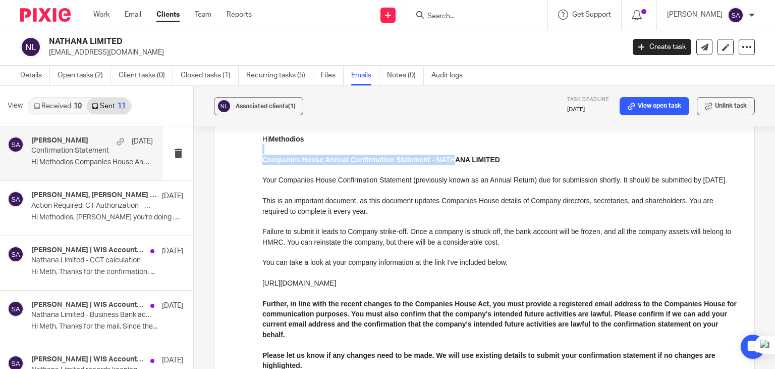
drag, startPoint x: 505, startPoint y: 151, endPoint x: 456, endPoint y: 161, distance: 50.0
click at [456, 161] on div "Hi Methodios Companies House Annual Confirmation Statement - NATHANA LIMITED Yo…" at bounding box center [501, 334] width 477 height 401
click at [501, 166] on p at bounding box center [501, 170] width 477 height 10
drag, startPoint x: 460, startPoint y: 163, endPoint x: 436, endPoint y: 164, distance: 24.2
click at [436, 164] on div "Hi Methodios Companies House Annual Confirmation Statement - NATHANA LIMITED Yo…" at bounding box center [501, 334] width 477 height 401
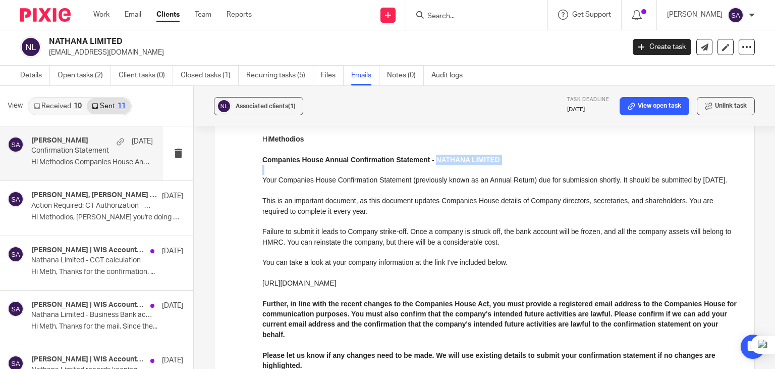
copy strong "NATHANA LIMITED"
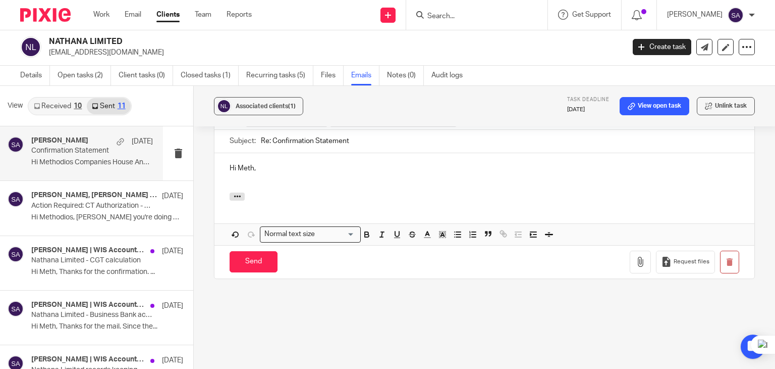
scroll to position [597, 0]
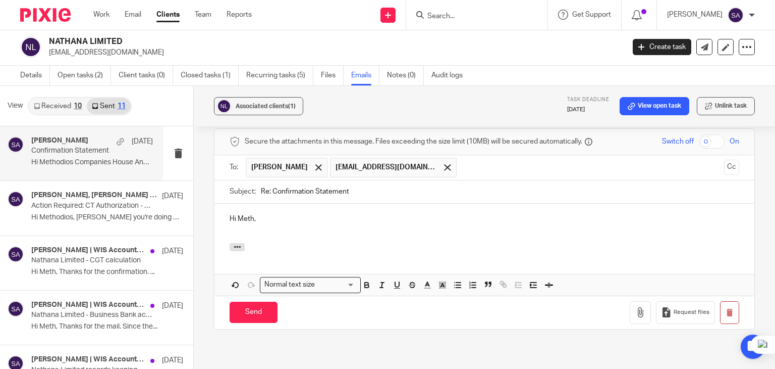
click at [367, 190] on input "Re: Confirmation Statement" at bounding box center [500, 191] width 479 height 23
paste input "NATHANA LIMITED"
type input "Re: Confirmation Statement - NATHANA LIMITED"
click at [303, 167] on span "[PERSON_NAME]" at bounding box center [287, 168] width 82 height 20
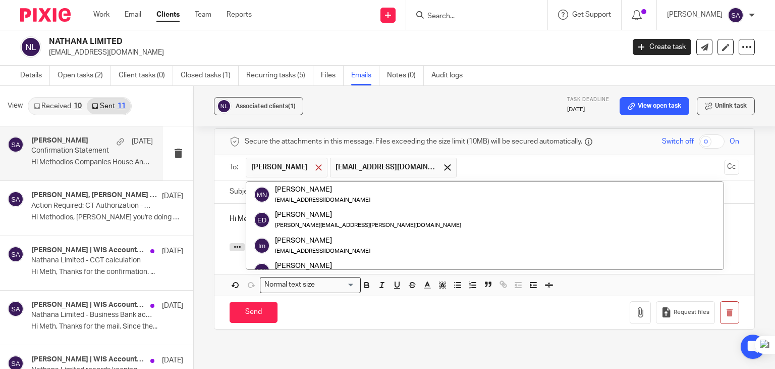
click at [313, 166] on div at bounding box center [319, 167] width 12 height 15
click at [724, 166] on button "Cc" at bounding box center [731, 167] width 15 height 15
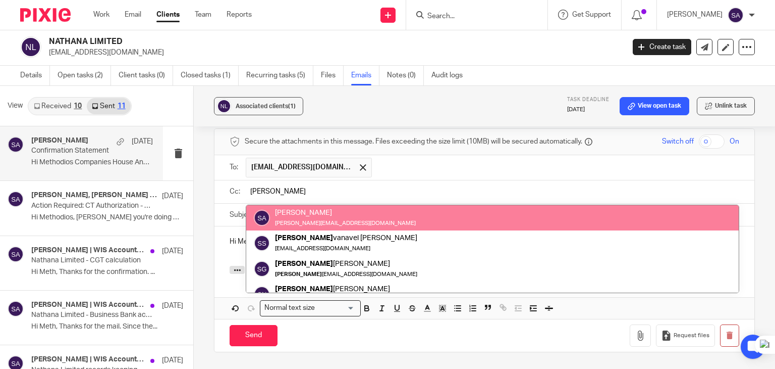
type input "sara"
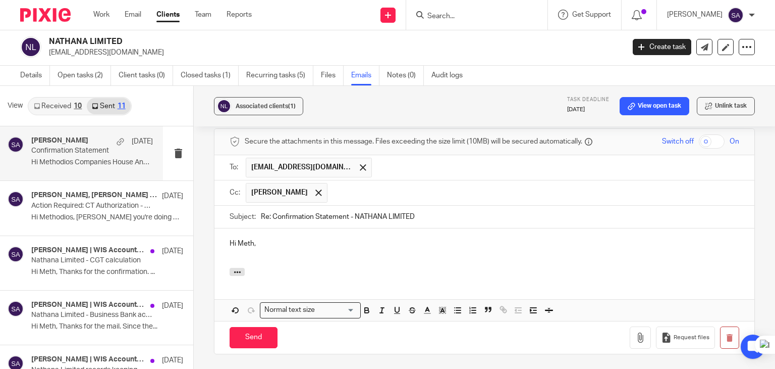
click at [390, 192] on input "text" at bounding box center [534, 193] width 402 height 20
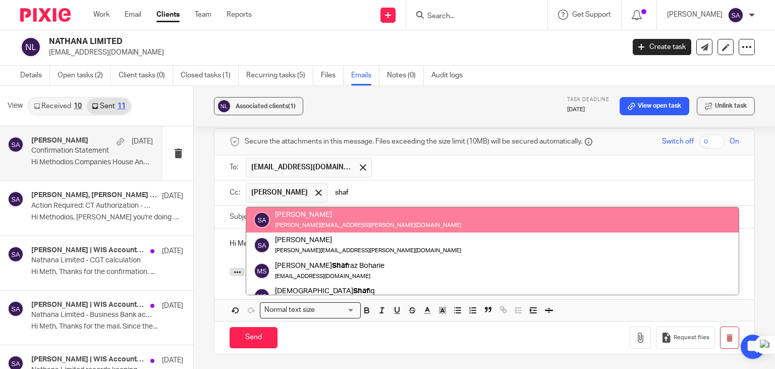
type input "shaf"
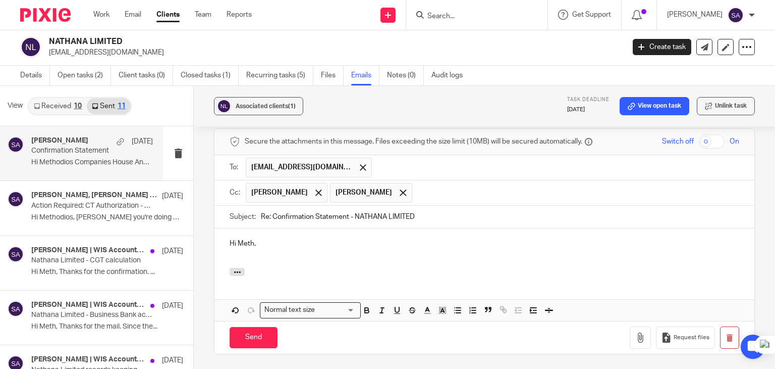
click at [256, 250] on p at bounding box center [485, 254] width 510 height 10
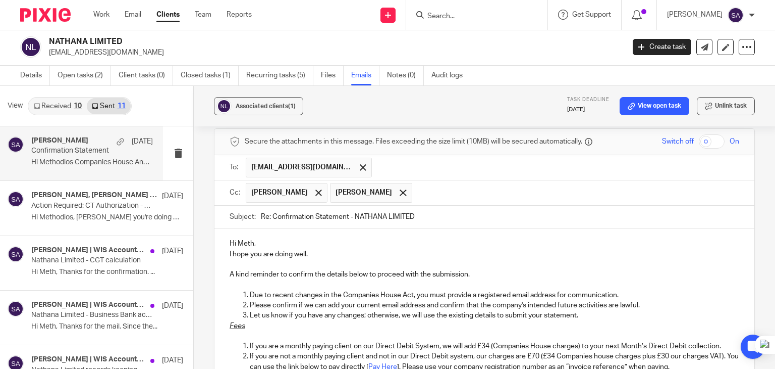
scroll to position [640, 0]
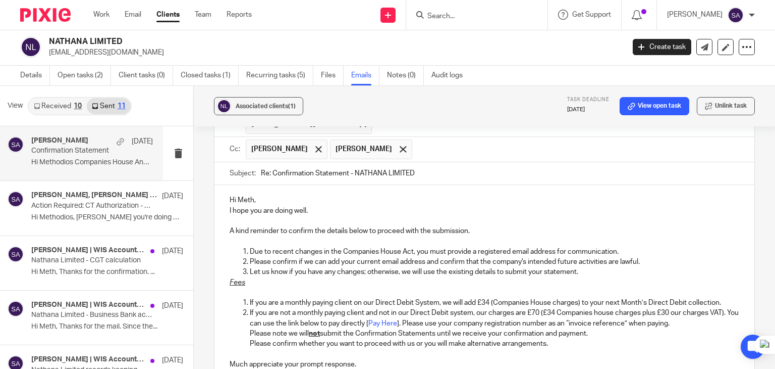
click at [264, 192] on div "Hi Meth, I hope you are doing well. A kind reminder to confirm the details belo…" at bounding box center [485, 281] width 540 height 192
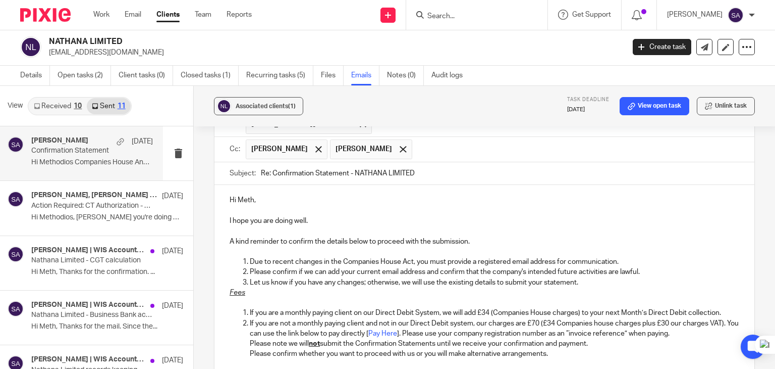
scroll to position [741, 0]
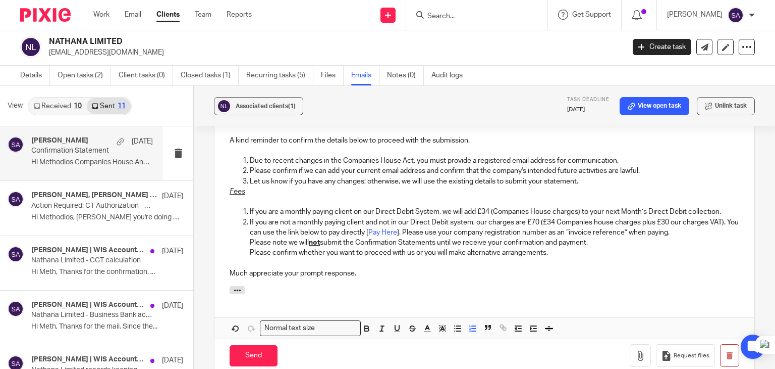
click at [587, 178] on p "Let us know if you have any changes; otherwise, we will use the existing detail…" at bounding box center [495, 181] width 490 height 10
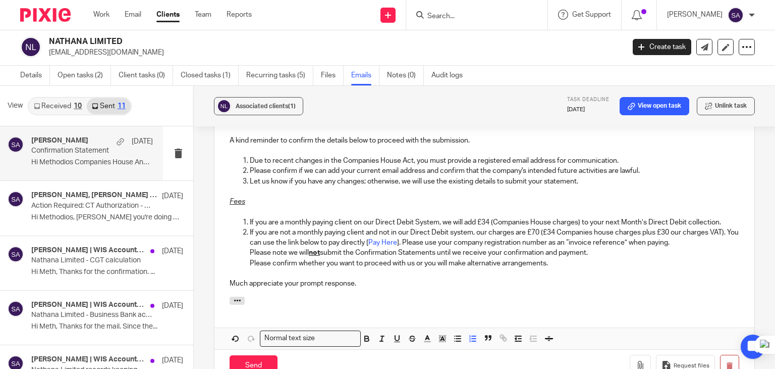
click at [724, 221] on p "If you are a monthly paying client on our Direct Debit System, we will add £34 …" at bounding box center [495, 222] width 490 height 10
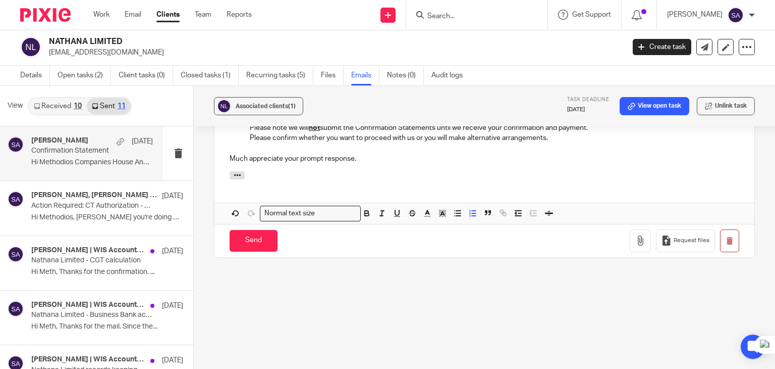
scroll to position [893, 0]
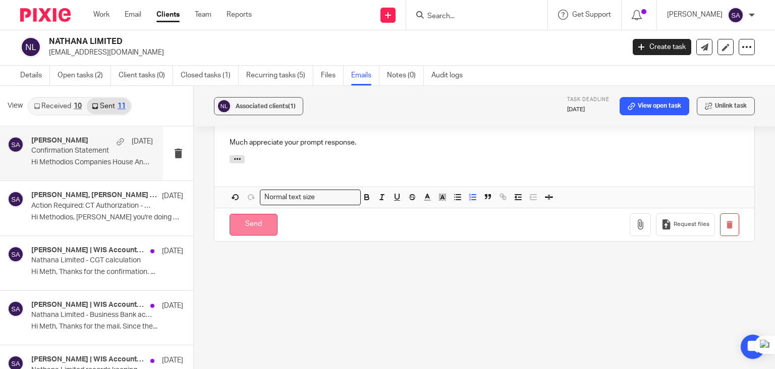
click at [256, 216] on input "Send" at bounding box center [254, 225] width 48 height 22
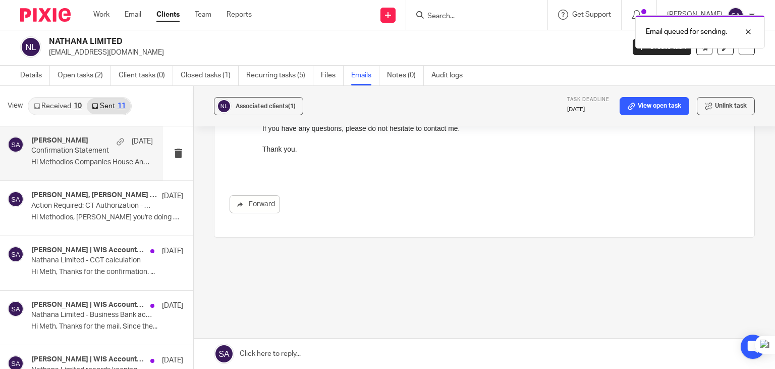
scroll to position [472, 0]
click at [458, 15] on div "Email queued for sending." at bounding box center [577, 29] width 378 height 38
click at [464, 14] on div "Email queued for sending." at bounding box center [577, 29] width 378 height 38
click at [456, 16] on div "Email queued for sending." at bounding box center [577, 29] width 378 height 38
drag, startPoint x: 750, startPoint y: 33, endPoint x: 722, endPoint y: 31, distance: 28.3
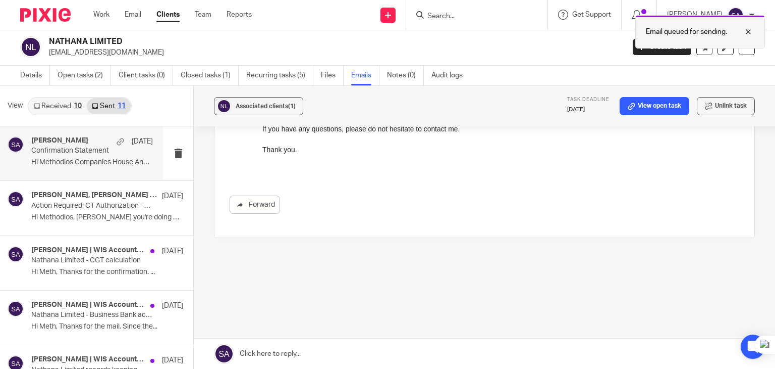
click at [750, 33] on div at bounding box center [740, 32] width 27 height 12
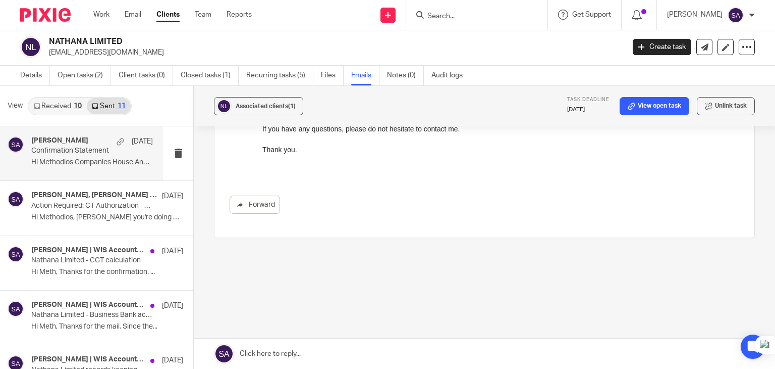
click at [466, 15] on input "Search" at bounding box center [472, 16] width 91 height 9
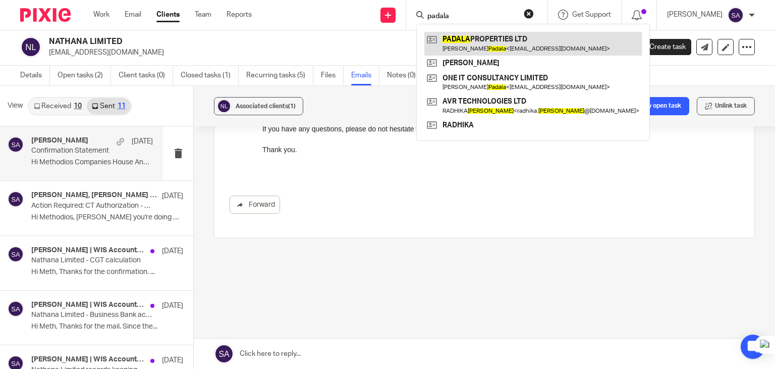
type input "padala"
click at [526, 47] on link at bounding box center [534, 43] width 218 height 23
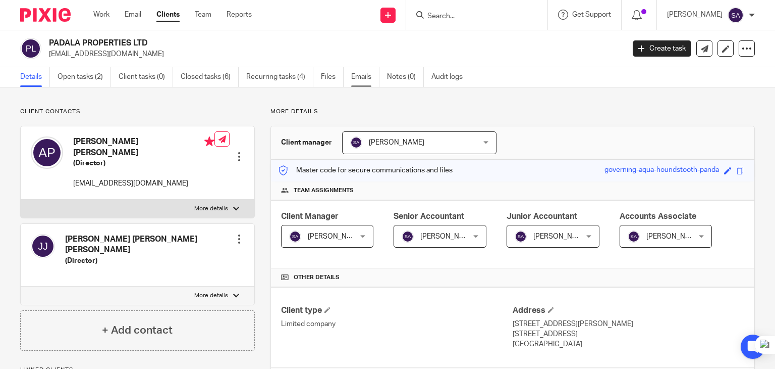
click at [366, 74] on link "Emails" at bounding box center [365, 77] width 28 height 20
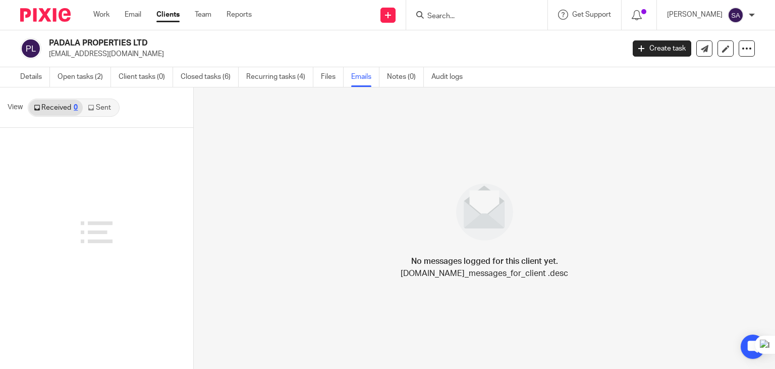
click at [102, 113] on link "Sent" at bounding box center [100, 107] width 35 height 16
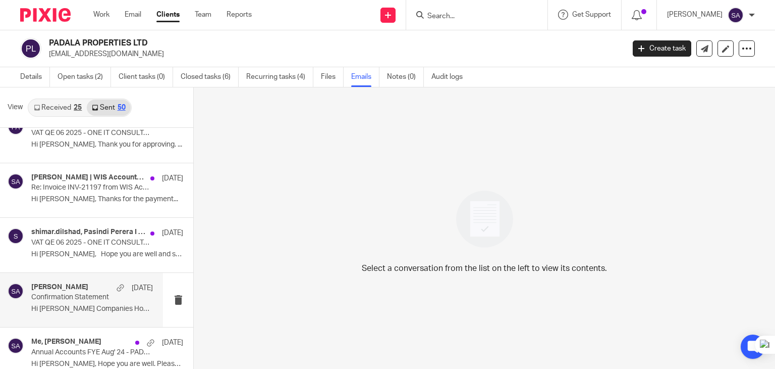
scroll to position [151, 0]
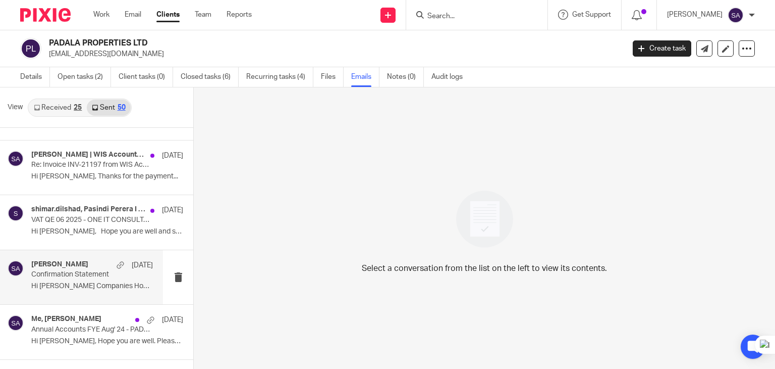
click at [71, 278] on p "Confirmation Statement" at bounding box center [79, 274] width 97 height 9
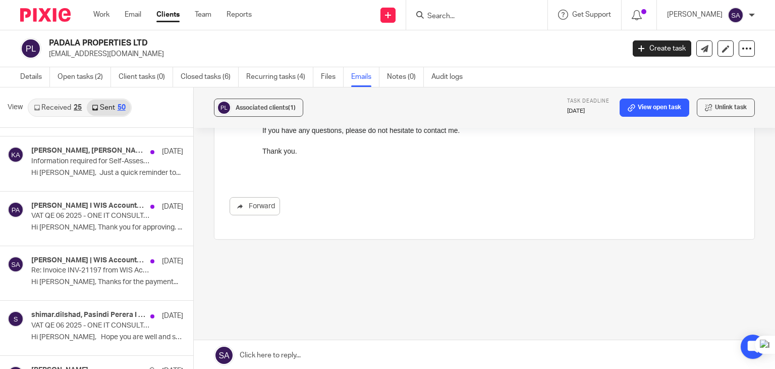
scroll to position [2, 0]
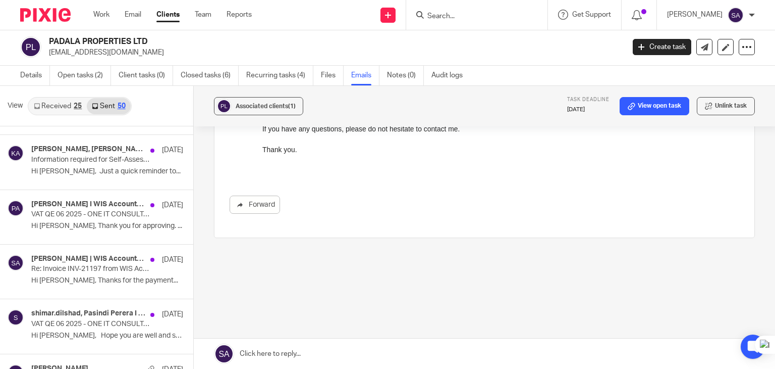
click at [297, 356] on link at bounding box center [485, 353] width 582 height 30
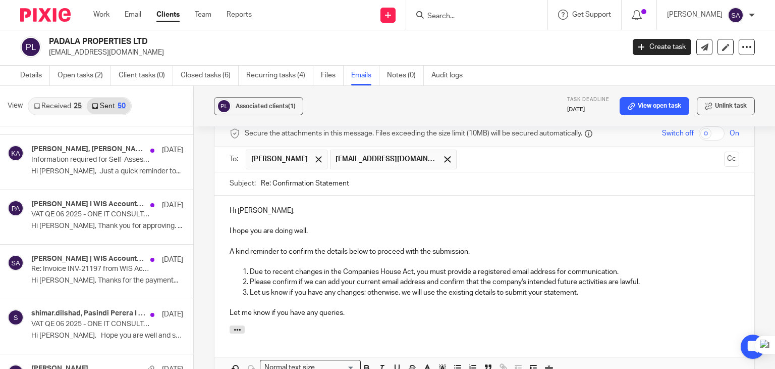
scroll to position [546, 0]
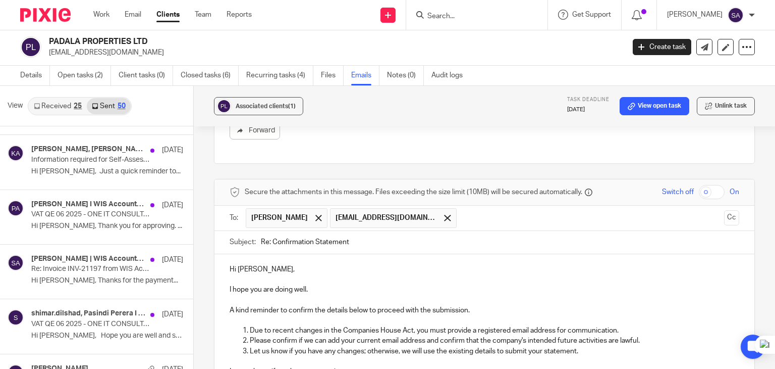
click at [390, 243] on input "Re: Confirmation Statement" at bounding box center [500, 242] width 479 height 23
type input "Re: Confirmation Statement -"
click at [313, 216] on div at bounding box center [319, 217] width 12 height 15
click at [708, 221] on ul "mrpadala1981@gmail.com" at bounding box center [485, 217] width 479 height 25
click at [724, 220] on button "Cc" at bounding box center [731, 217] width 15 height 15
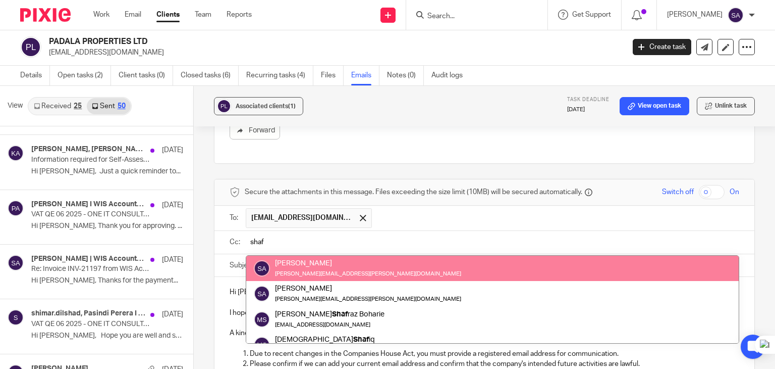
type input "shaf"
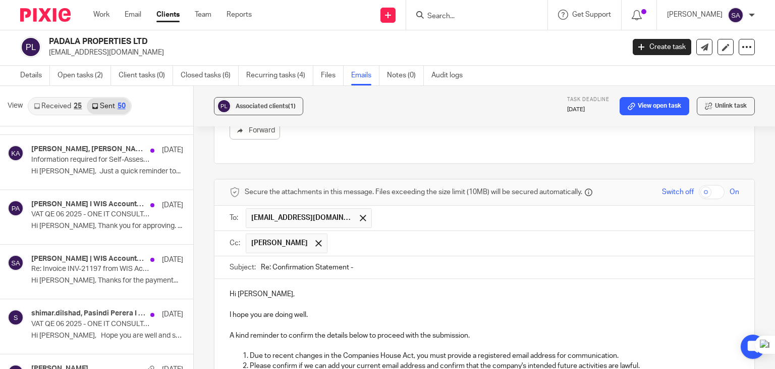
click at [364, 240] on input "text" at bounding box center [534, 243] width 402 height 20
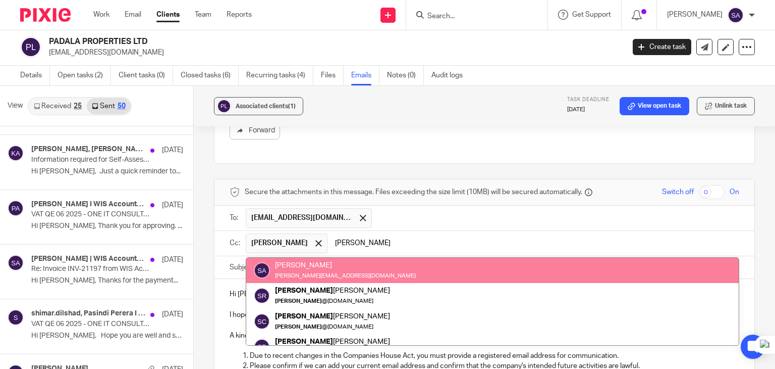
type input "sarah"
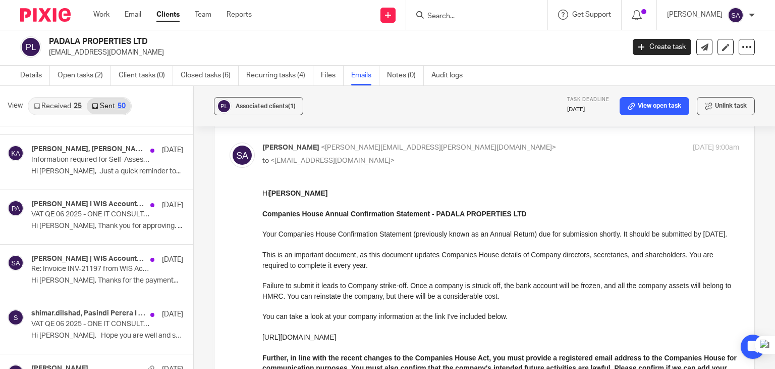
scroll to position [0, 0]
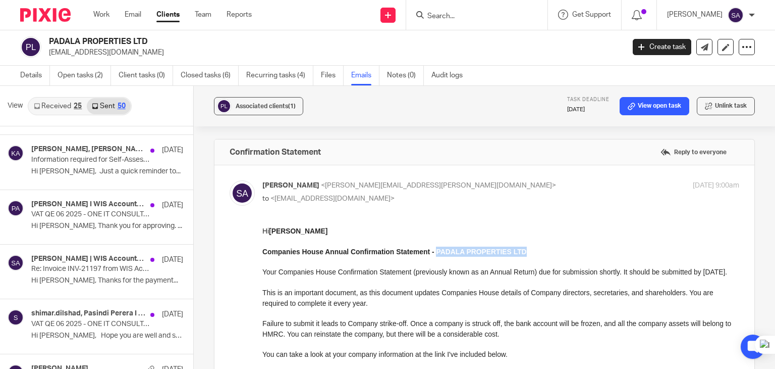
drag, startPoint x: 527, startPoint y: 255, endPoint x: 436, endPoint y: 250, distance: 90.5
click at [436, 250] on p "Companies House Annual Confirmation Statement - PADALA PROPERTIES LTD" at bounding box center [501, 251] width 477 height 10
copy strong "PADALA PROPERTIES LTD"
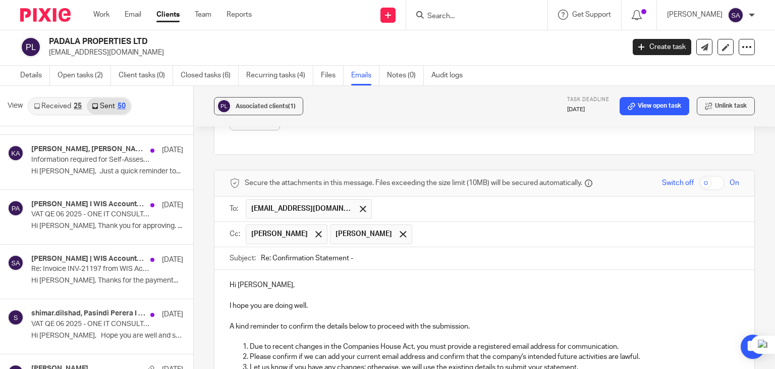
scroll to position [606, 0]
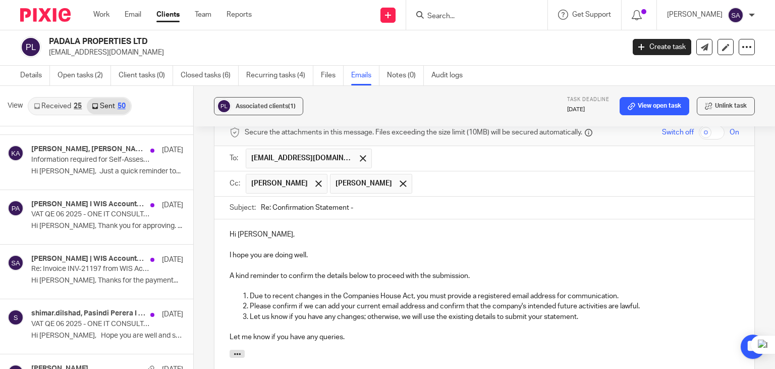
click at [396, 214] on input "Re: Confirmation Statement -" at bounding box center [500, 207] width 479 height 23
paste input "PADALA PROPERTIES LTD"
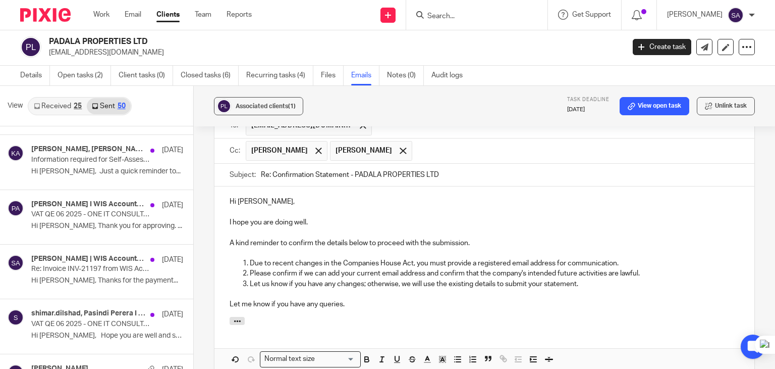
scroll to position [656, 0]
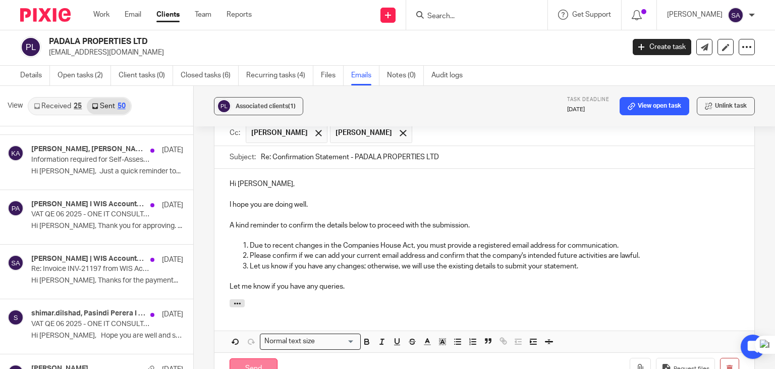
type input "Re: Confirmation Statement - PADALA PROPERTIES LTD"
click at [255, 362] on input "Send" at bounding box center [254, 369] width 48 height 22
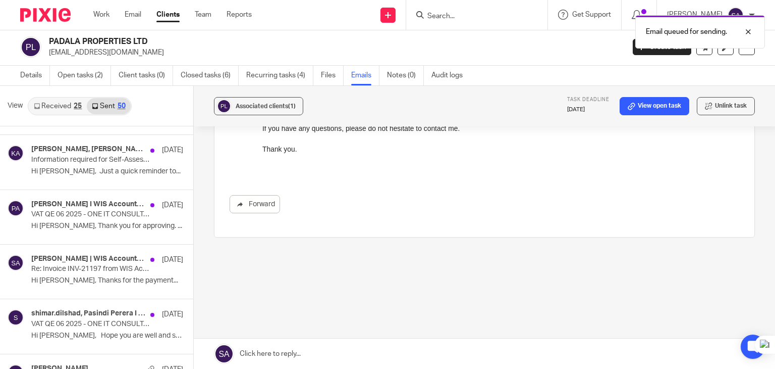
scroll to position [472, 0]
drag, startPoint x: 442, startPoint y: 15, endPoint x: 447, endPoint y: 17, distance: 5.4
click at [446, 17] on div "Email queued for sending." at bounding box center [577, 29] width 378 height 38
click at [455, 19] on div "Email queued for sending." at bounding box center [577, 29] width 378 height 38
click at [748, 32] on div at bounding box center [740, 32] width 27 height 12
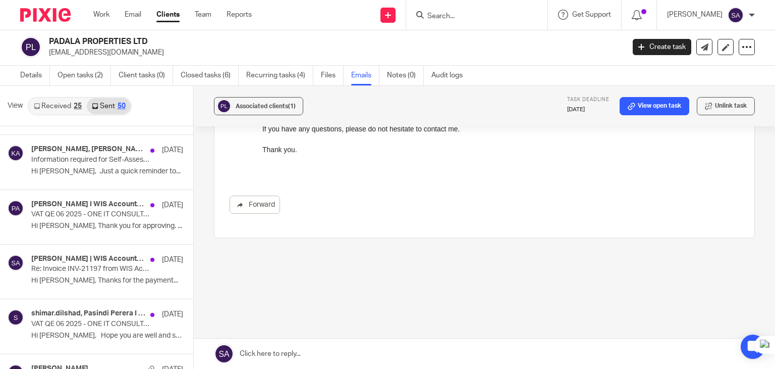
click at [462, 15] on input "Search" at bounding box center [472, 16] width 91 height 9
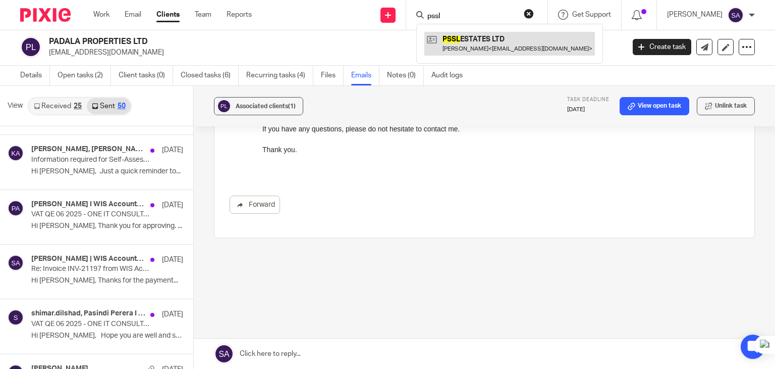
type input "pssl"
click at [476, 39] on link at bounding box center [510, 43] width 171 height 23
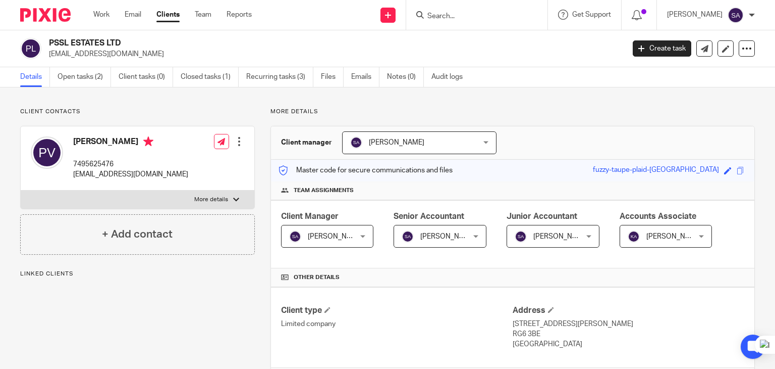
click at [364, 75] on link "Emails" at bounding box center [365, 77] width 28 height 20
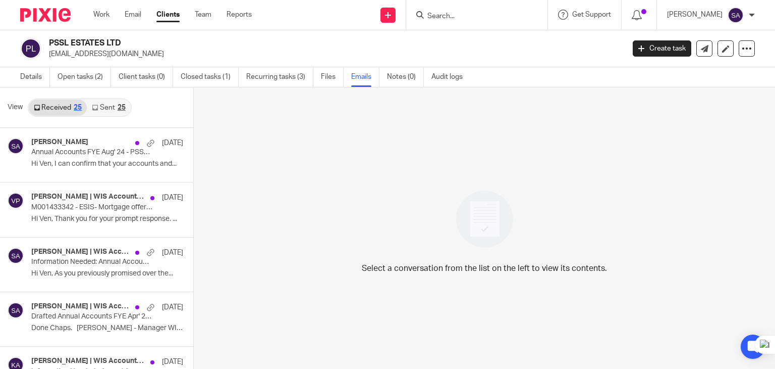
click at [100, 110] on link "Sent 25" at bounding box center [108, 107] width 43 height 16
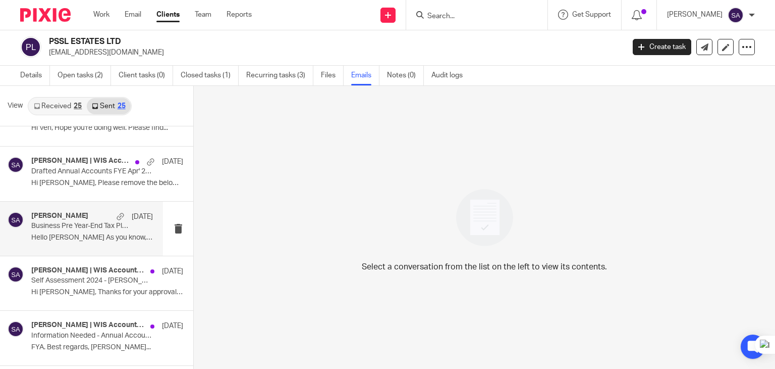
scroll to position [50, 0]
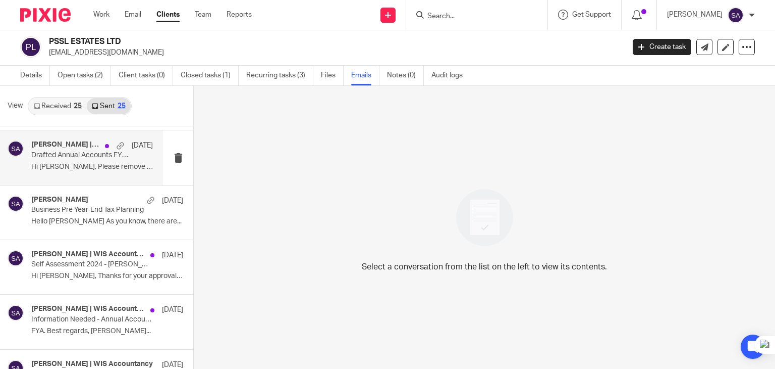
click at [91, 174] on div "[PERSON_NAME] | WIS Accountancy, [PERSON_NAME] [DATE] Drafted Annual Accounts F…" at bounding box center [81, 157] width 163 height 54
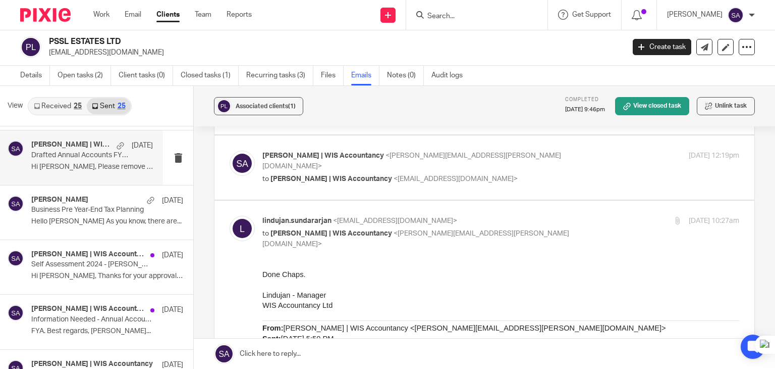
scroll to position [606, 0]
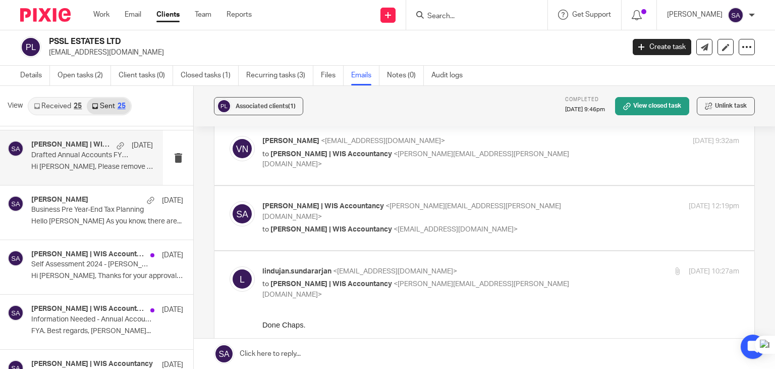
click at [237, 201] on img at bounding box center [242, 213] width 25 height 25
checkbox input "true"
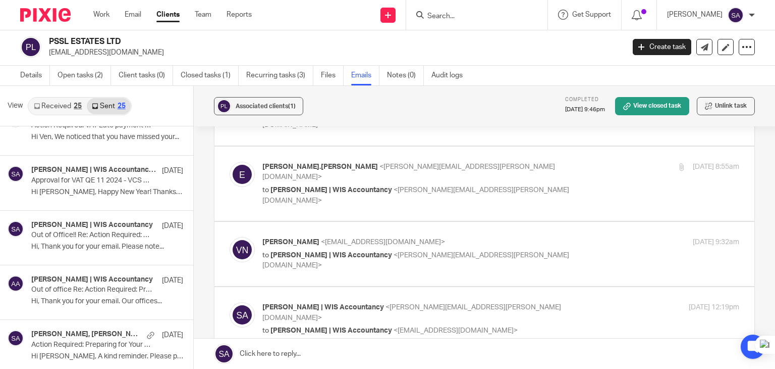
scroll to position [303, 0]
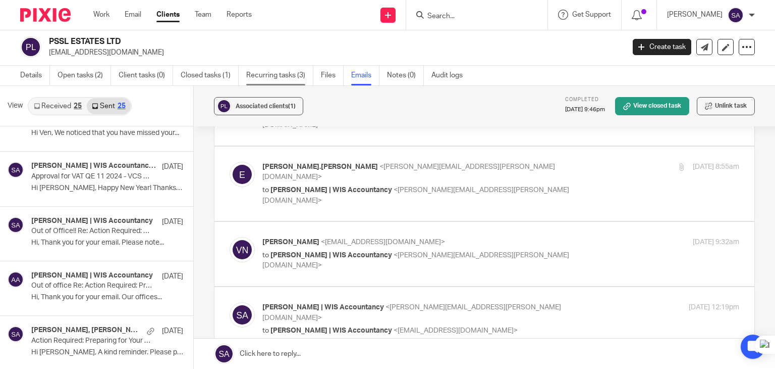
click at [256, 78] on link "Recurring tasks (3)" at bounding box center [279, 76] width 67 height 20
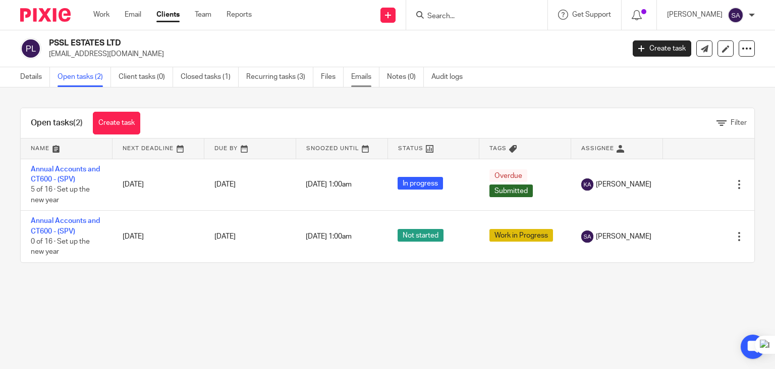
click at [375, 78] on link "Emails" at bounding box center [365, 77] width 28 height 20
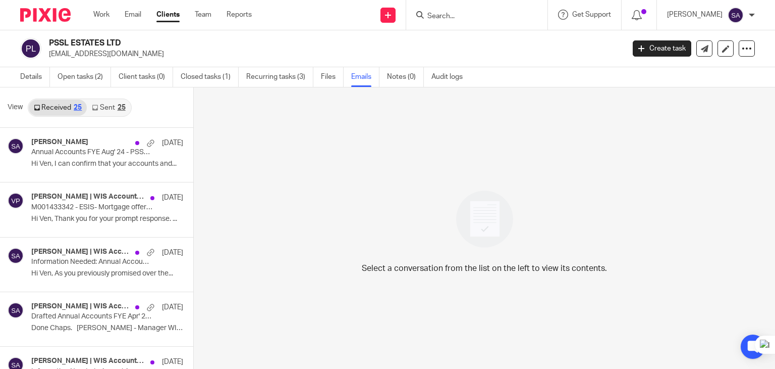
click at [97, 108] on icon at bounding box center [95, 108] width 6 height 6
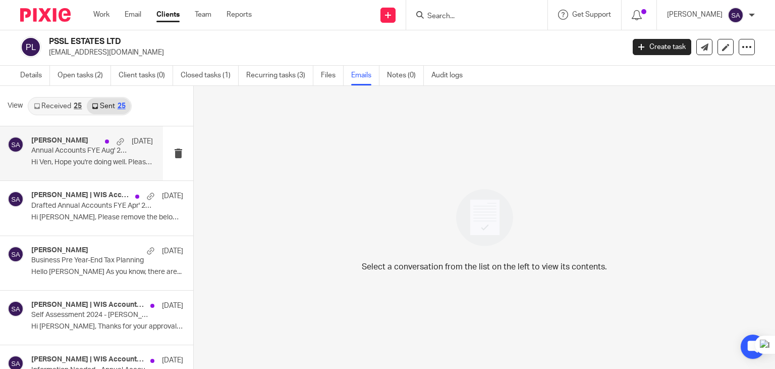
click at [71, 167] on div "[PERSON_NAME] [DATE] Annual Accounts FYE Aug' 24 - PSSL ESTATES LTD Hi Ven, Hop…" at bounding box center [92, 153] width 122 height 34
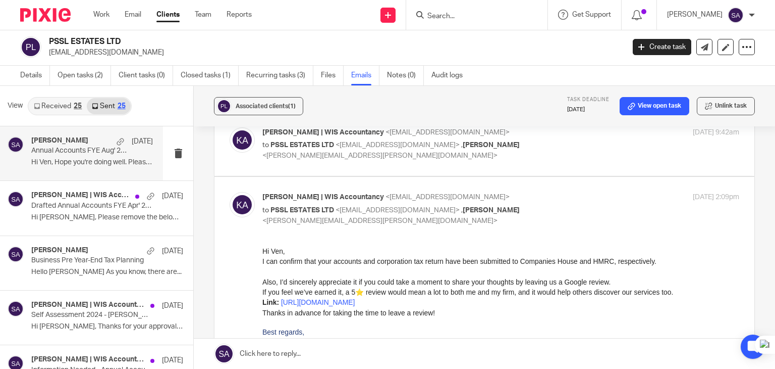
scroll to position [101, 0]
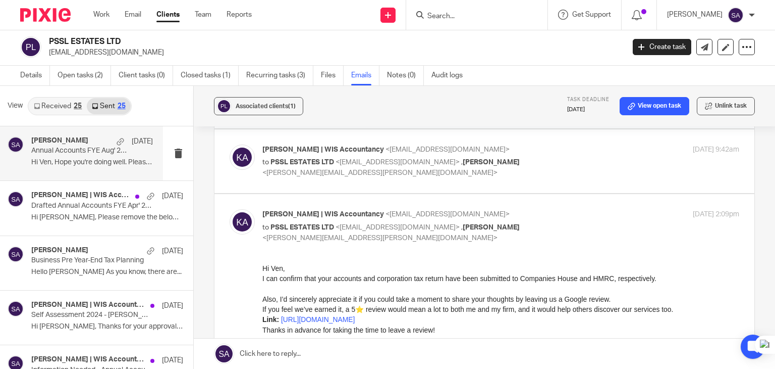
click at [241, 164] on img at bounding box center [242, 156] width 25 height 25
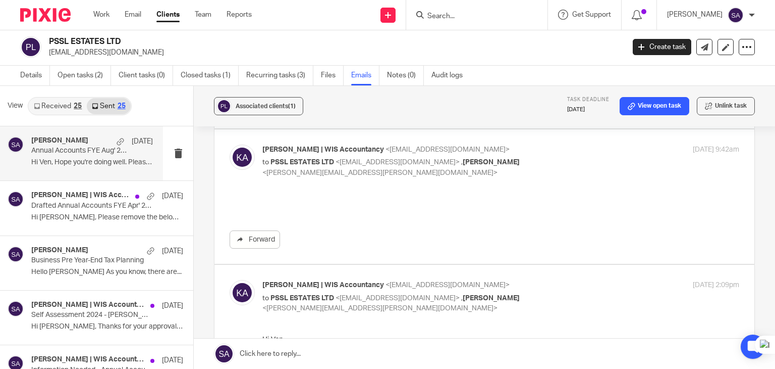
scroll to position [0, 0]
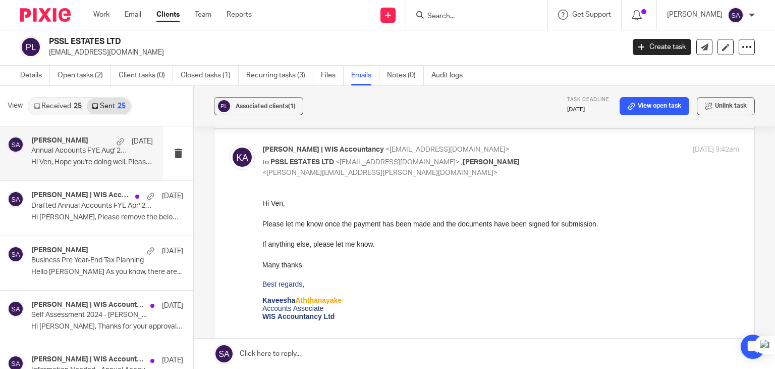
click at [240, 163] on img at bounding box center [242, 156] width 25 height 25
checkbox input "false"
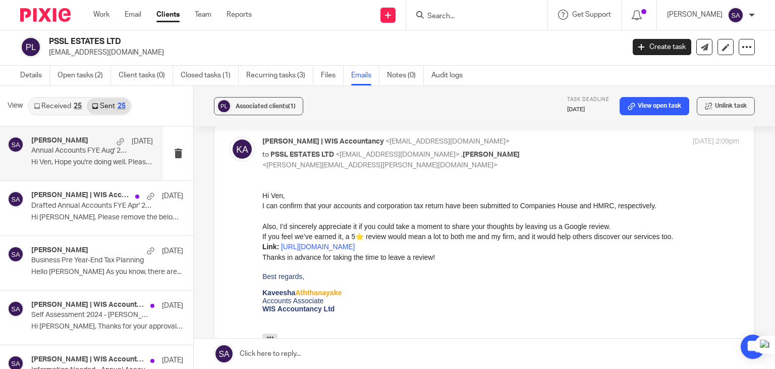
scroll to position [151, 0]
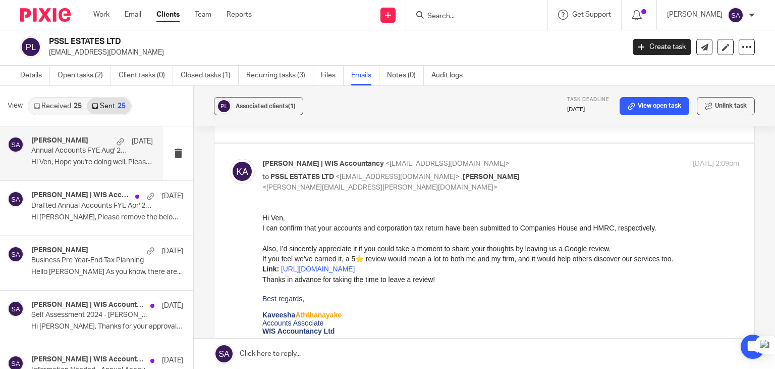
drag, startPoint x: 143, startPoint y: 54, endPoint x: 47, endPoint y: 53, distance: 95.9
click at [47, 53] on div "PSSL ESTATES LTD [EMAIL_ADDRESS][DOMAIN_NAME]" at bounding box center [319, 46] width 598 height 21
copy p "[EMAIL_ADDRESS][DOMAIN_NAME]"
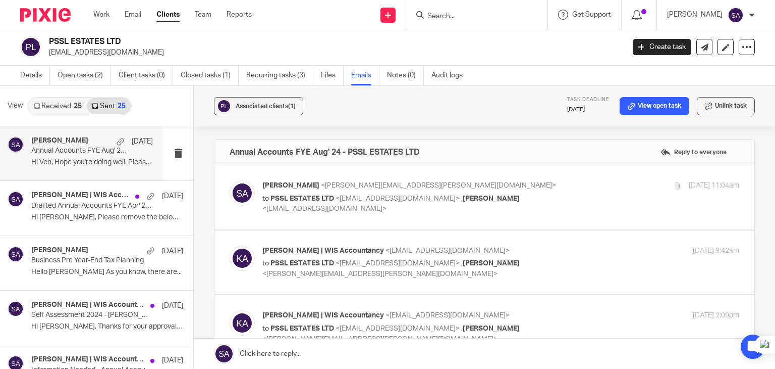
drag, startPoint x: 127, startPoint y: 38, endPoint x: 49, endPoint y: 39, distance: 78.3
click at [49, 39] on h2 "PSSL ESTATES LTD" at bounding box center [276, 41] width 455 height 11
copy h2 "PSSL ESTATES LTD"
click at [453, 18] on input "Search" at bounding box center [472, 16] width 91 height 9
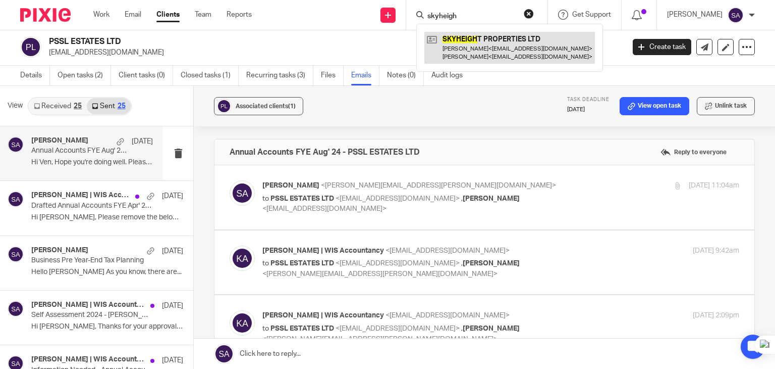
type input "skyheigh"
click at [505, 57] on link at bounding box center [510, 47] width 171 height 31
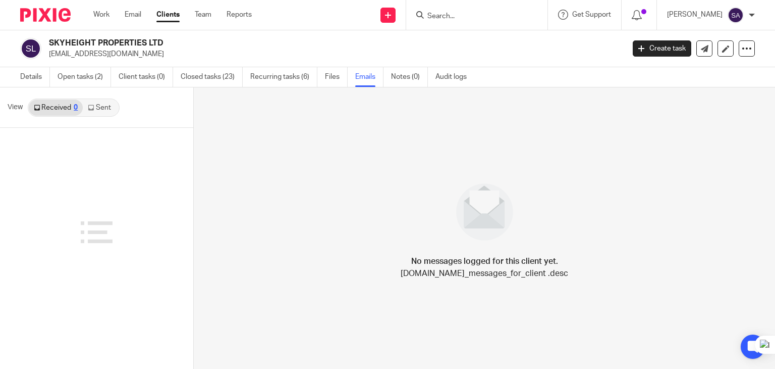
click at [103, 106] on link "Sent" at bounding box center [100, 107] width 35 height 16
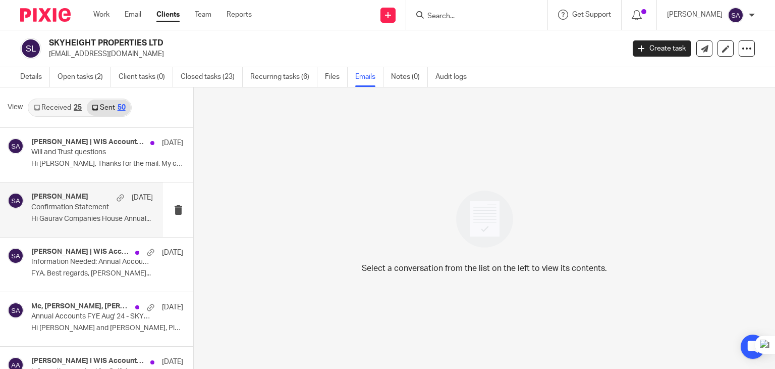
click at [87, 209] on p "Confirmation Statement" at bounding box center [79, 207] width 97 height 9
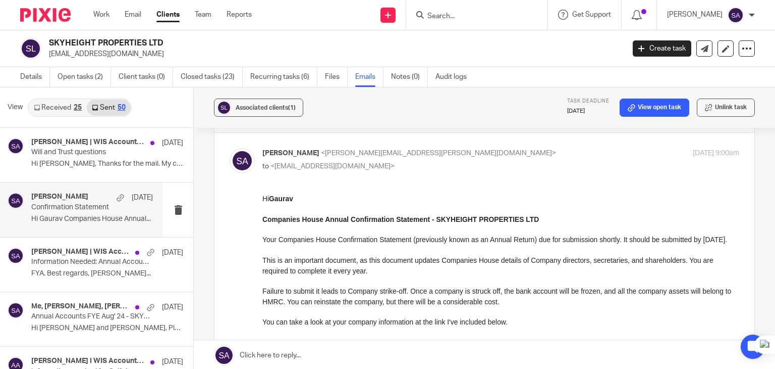
scroll to position [50, 0]
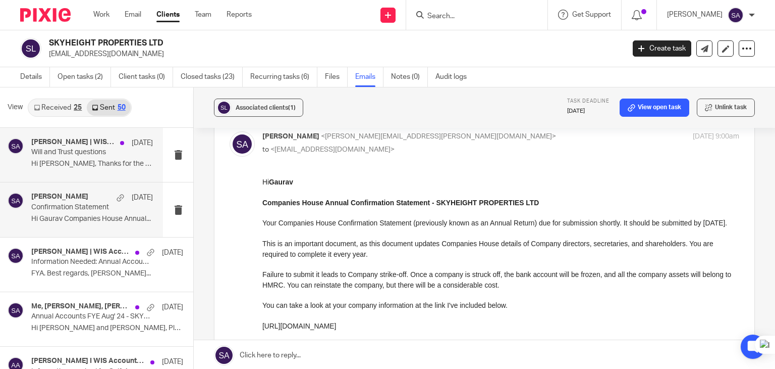
click at [87, 153] on p "Will and Trust questions" at bounding box center [79, 152] width 97 height 9
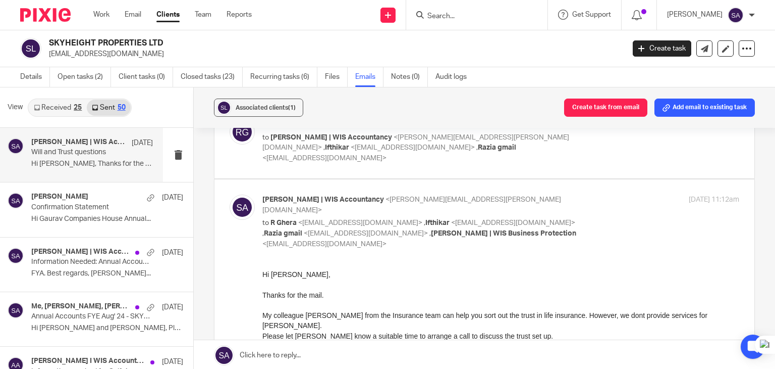
scroll to position [0, 0]
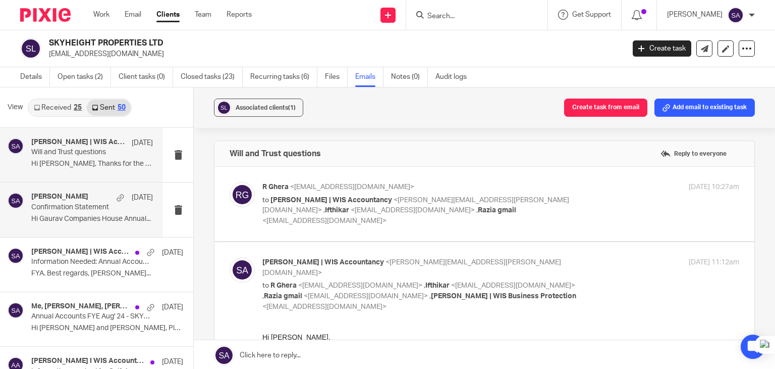
click at [83, 220] on p "Hi Gaurav Companies House Annual..." at bounding box center [92, 219] width 122 height 9
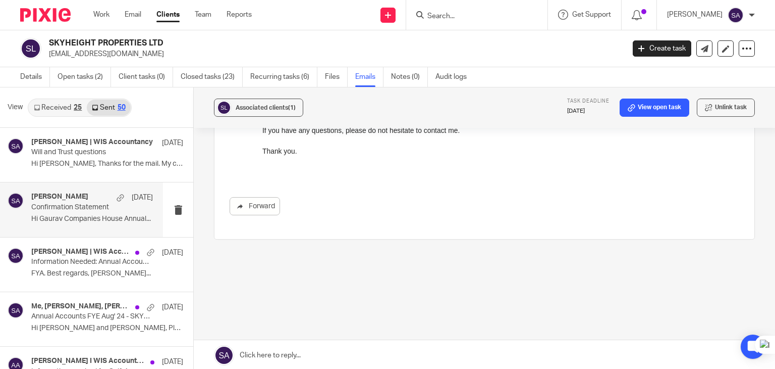
click at [277, 353] on link at bounding box center [485, 355] width 582 height 30
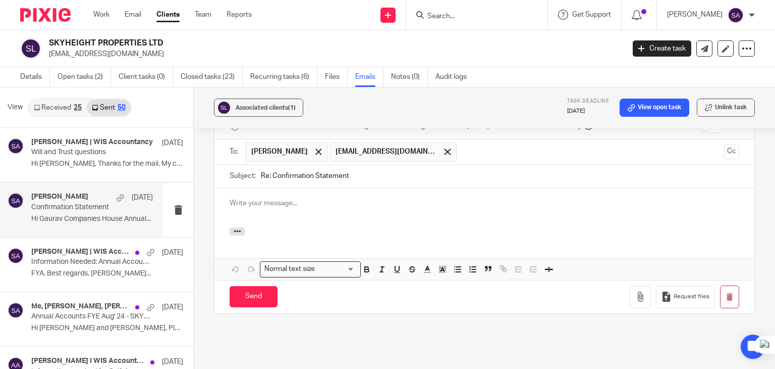
scroll to position [597, 0]
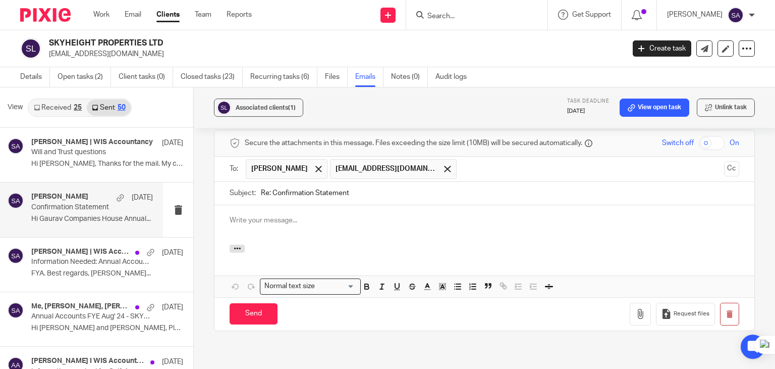
click at [369, 196] on input "Re: Confirmation Statement" at bounding box center [500, 193] width 479 height 23
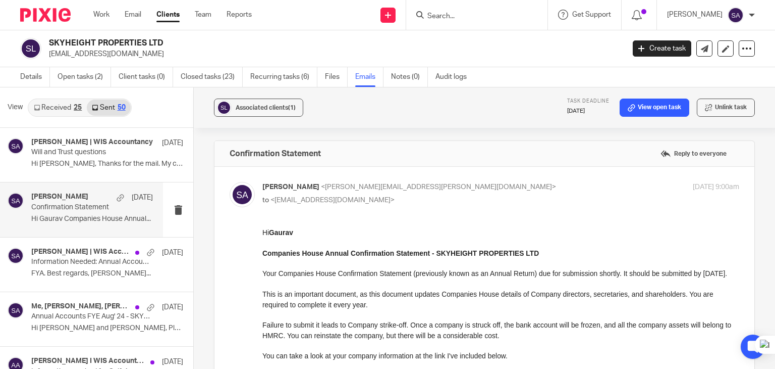
scroll to position [0, 0]
drag, startPoint x: 533, startPoint y: 256, endPoint x: 434, endPoint y: 251, distance: 99.6
click at [434, 251] on p "Companies House Annual Confirmation Statement - SKYHEIGHT PROPERTIES LTD" at bounding box center [501, 253] width 477 height 10
copy strong "SKYHEIGHT PROPERTIES LTD"
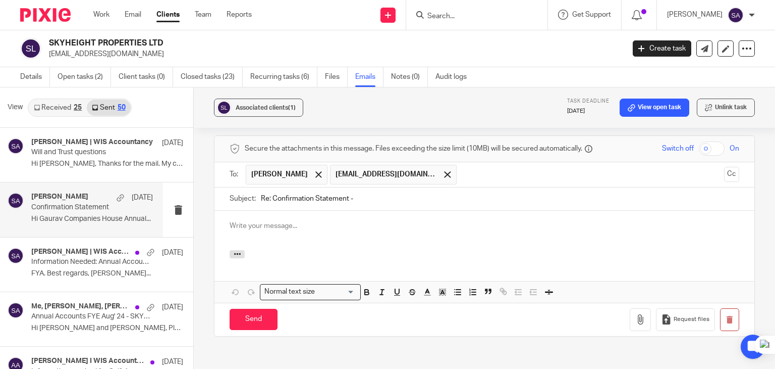
scroll to position [586, 0]
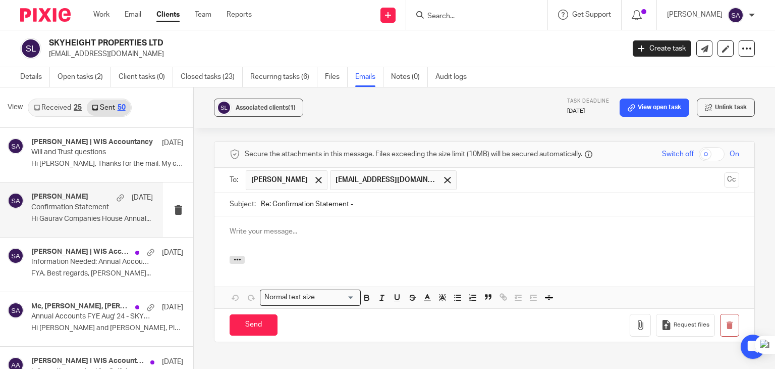
click at [362, 204] on input "Re: Confirmation Statement -" at bounding box center [500, 204] width 479 height 23
paste input "SKYHEIGHT PROPERTIES LTD"
type input "Re: Confirmation Statement - SKYHEIGHT PROPERTIES LTD"
click at [316, 178] on span at bounding box center [319, 180] width 7 height 7
click at [724, 180] on button "Cc" at bounding box center [731, 179] width 15 height 15
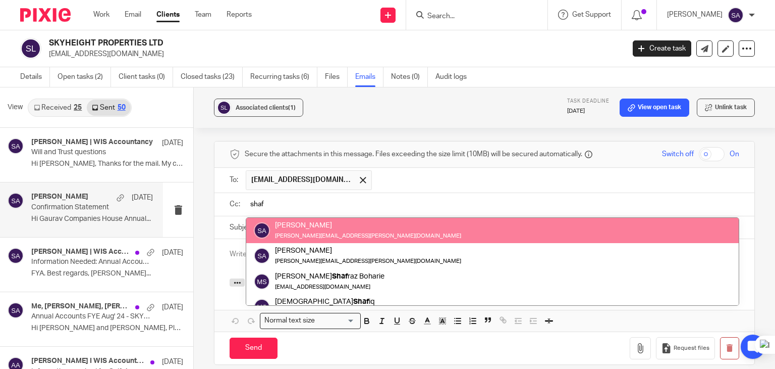
type input "shaf"
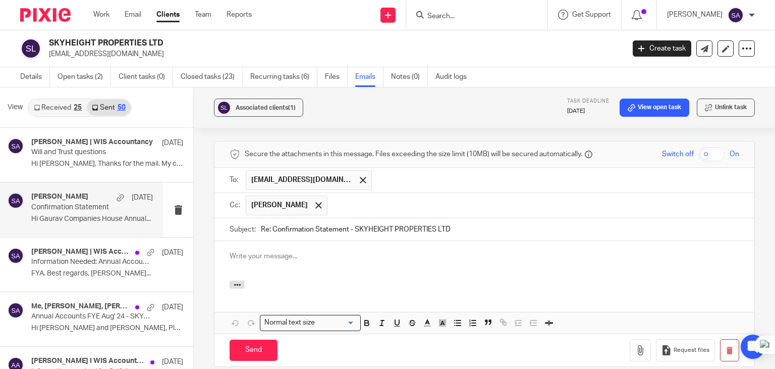
click at [383, 200] on input "text" at bounding box center [534, 205] width 402 height 20
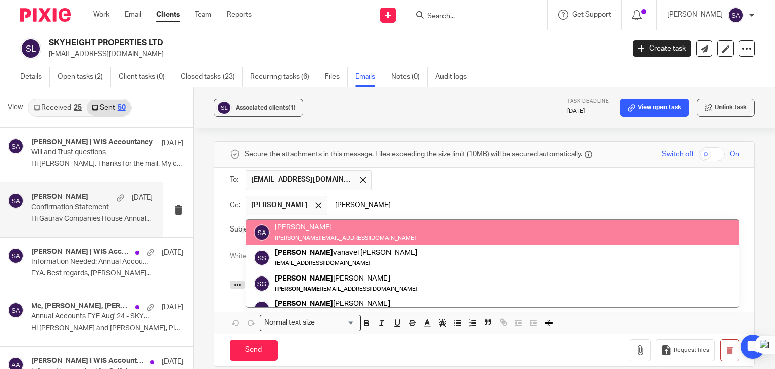
type input "sara"
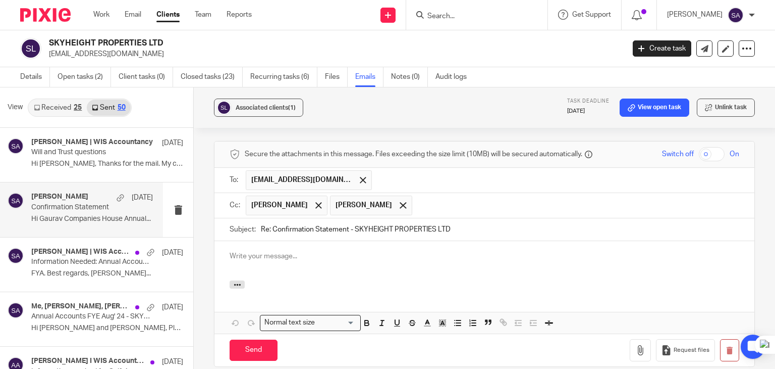
click at [265, 259] on p at bounding box center [485, 256] width 510 height 10
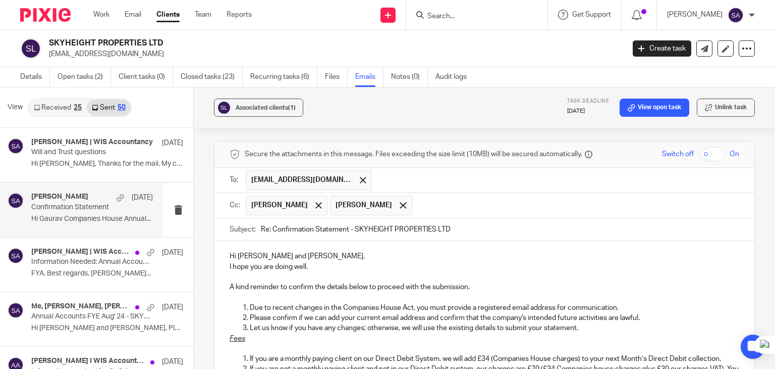
scroll to position [640, 0]
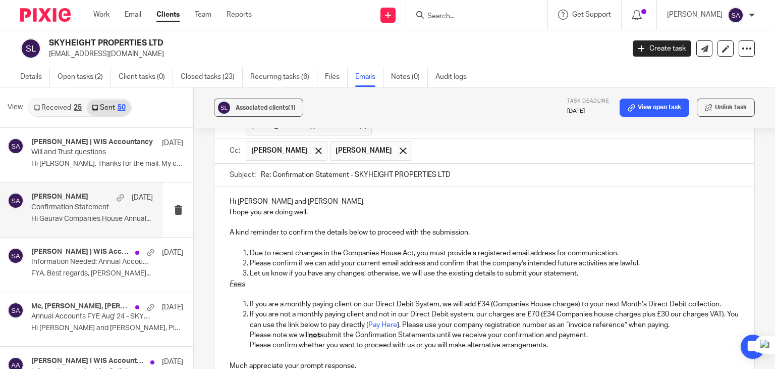
click at [291, 196] on p "Hi Gaurav and Raj," at bounding box center [485, 201] width 510 height 10
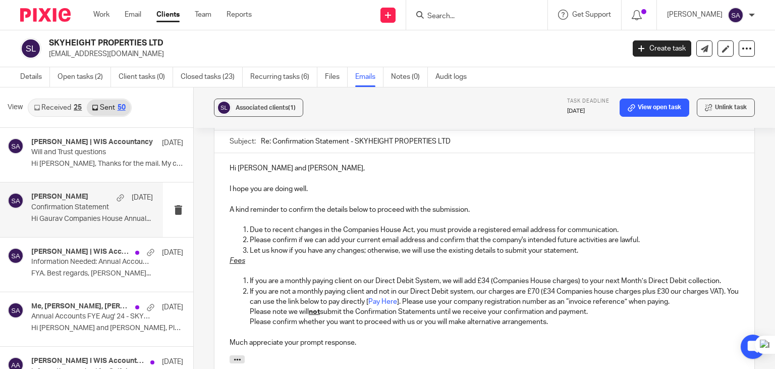
scroll to position [691, 0]
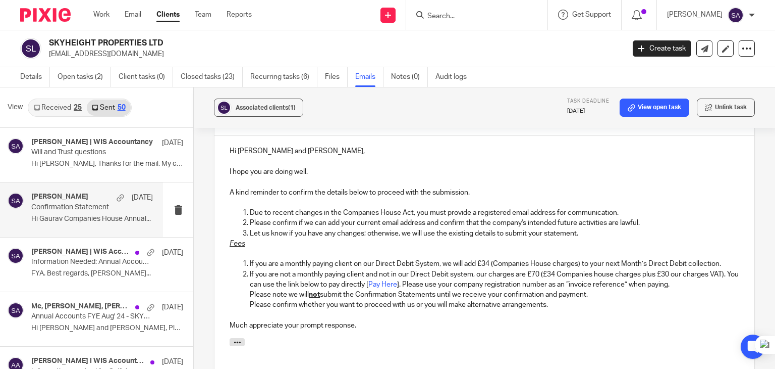
click at [598, 235] on p "Let us know if you have any changes; otherwise, we will use the existing detail…" at bounding box center [495, 233] width 490 height 10
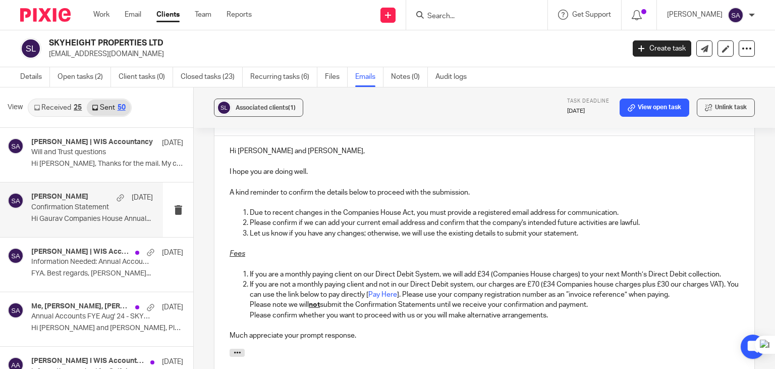
click at [731, 274] on div "Hi Gaurav and Raj, I hope you are doing well. A kind reminder to confirm the de…" at bounding box center [485, 242] width 540 height 212
click at [719, 272] on p "If you are a monthly paying client on our Direct Debit System, we will add £34 …" at bounding box center [495, 274] width 490 height 10
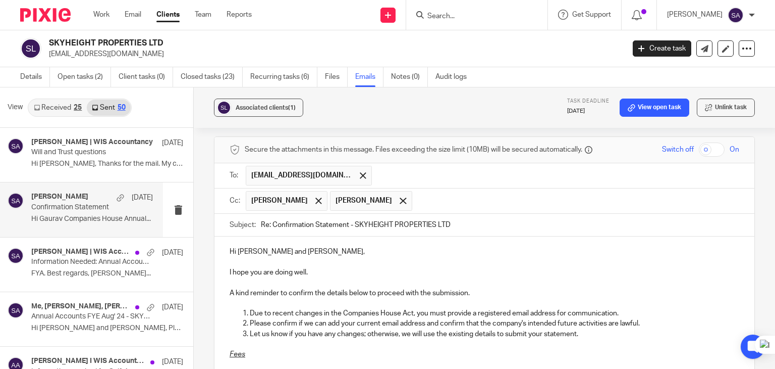
scroll to position [590, 0]
click at [382, 175] on input "text" at bounding box center [556, 176] width 358 height 20
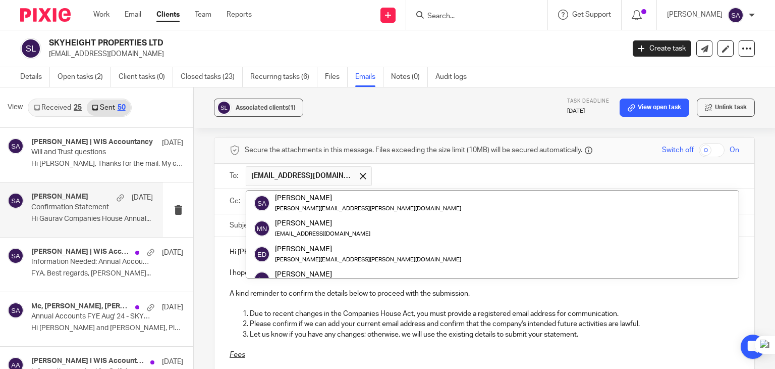
paste input "rajeshghera@live.co.uk"
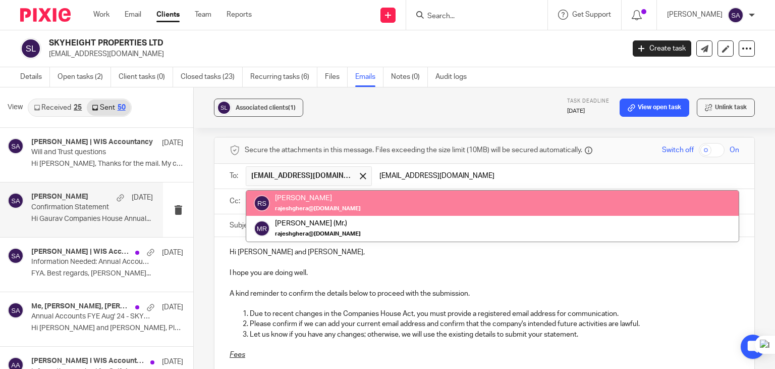
type input "rajeshghera@live.co.uk"
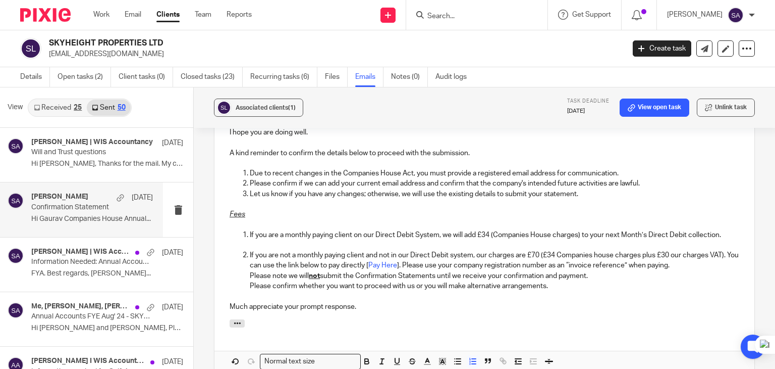
scroll to position [858, 0]
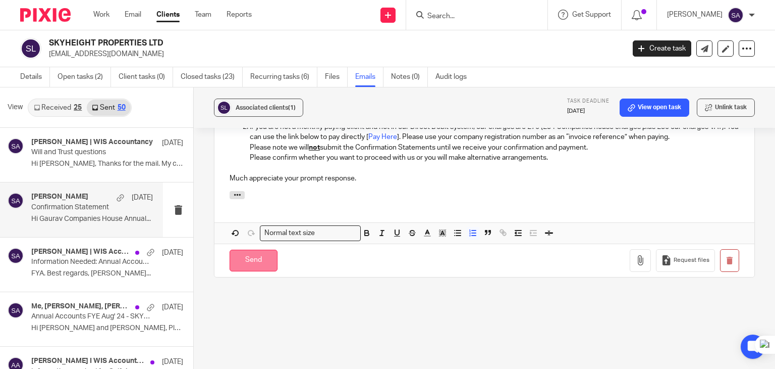
click at [247, 259] on input "Send" at bounding box center [254, 260] width 48 height 22
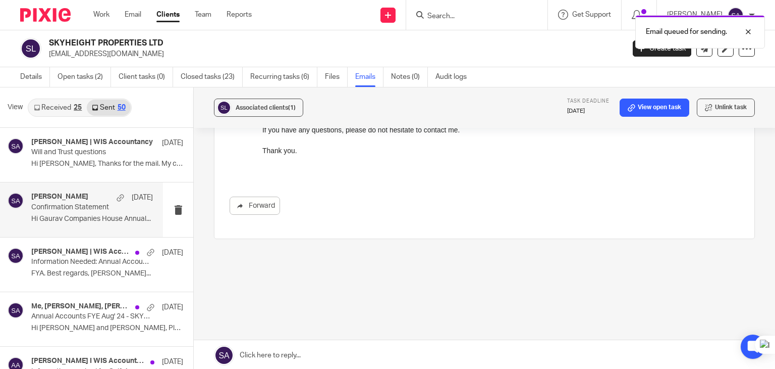
scroll to position [472, 0]
drag, startPoint x: 462, startPoint y: 13, endPoint x: 446, endPoint y: 17, distance: 16.7
click at [460, 13] on div "Email queued for sending." at bounding box center [577, 29] width 378 height 38
click at [740, 38] on div "Email queued for sending." at bounding box center [701, 31] width 130 height 33
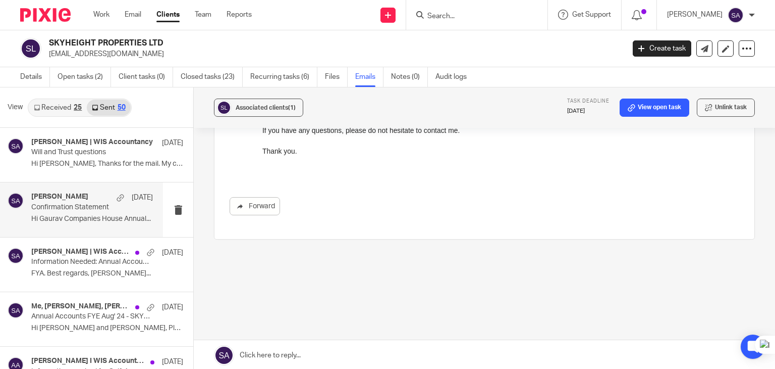
click at [450, 12] on input "Search" at bounding box center [472, 16] width 91 height 9
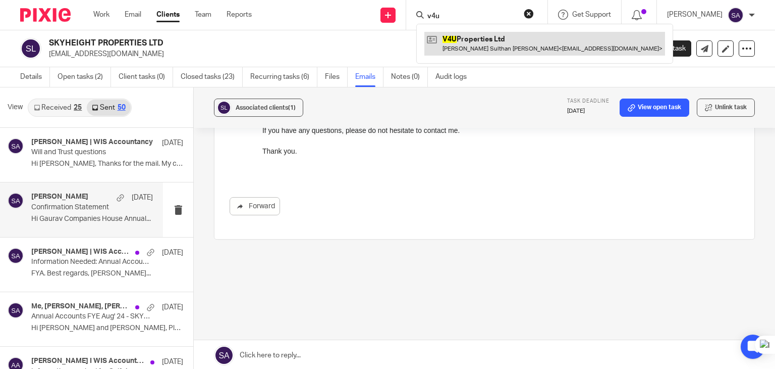
type input "v4u"
click at [483, 37] on link at bounding box center [545, 43] width 241 height 23
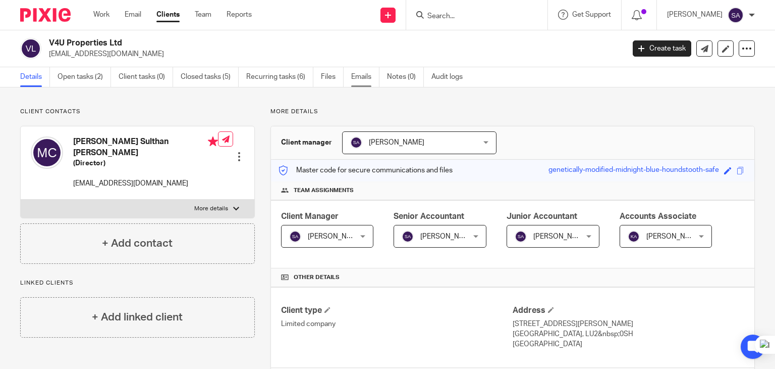
click at [370, 76] on link "Emails" at bounding box center [365, 77] width 28 height 20
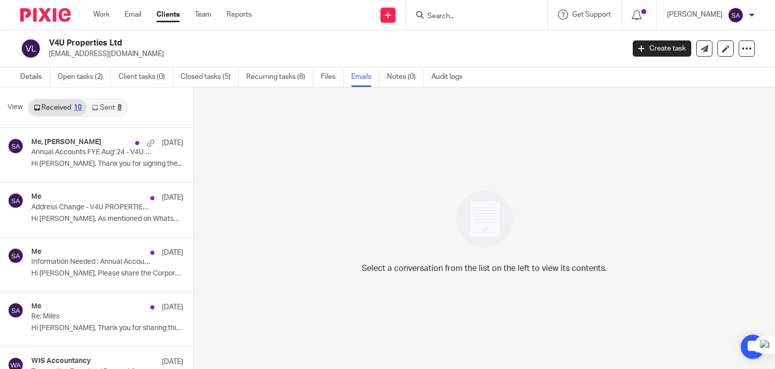
click at [106, 111] on link "Sent 8" at bounding box center [106, 107] width 39 height 16
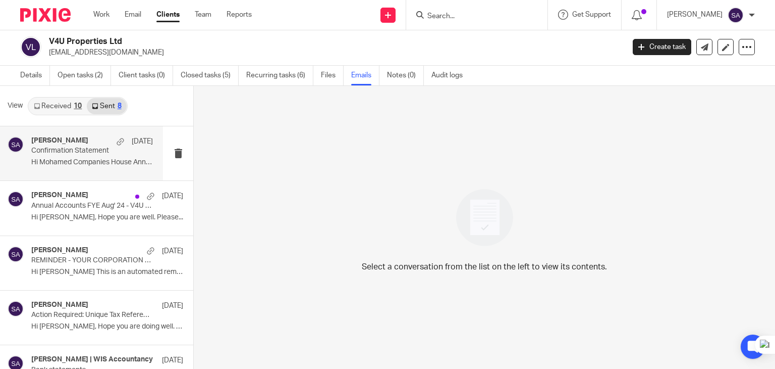
click at [82, 178] on div "[PERSON_NAME] [DATE] Confirmation Statement Hi Mohamed Companies House Annual..." at bounding box center [81, 153] width 163 height 54
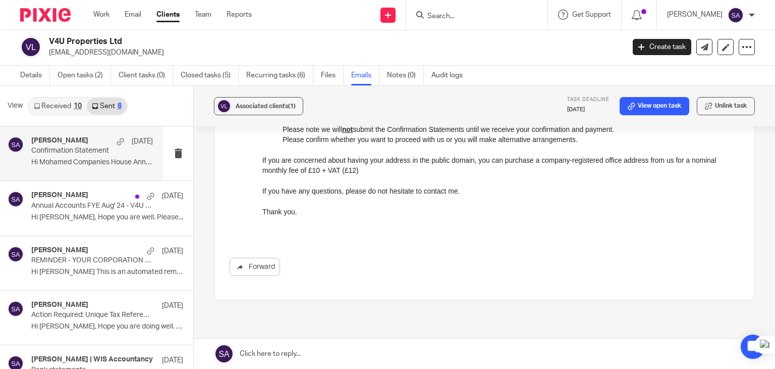
scroll to position [472, 0]
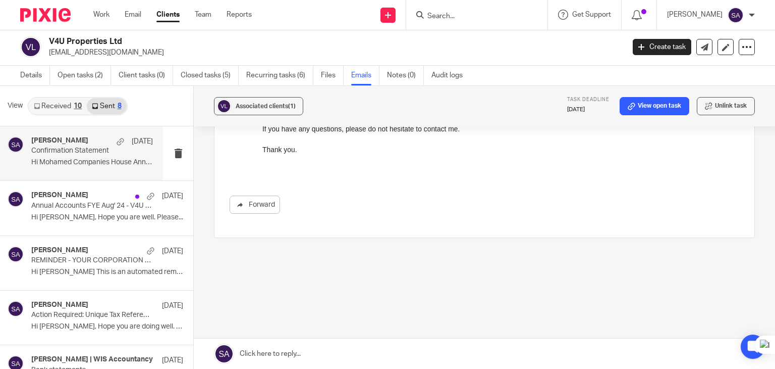
click at [277, 355] on link at bounding box center [485, 353] width 582 height 30
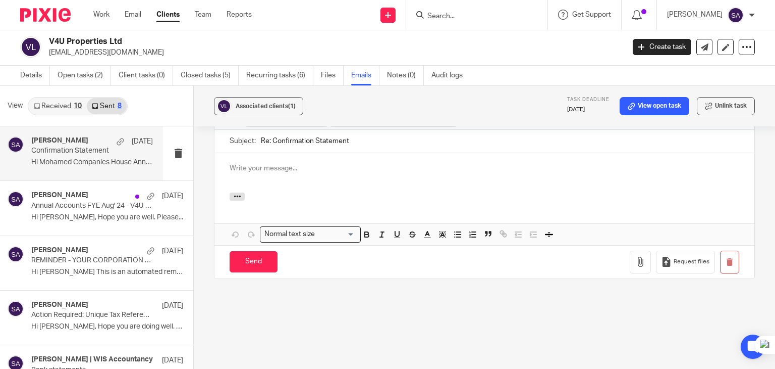
scroll to position [0, 0]
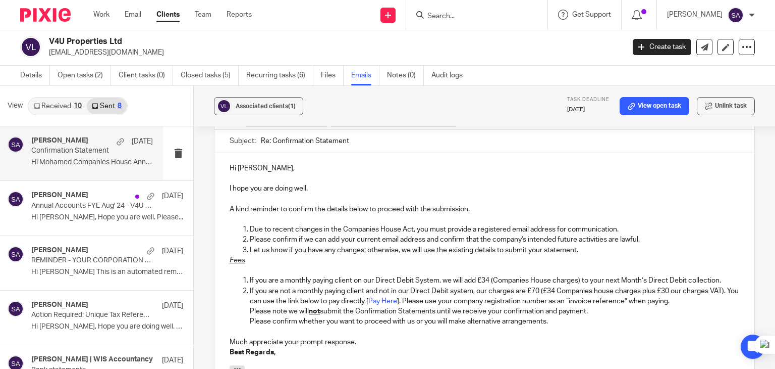
click at [589, 248] on p "Let us know if you have any changes; otherwise, we will use the existing detail…" at bounding box center [495, 250] width 490 height 10
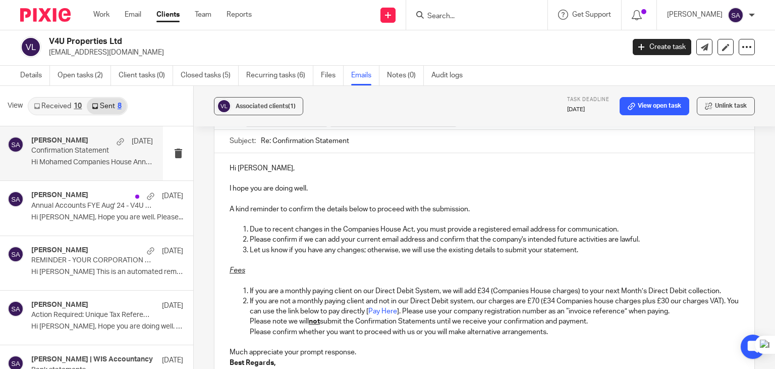
scroll to position [698, 0]
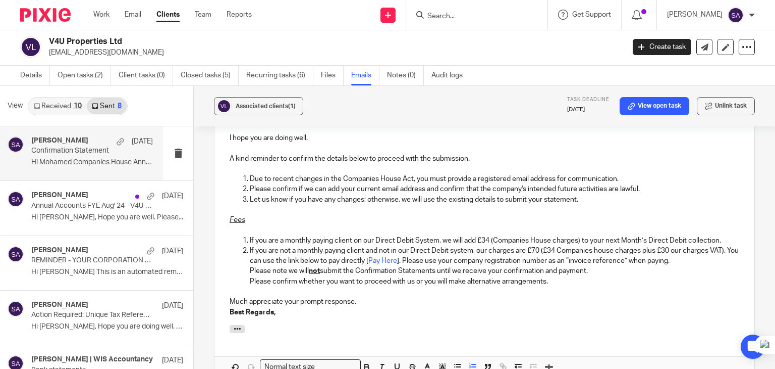
click at [728, 238] on div "Hi Mustaq, I hope you are doing well. A kind reminder to confirm the details be…" at bounding box center [485, 213] width 540 height 222
click at [724, 238] on div "Hi Mustaq, I hope you are doing well. A kind reminder to confirm the details be…" at bounding box center [485, 213] width 540 height 222
click at [721, 238] on p "If you are a monthly paying client on our Direct Debit System, we will add £34 …" at bounding box center [495, 240] width 490 height 10
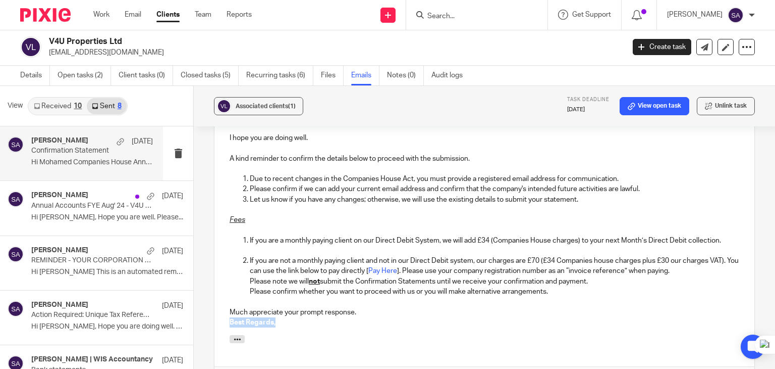
drag, startPoint x: 285, startPoint y: 323, endPoint x: 220, endPoint y: 320, distance: 65.2
click at [220, 320] on div "Hi Mustaq, I hope you are doing well. A kind reminder to confirm the details be…" at bounding box center [485, 218] width 540 height 233
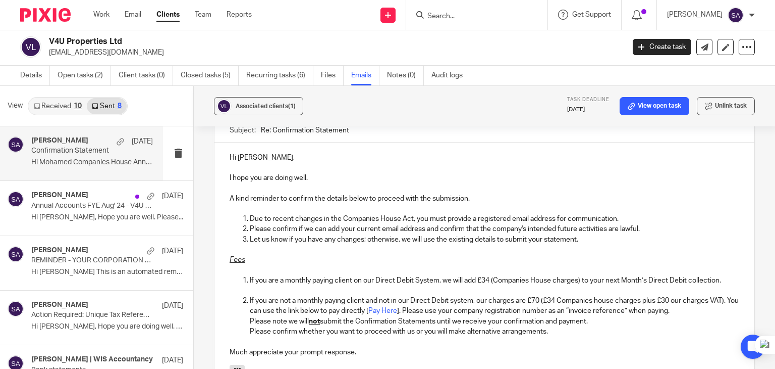
scroll to position [597, 0]
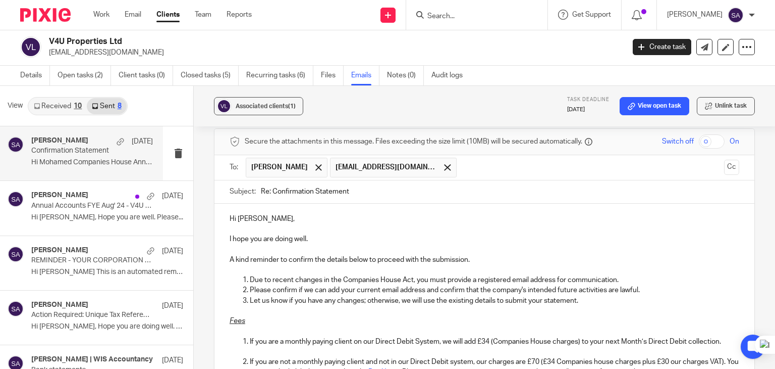
click at [392, 194] on input "Re: Confirmation Statement" at bounding box center [500, 191] width 479 height 23
type input "Re: Confirmation Statement -"
click at [316, 164] on span at bounding box center [319, 167] width 7 height 7
click at [709, 167] on ul "mustaqcad@yahoo.com" at bounding box center [485, 167] width 479 height 25
click at [724, 166] on button "Cc" at bounding box center [731, 167] width 15 height 15
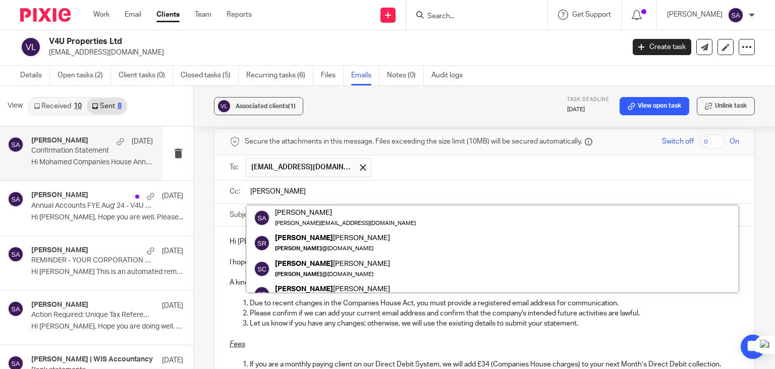
type input "sarah"
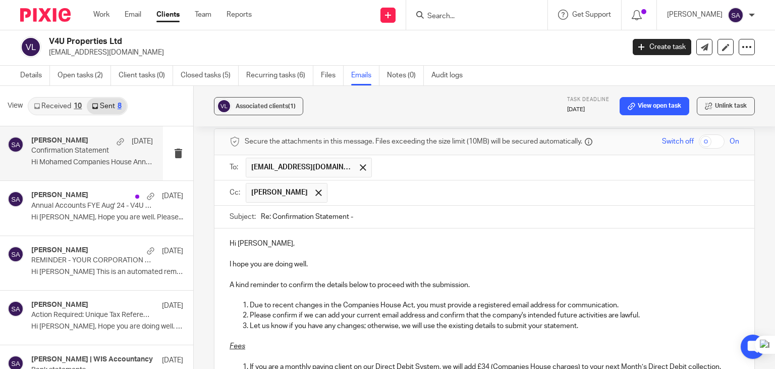
click at [353, 198] on input "text" at bounding box center [534, 193] width 402 height 20
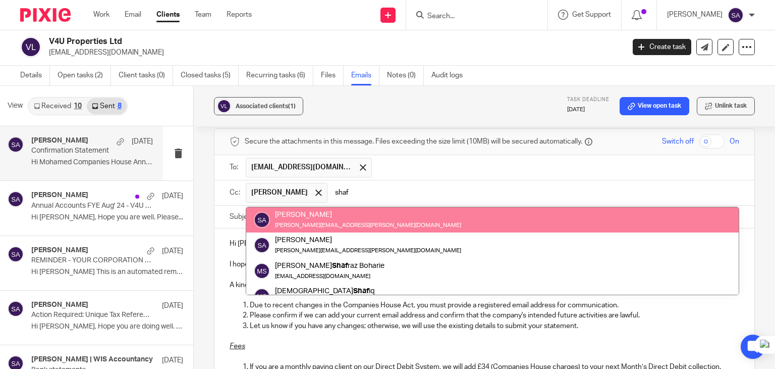
type input "shaf"
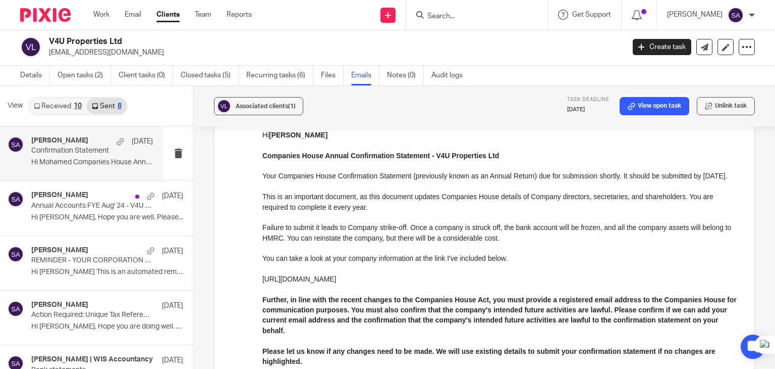
scroll to position [41, 0]
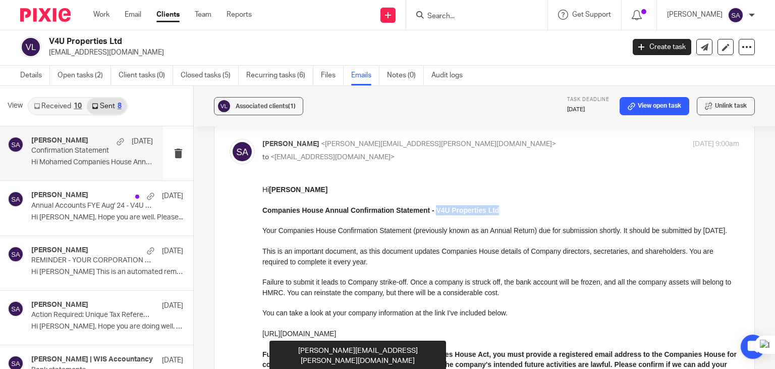
drag, startPoint x: 500, startPoint y: 212, endPoint x: 436, endPoint y: 211, distance: 63.6
click at [436, 211] on p "Companies House Annual Confirmation Statement - V4U Properties Ltd" at bounding box center [501, 210] width 477 height 10
copy strong "V4U Properties Ltd"
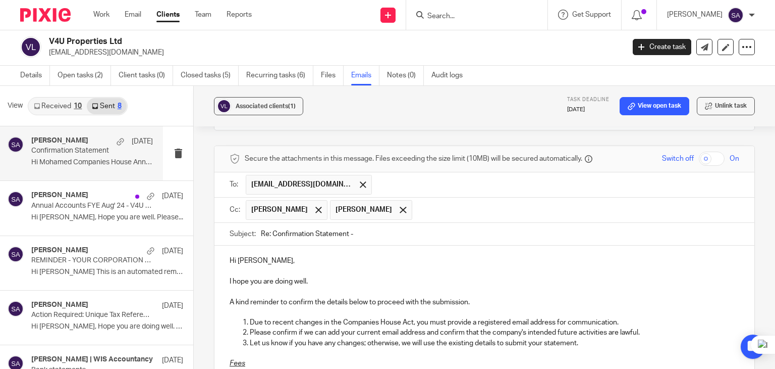
scroll to position [597, 0]
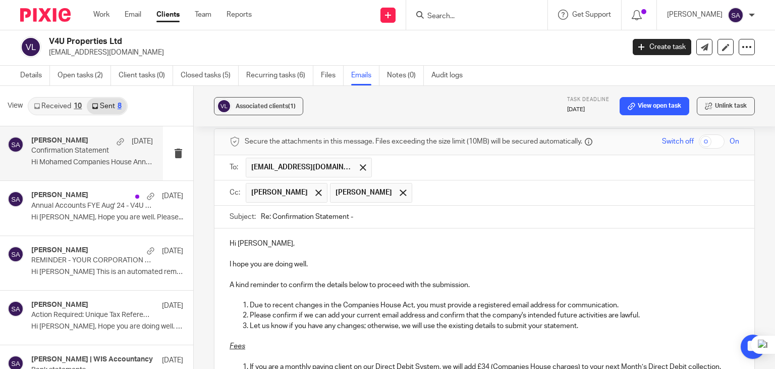
click at [374, 222] on input "Re: Confirmation Statement -" at bounding box center [500, 216] width 479 height 23
paste input "V4U Properties Ltd"
drag, startPoint x: 425, startPoint y: 218, endPoint x: 373, endPoint y: 221, distance: 52.1
click at [373, 221] on input "Re: Confirmation Statement - V4U Properties Ltd" at bounding box center [500, 216] width 479 height 23
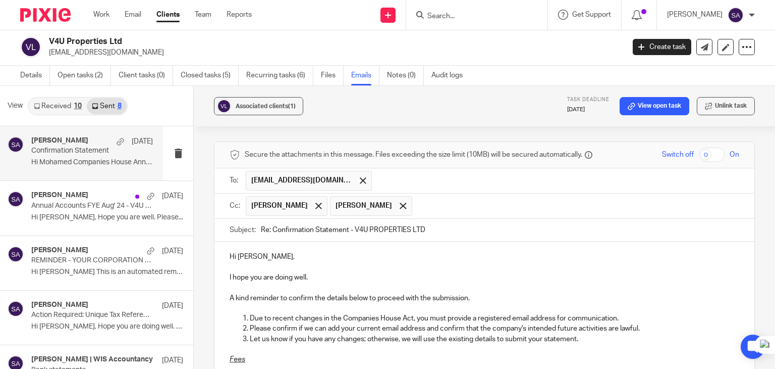
scroll to position [849, 0]
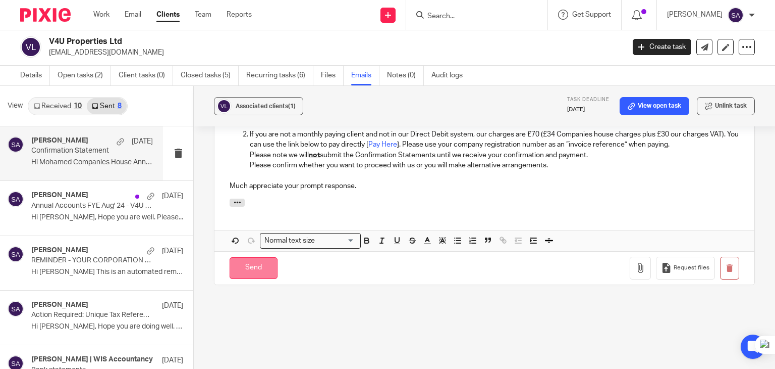
type input "Re: Confirmation Statement - V4U PROPERTIES LTD"
click at [262, 266] on input "Send" at bounding box center [254, 268] width 48 height 22
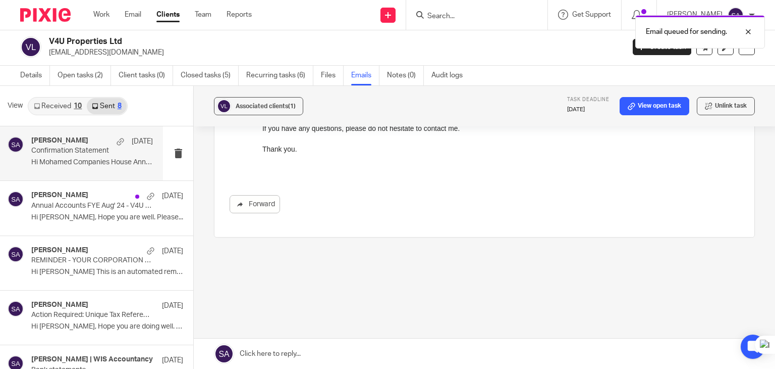
scroll to position [472, 0]
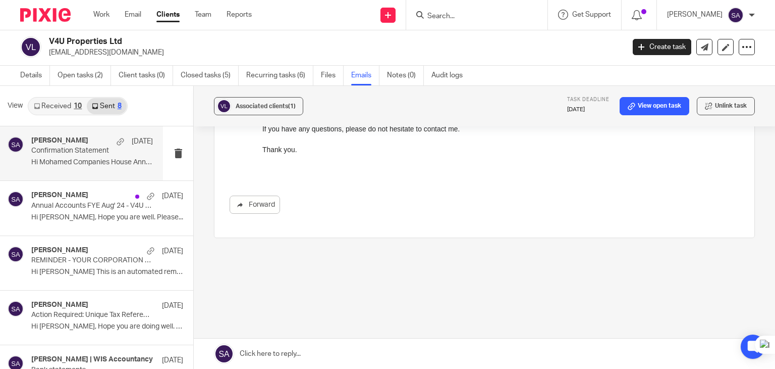
click at [454, 25] on div at bounding box center [476, 15] width 141 height 30
click at [454, 13] on input "Search" at bounding box center [472, 16] width 91 height 9
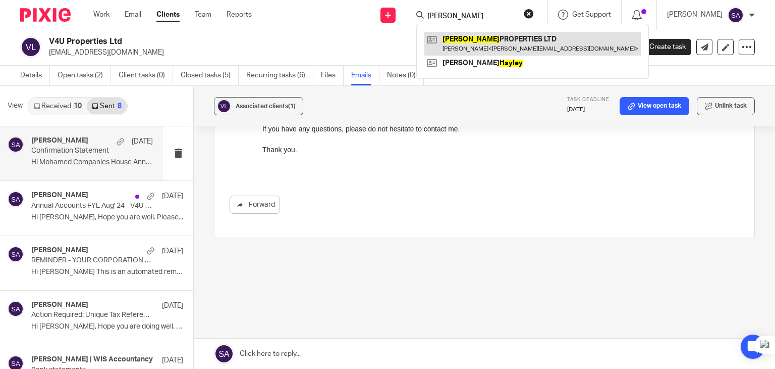
type input "hadley"
click at [456, 38] on link at bounding box center [533, 43] width 217 height 23
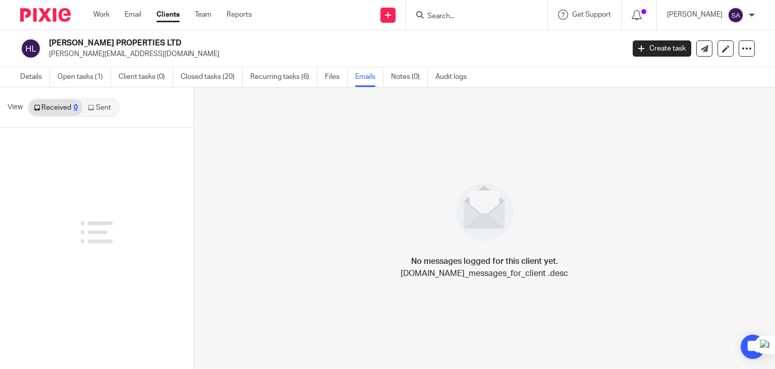
click at [105, 108] on link "Sent" at bounding box center [100, 107] width 35 height 16
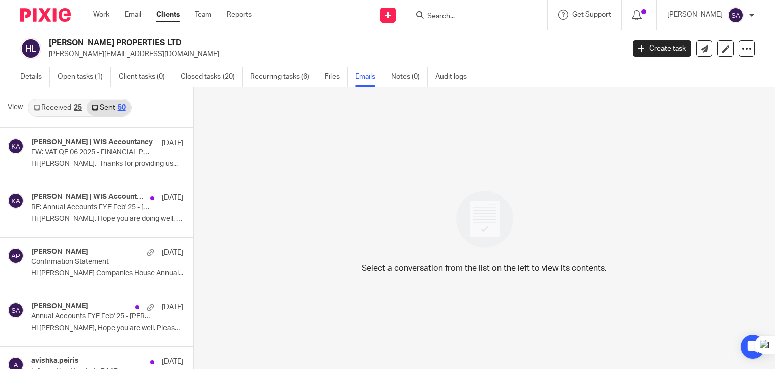
click at [64, 105] on link "Received 25" at bounding box center [58, 107] width 58 height 16
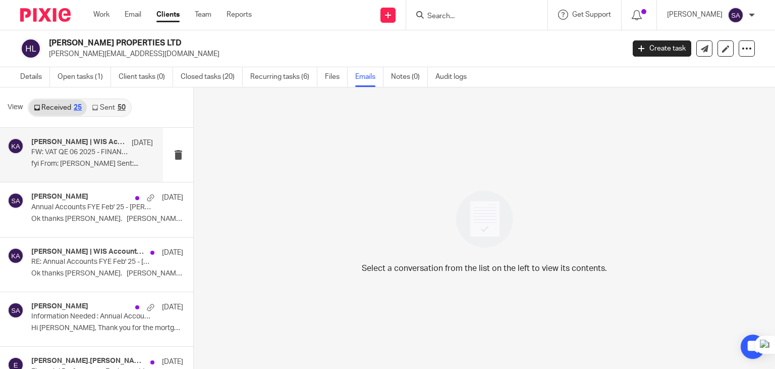
click at [77, 169] on div "[PERSON_NAME] | WIS Accountancy [DATE] FW: VAT QE 06 2025 - FINANCIAL PERFORMAN…" at bounding box center [92, 155] width 122 height 34
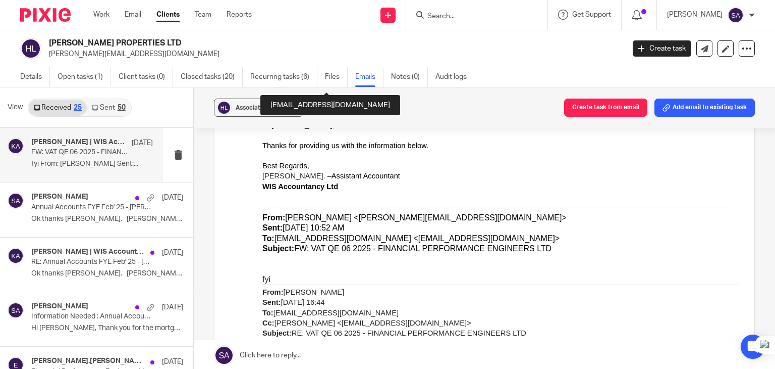
scroll to position [151, 0]
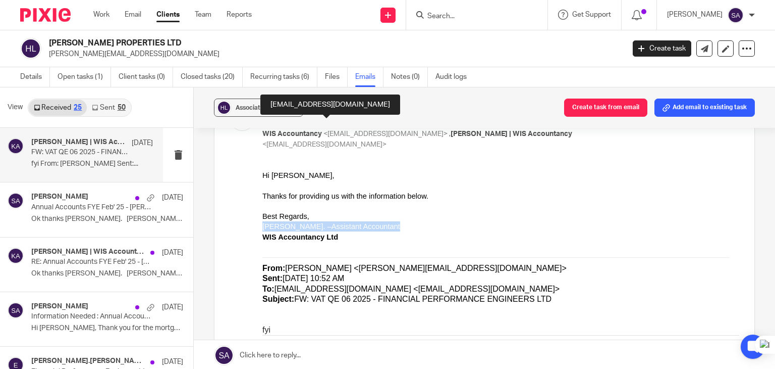
drag, startPoint x: 403, startPoint y: 226, endPoint x: 263, endPoint y: 225, distance: 140.4
click at [263, 225] on div "[PERSON_NAME]. – Assistant Accountant" at bounding box center [501, 226] width 477 height 10
click at [336, 228] on div "[PERSON_NAME]. – Assistant Accountant" at bounding box center [501, 226] width 477 height 10
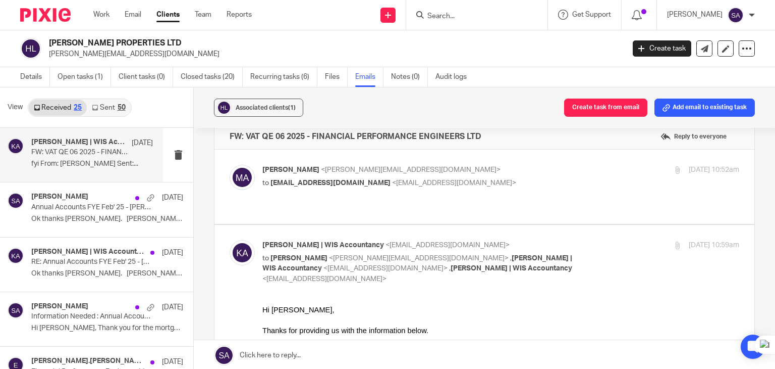
scroll to position [0, 0]
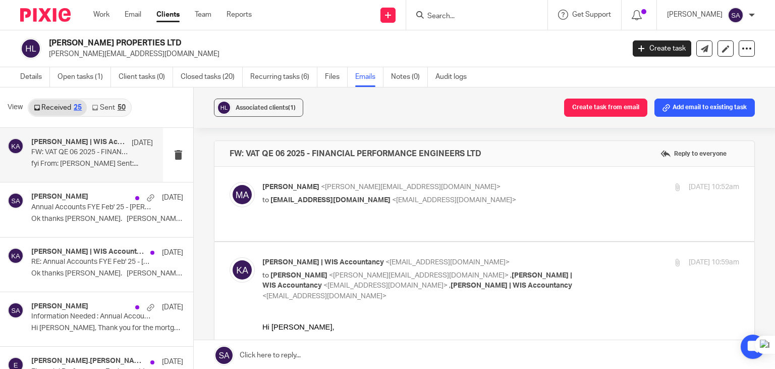
click at [230, 196] on img at bounding box center [242, 194] width 25 height 25
checkbox input "true"
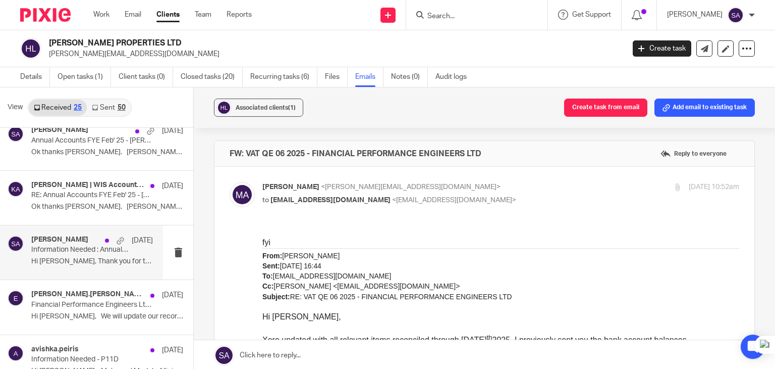
scroll to position [101, 0]
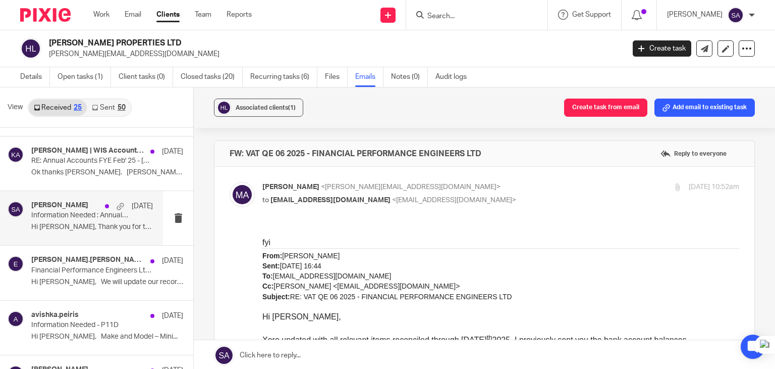
click at [61, 223] on p "Hi [PERSON_NAME], Thank you for the mortgage statement. ..." at bounding box center [92, 227] width 122 height 9
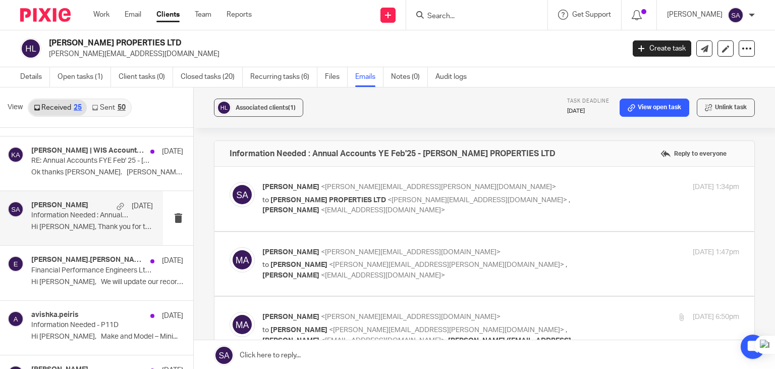
scroll to position [0, 0]
